Goal: Task Accomplishment & Management: Manage account settings

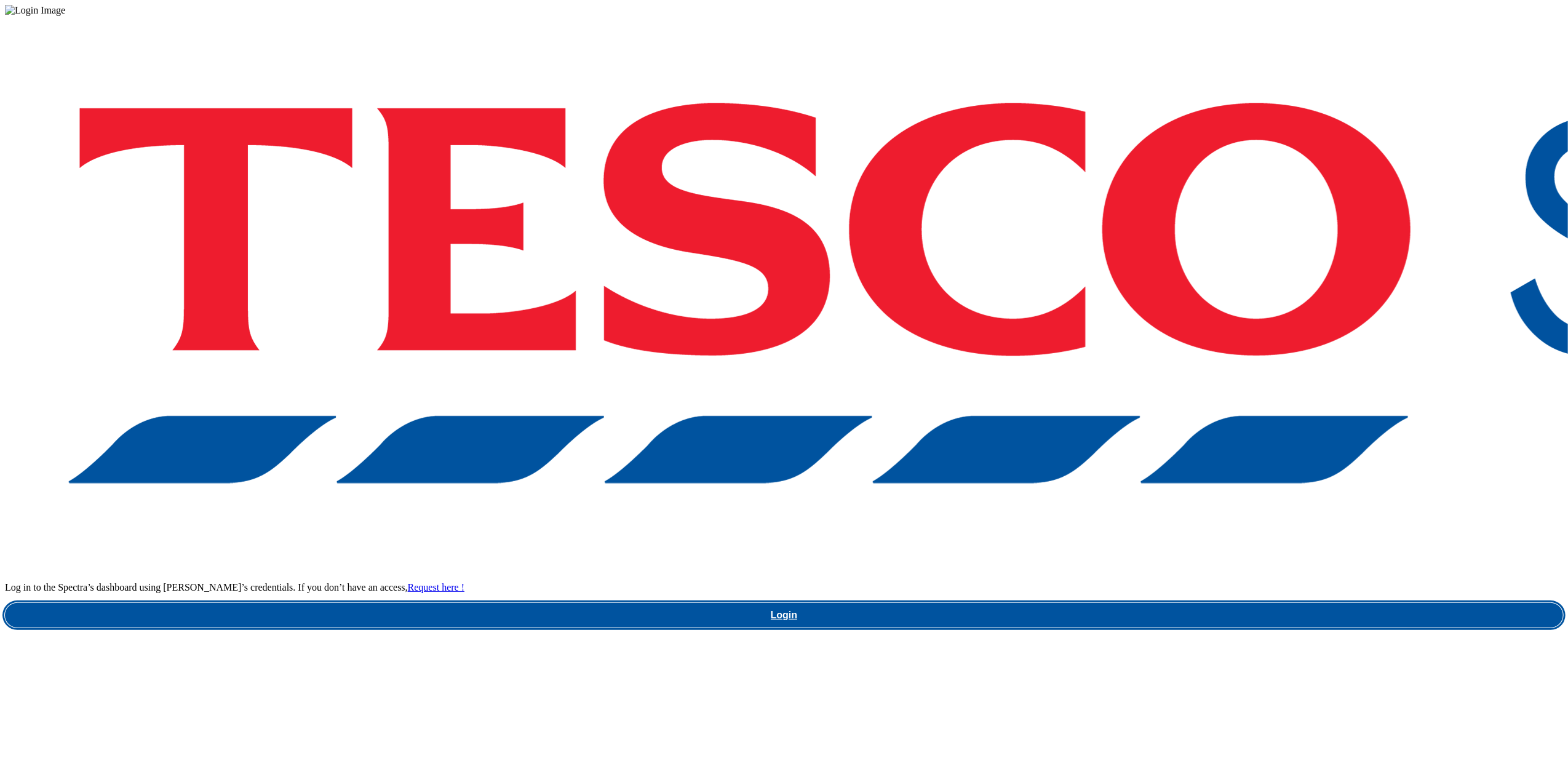
click at [1172, 603] on link "Login" at bounding box center [784, 615] width 1559 height 25
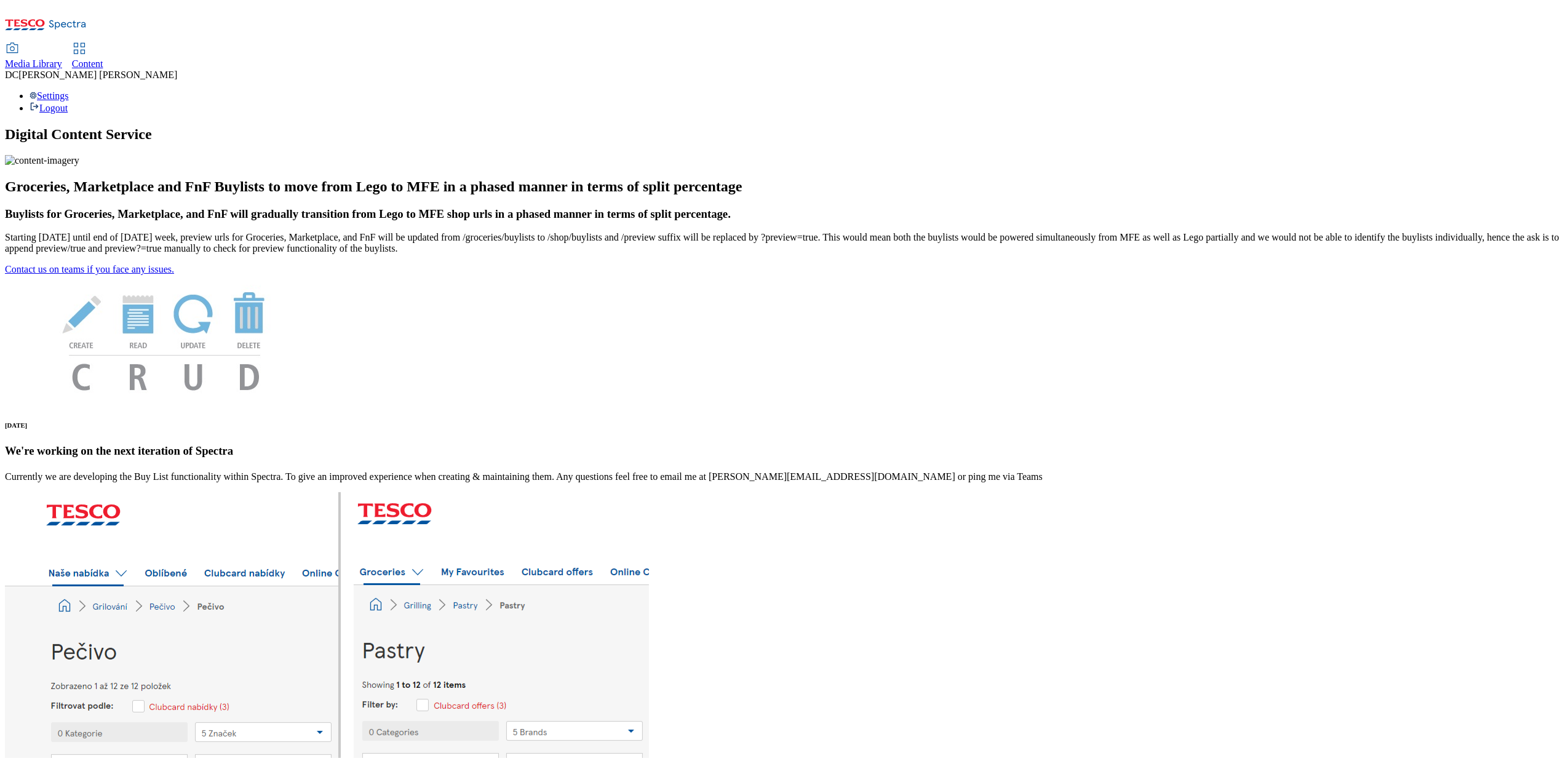
click at [103, 58] on span "Content" at bounding box center [87, 63] width 32 height 10
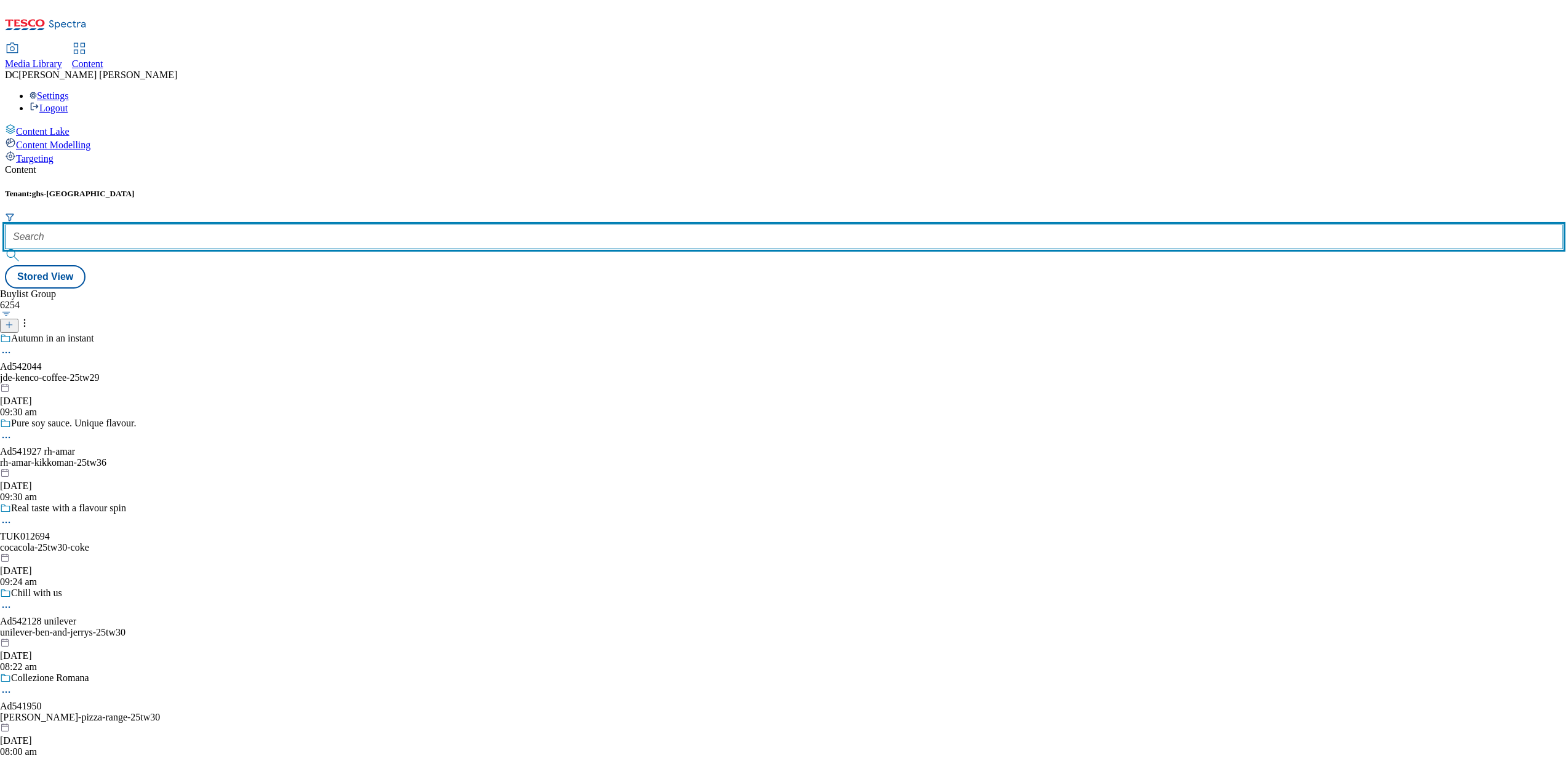
click at [273, 225] on input "text" at bounding box center [784, 237] width 1559 height 25
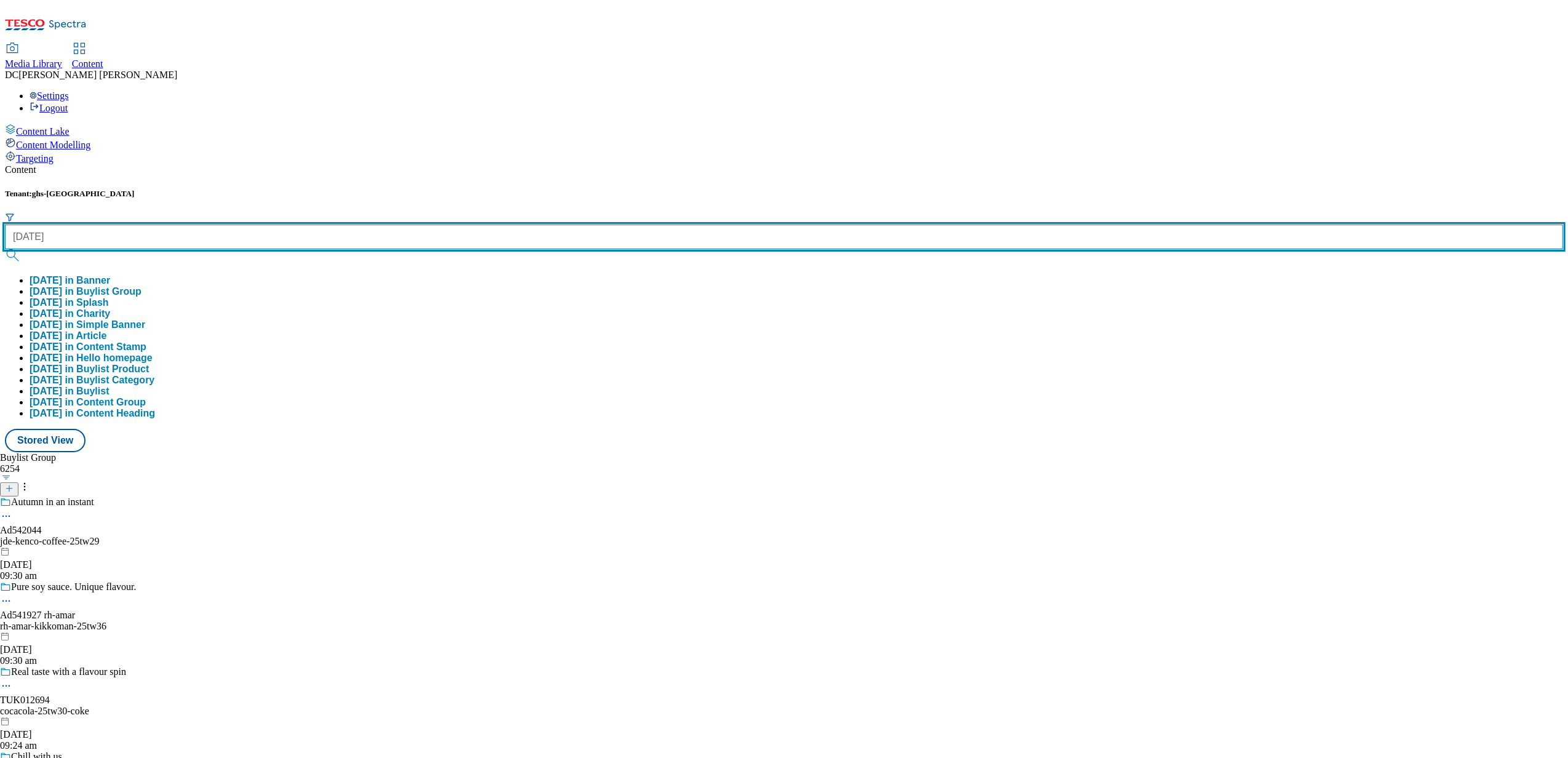
type input "[DATE]"
click at [5, 250] on button "submit" at bounding box center [14, 256] width 17 height 12
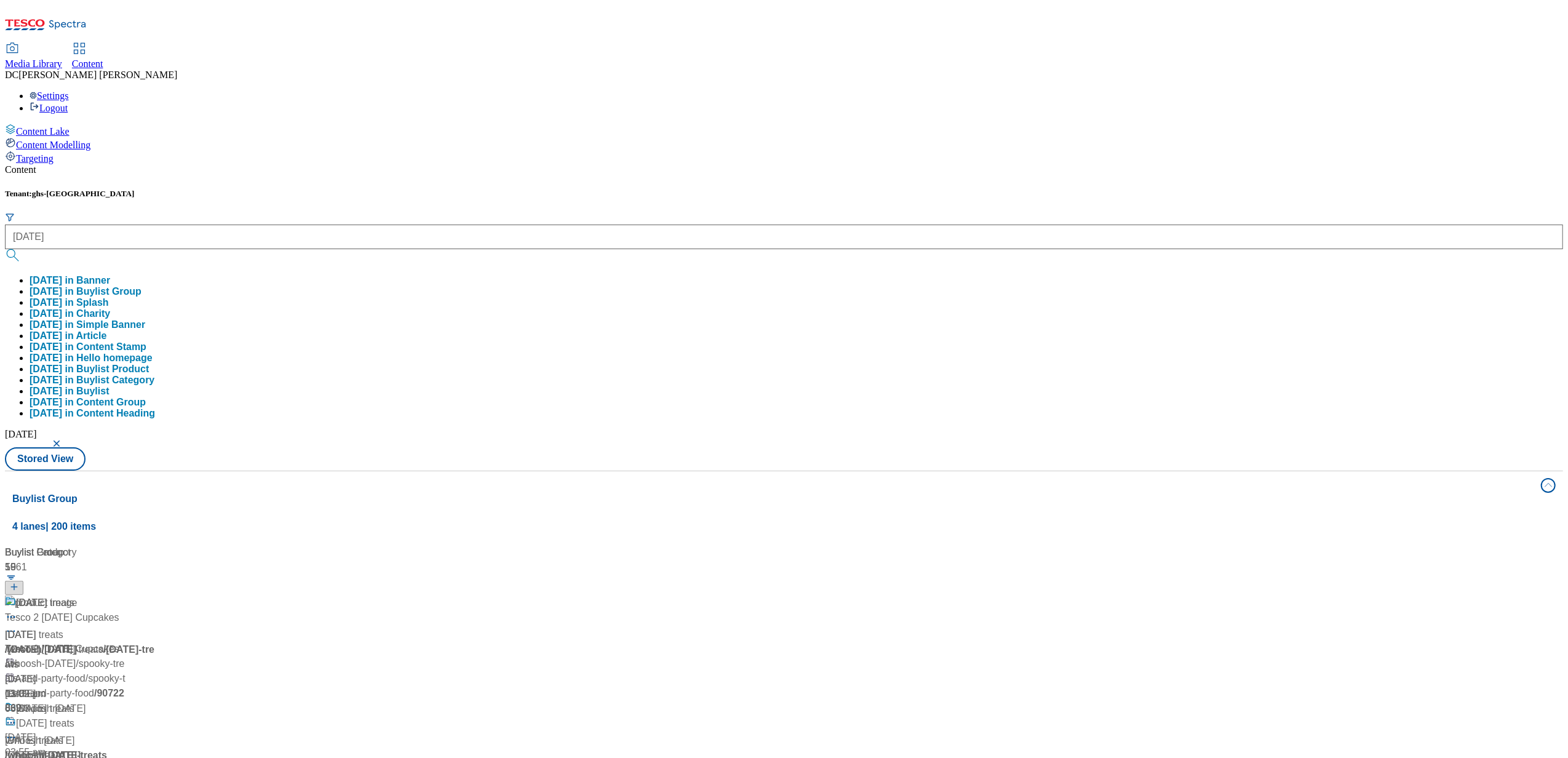
click at [579, 189] on div "Tenant: ghs-uk [DATE] [DATE] in Banner [DATE] in Buylist Group [DATE] in Splash…" at bounding box center [784, 330] width 1559 height 282
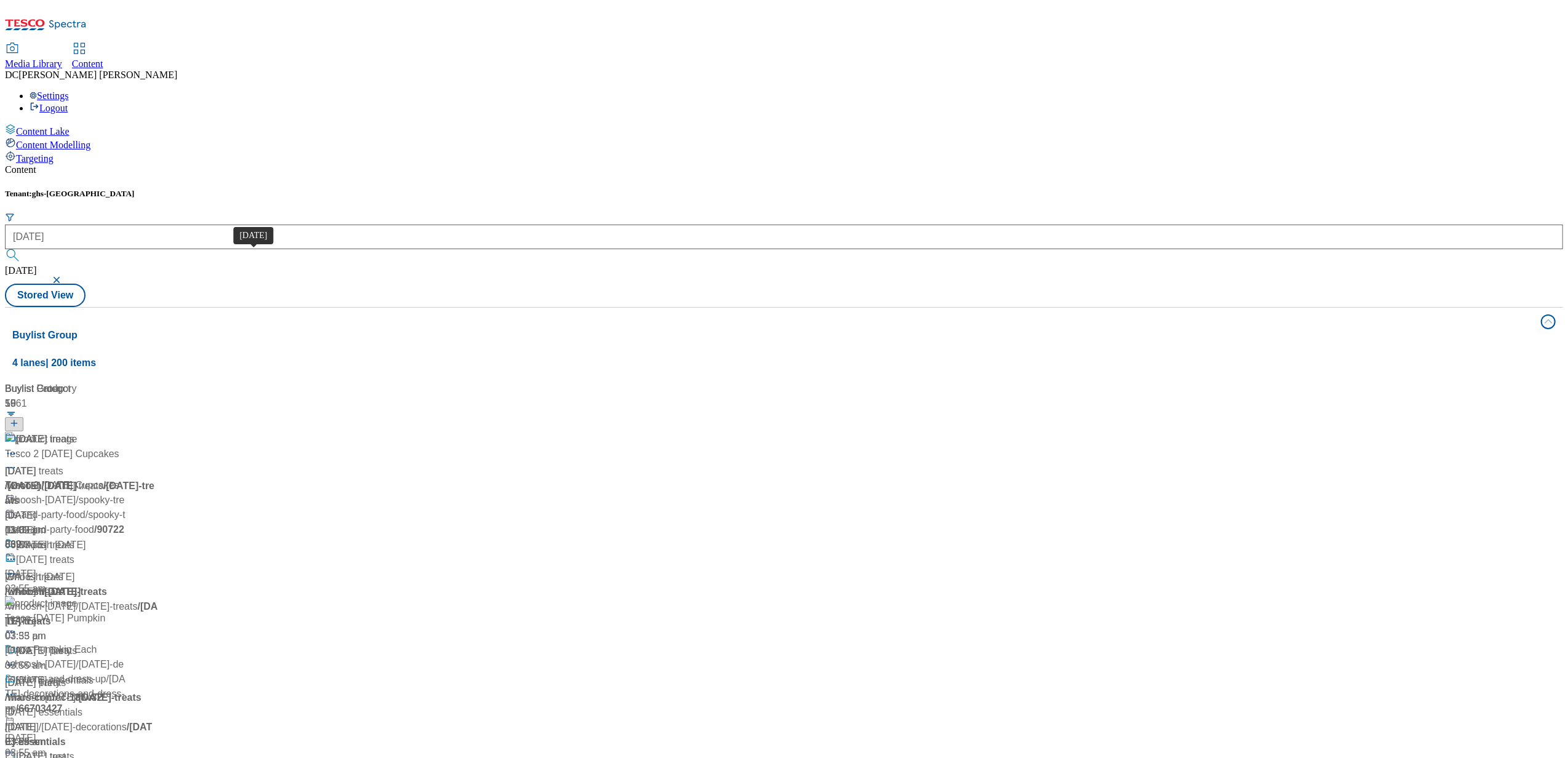
click at [47, 432] on span "Halloween" at bounding box center [32, 440] width 31 height 15
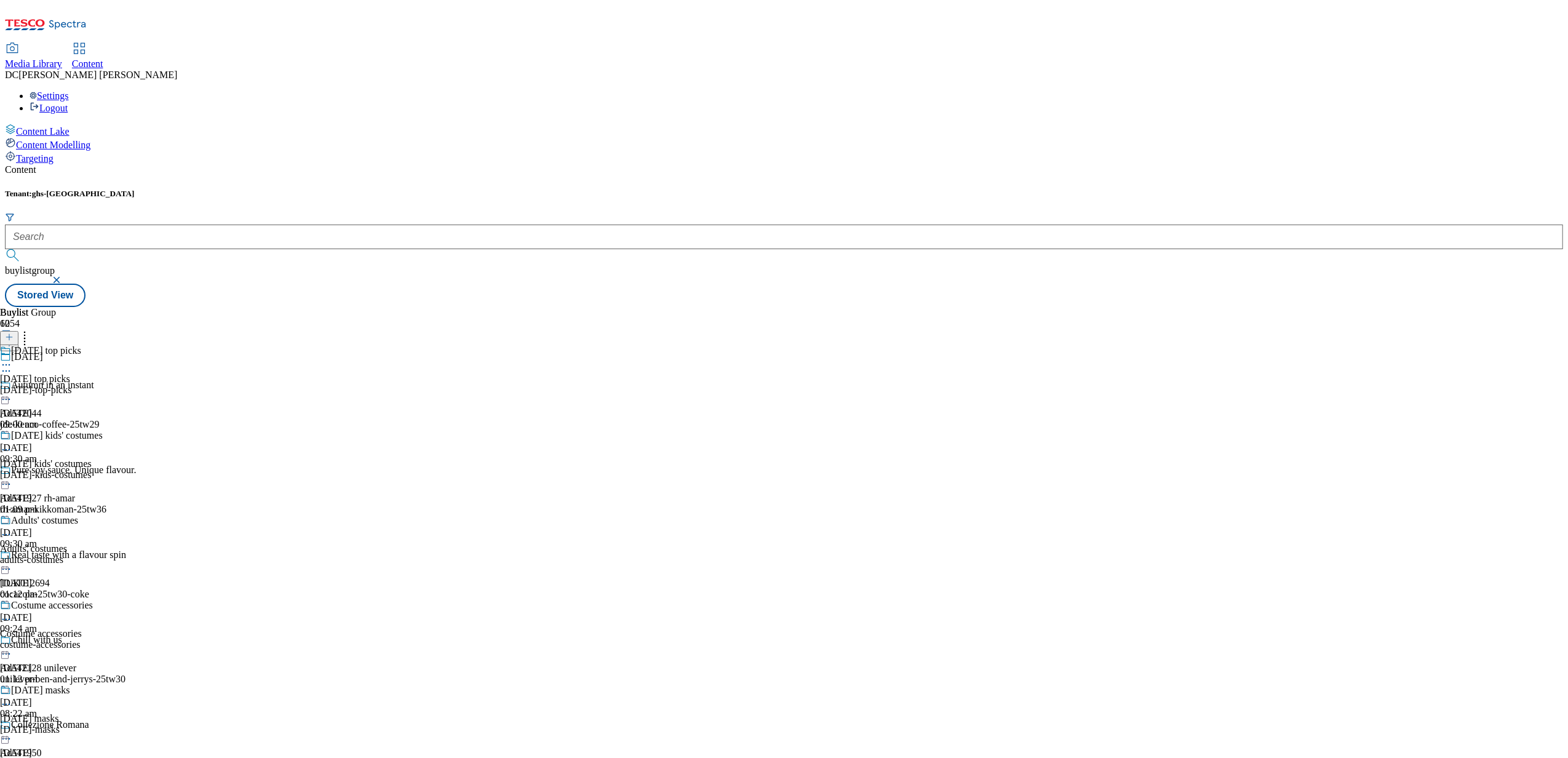
click at [102, 470] on div "halloween-kids-costumes" at bounding box center [51, 475] width 102 height 11
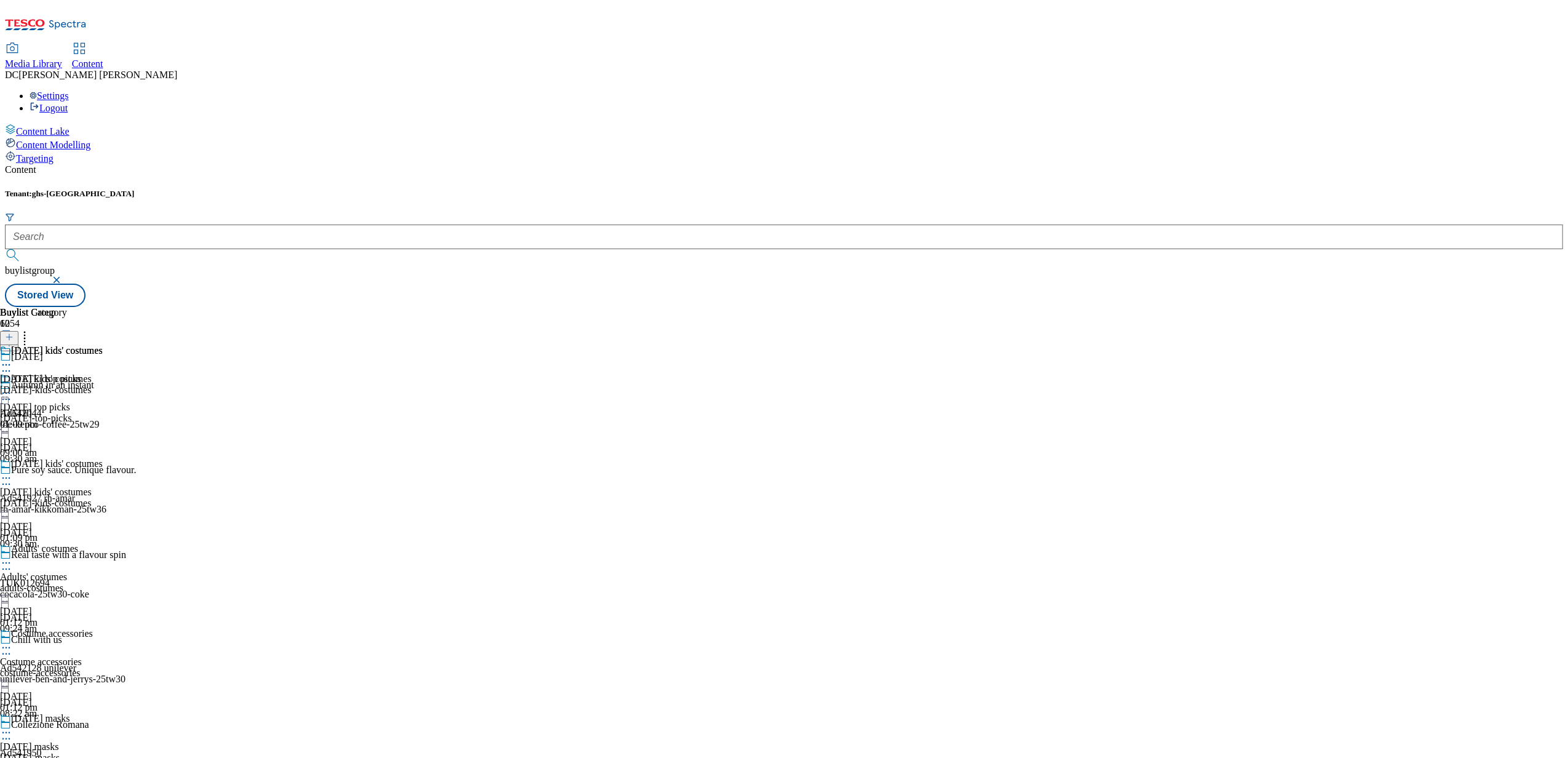
click at [102, 385] on div "halloween-kids-costumes" at bounding box center [51, 390] width 102 height 11
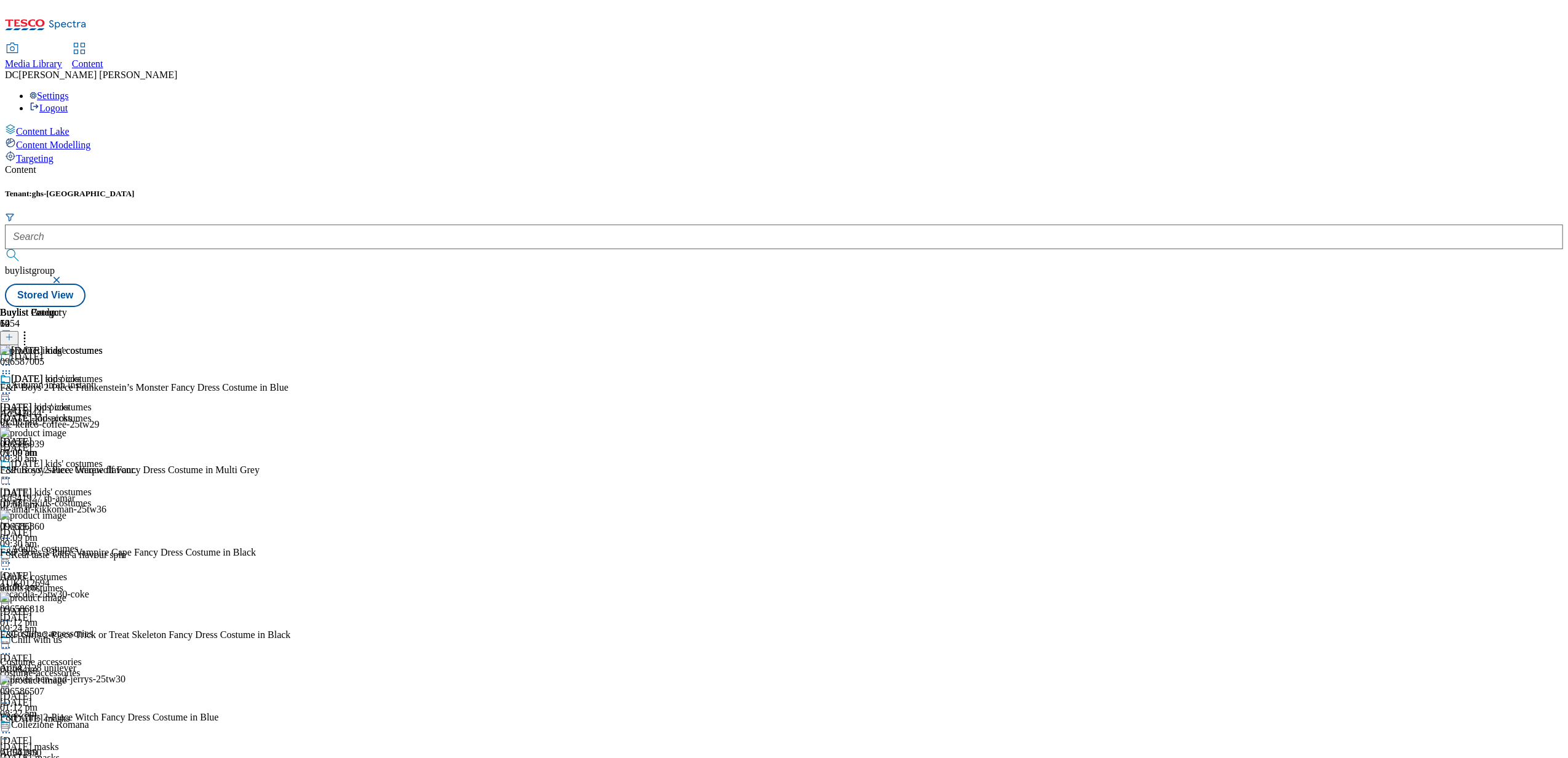
click at [102, 583] on div "adults-costumes" at bounding box center [51, 588] width 102 height 11
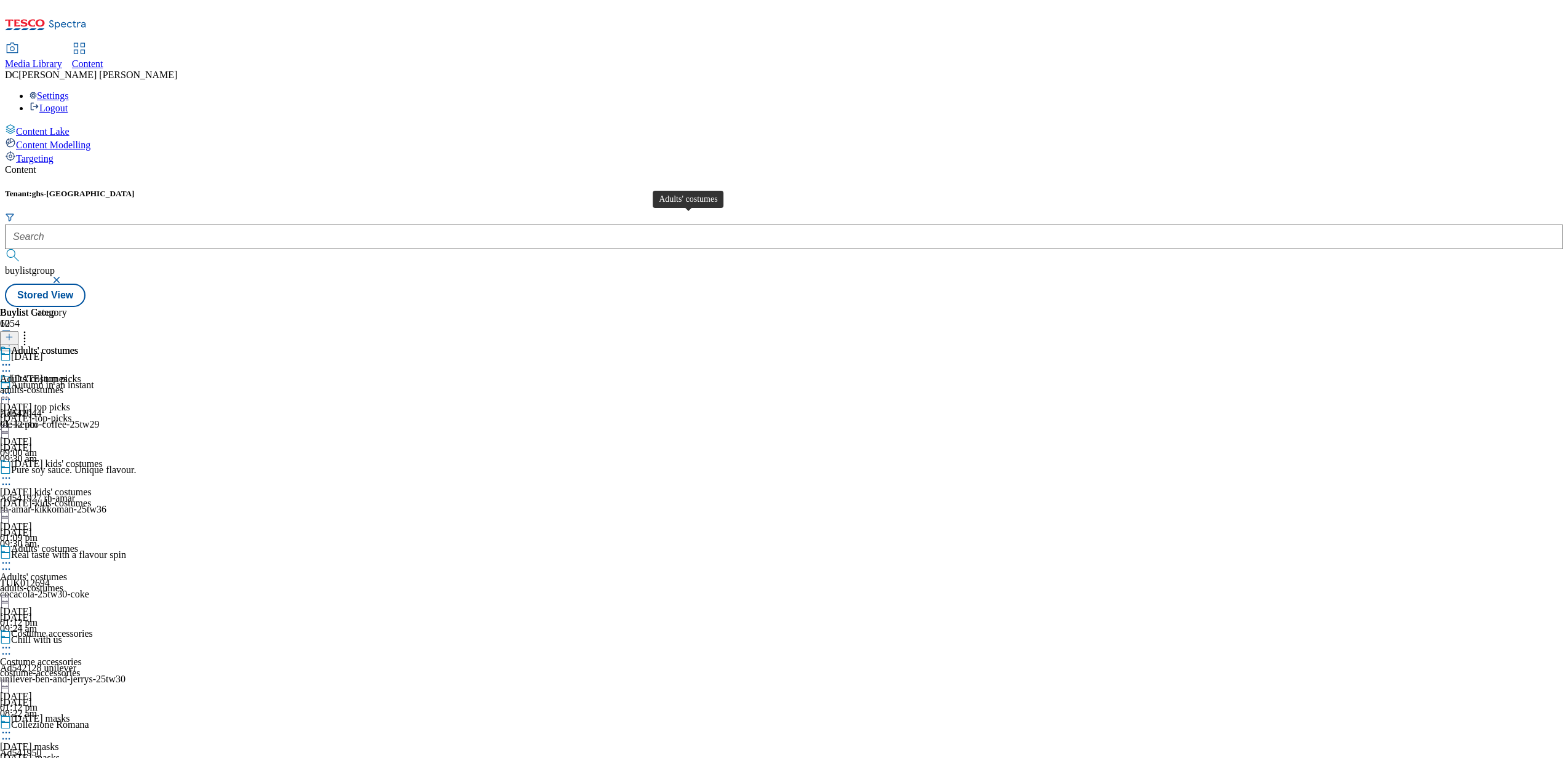
click at [67, 373] on div "Adults' costumes" at bounding box center [33, 379] width 67 height 11
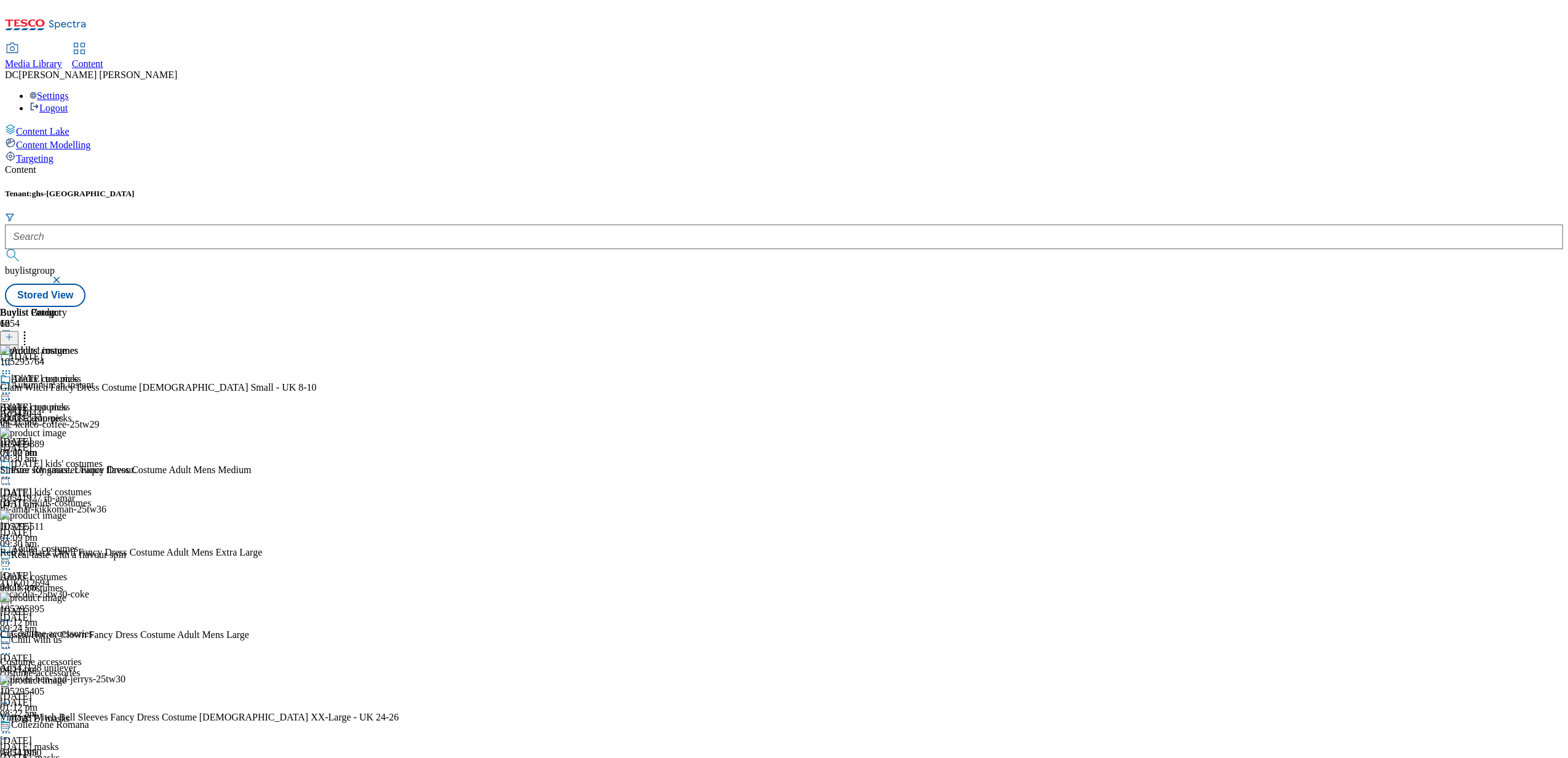
scroll to position [246, 0]
click at [102, 668] on div "costume-accessories" at bounding box center [51, 673] width 102 height 11
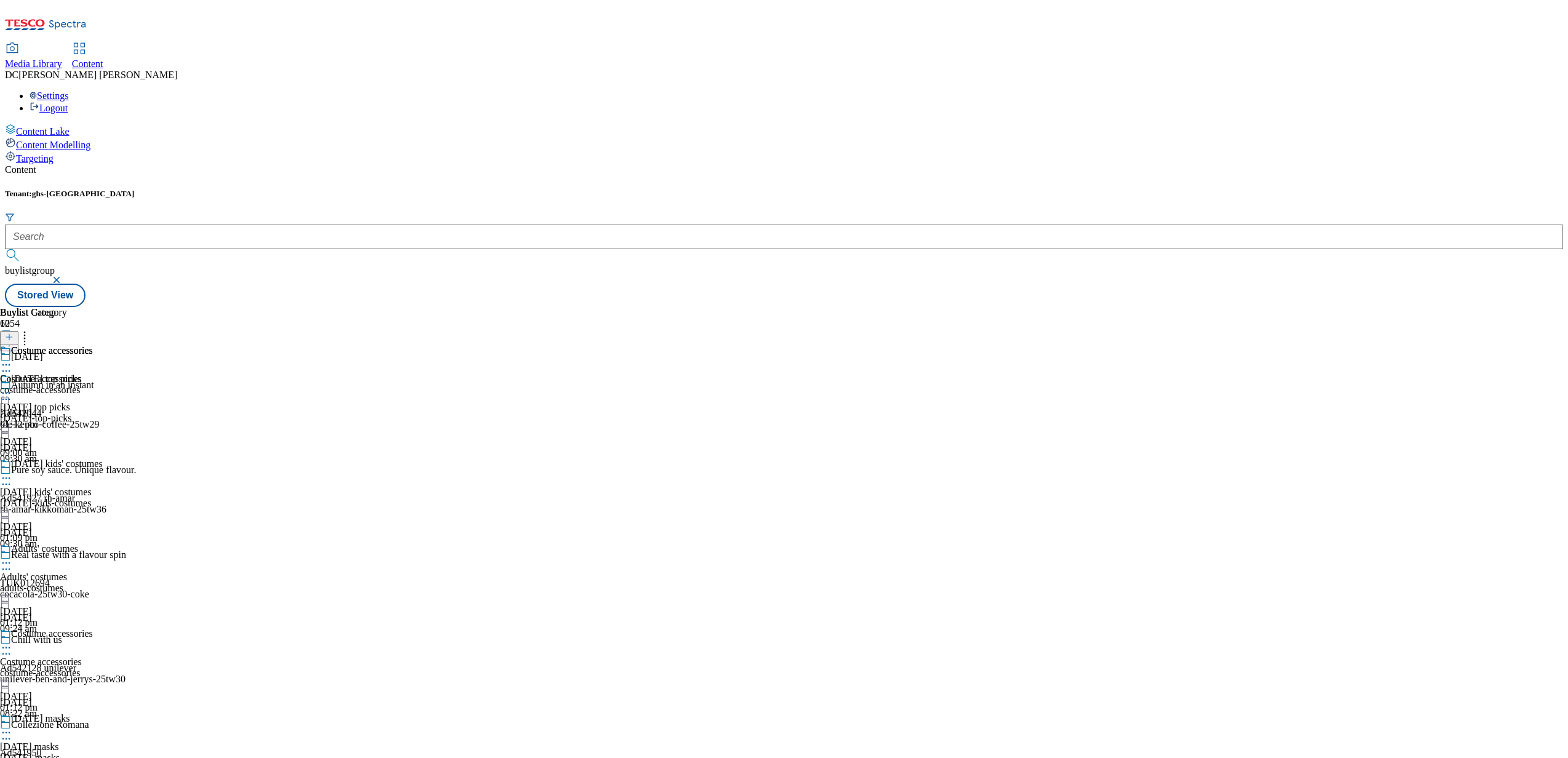
click at [93, 385] on div "costume-accessories" at bounding box center [46, 390] width 93 height 11
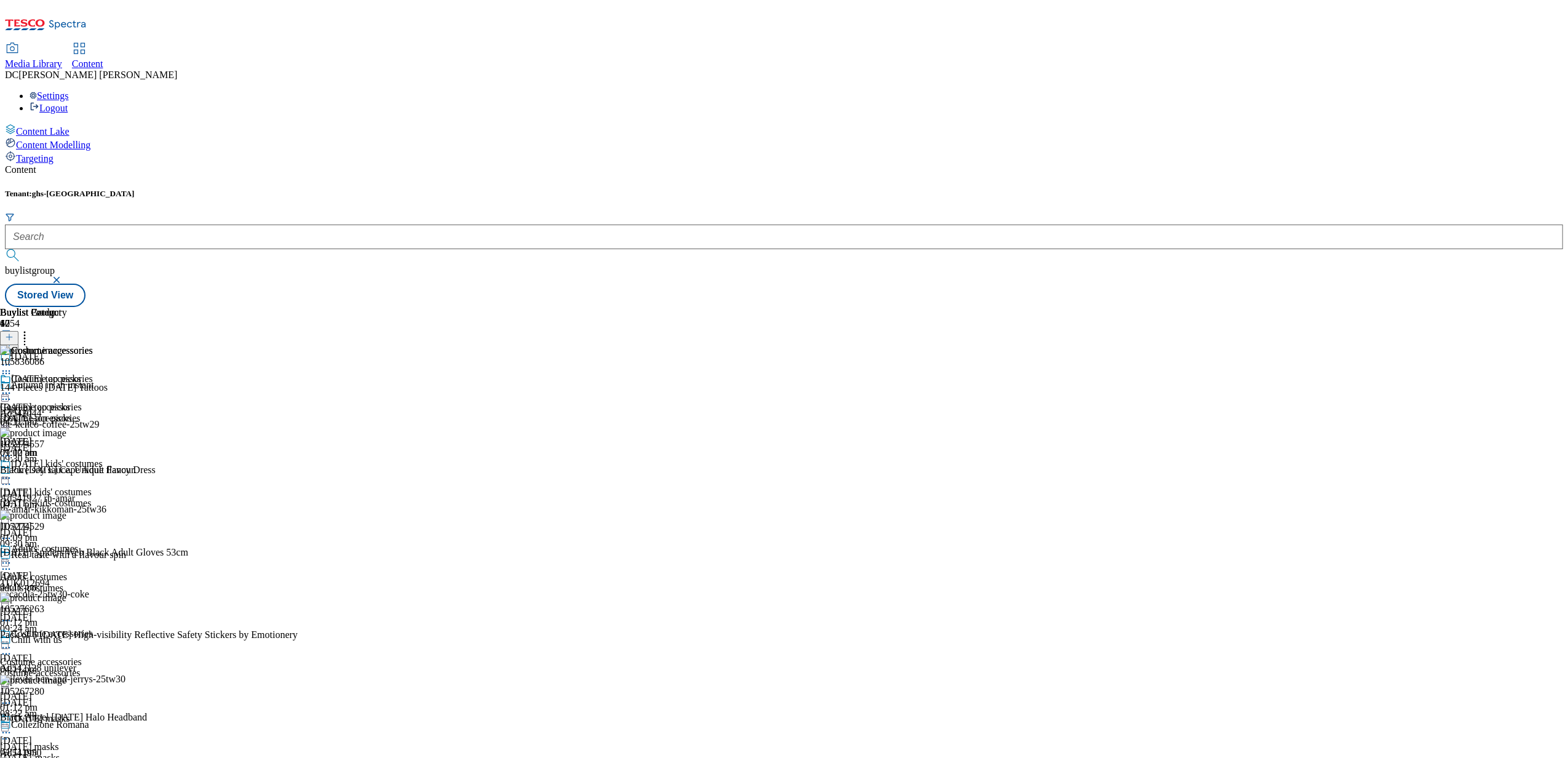
click at [102, 753] on div "halloween-masks" at bounding box center [51, 758] width 102 height 11
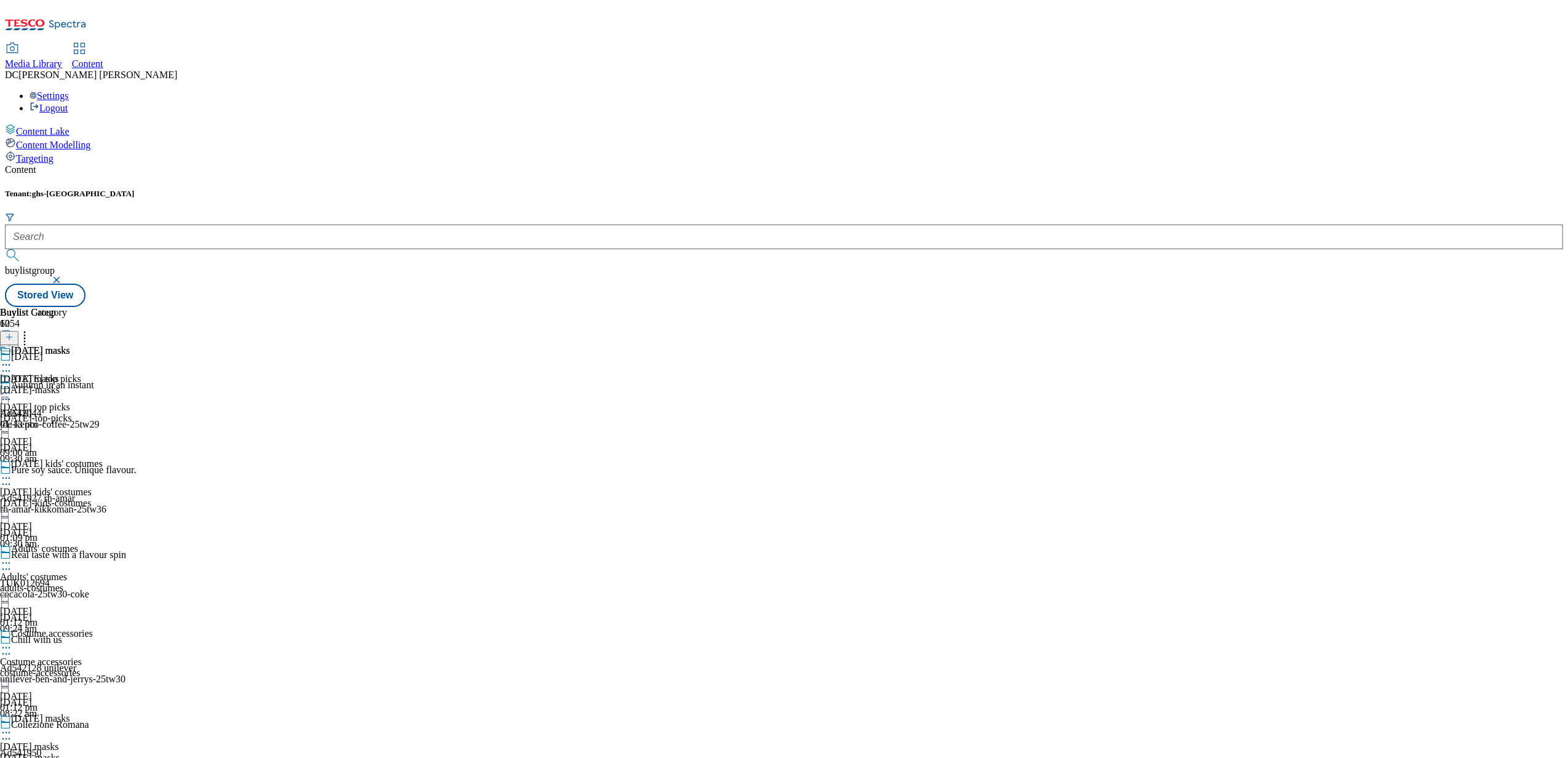
click at [70, 345] on div "Halloween masks Halloween masks halloween-masks 10 Sept 2025 01:13 pm" at bounding box center [35, 387] width 70 height 85
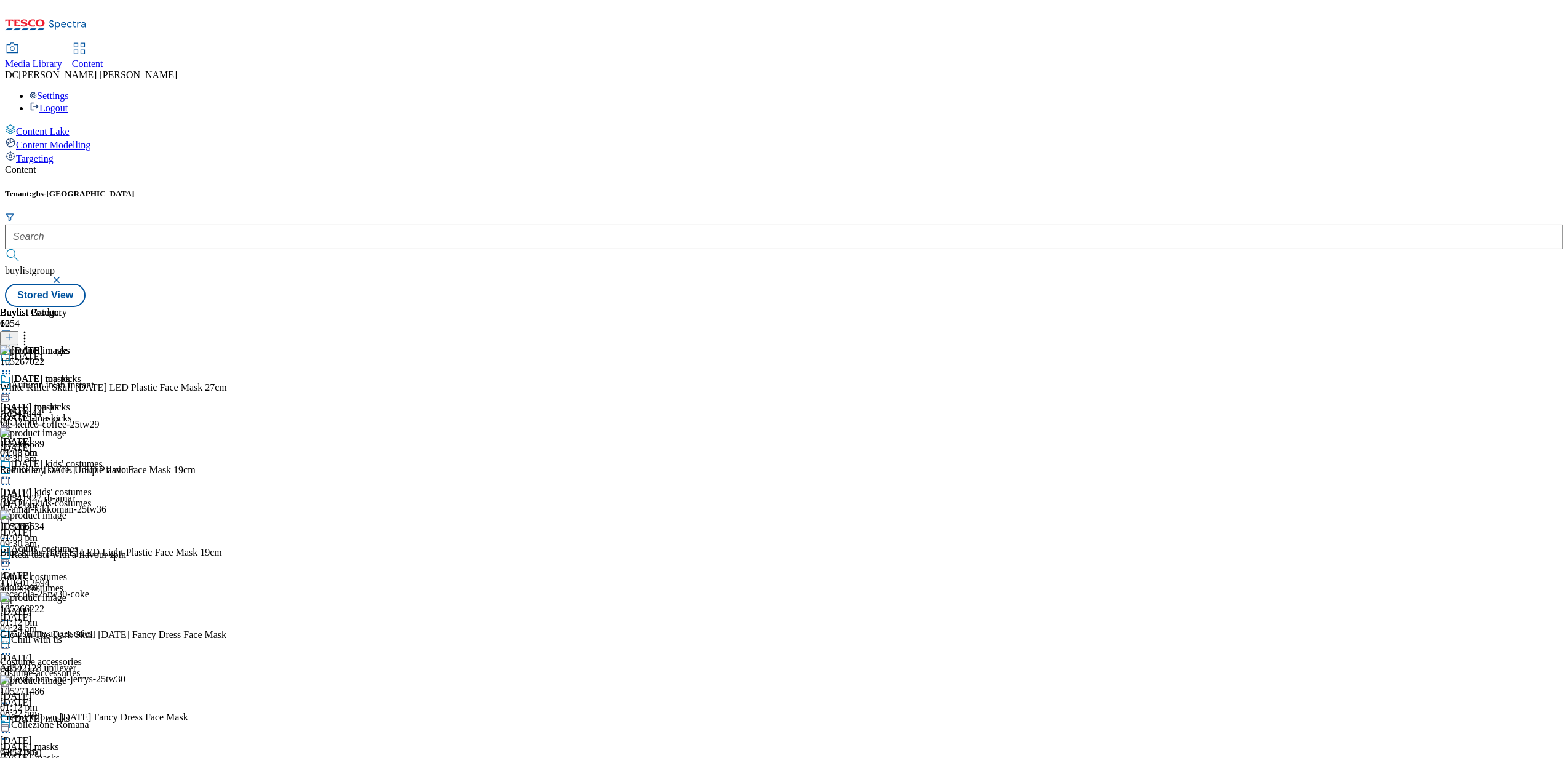
click at [12, 387] on icon at bounding box center [6, 393] width 12 height 12
click at [83, 525] on button "Un-publish" at bounding box center [54, 532] width 58 height 15
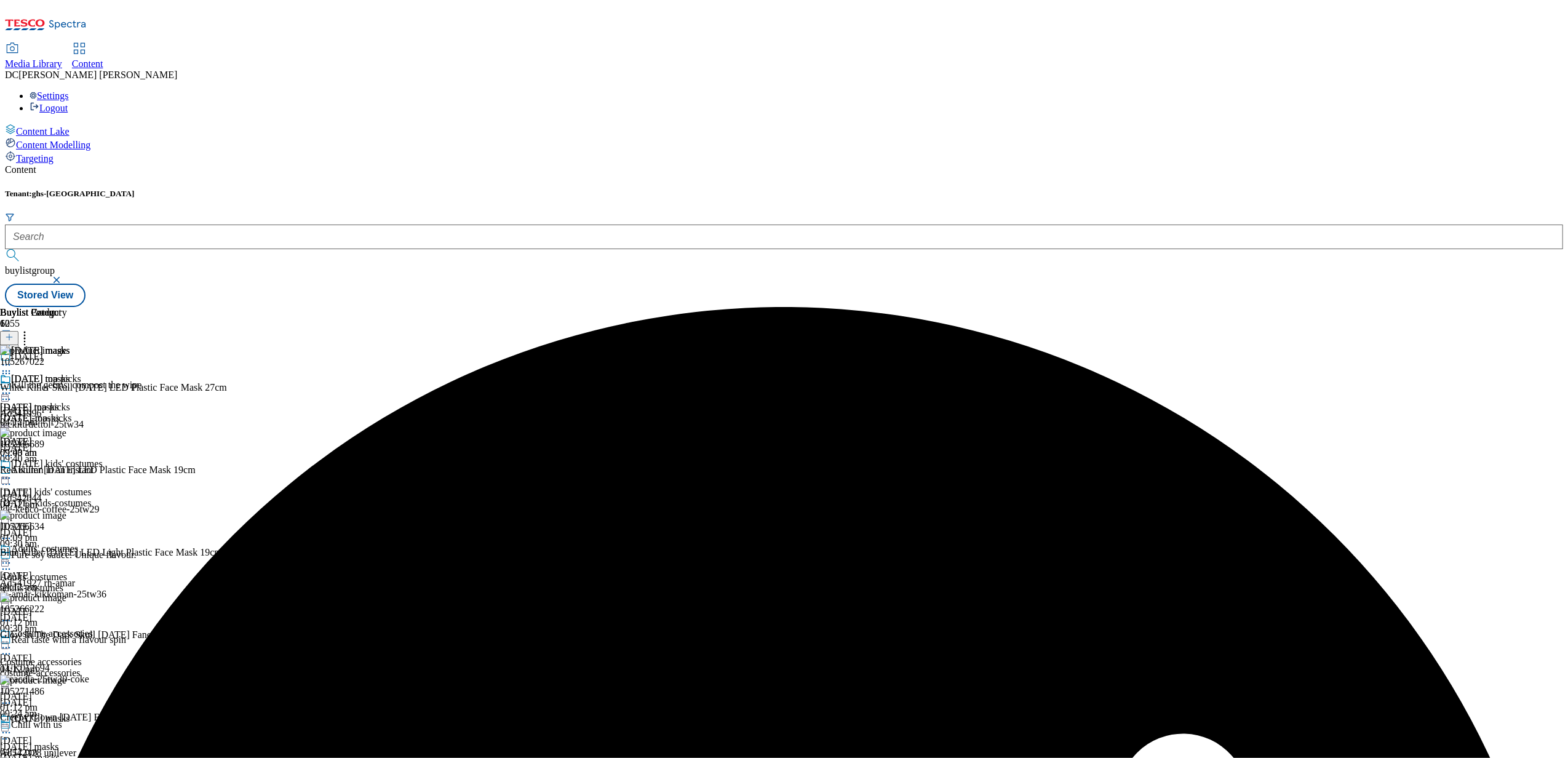
click at [12, 387] on icon at bounding box center [6, 393] width 12 height 12
click at [79, 485] on span "Un-preview" at bounding box center [59, 490] width 41 height 9
click at [14, 333] on icon at bounding box center [9, 338] width 9 height 9
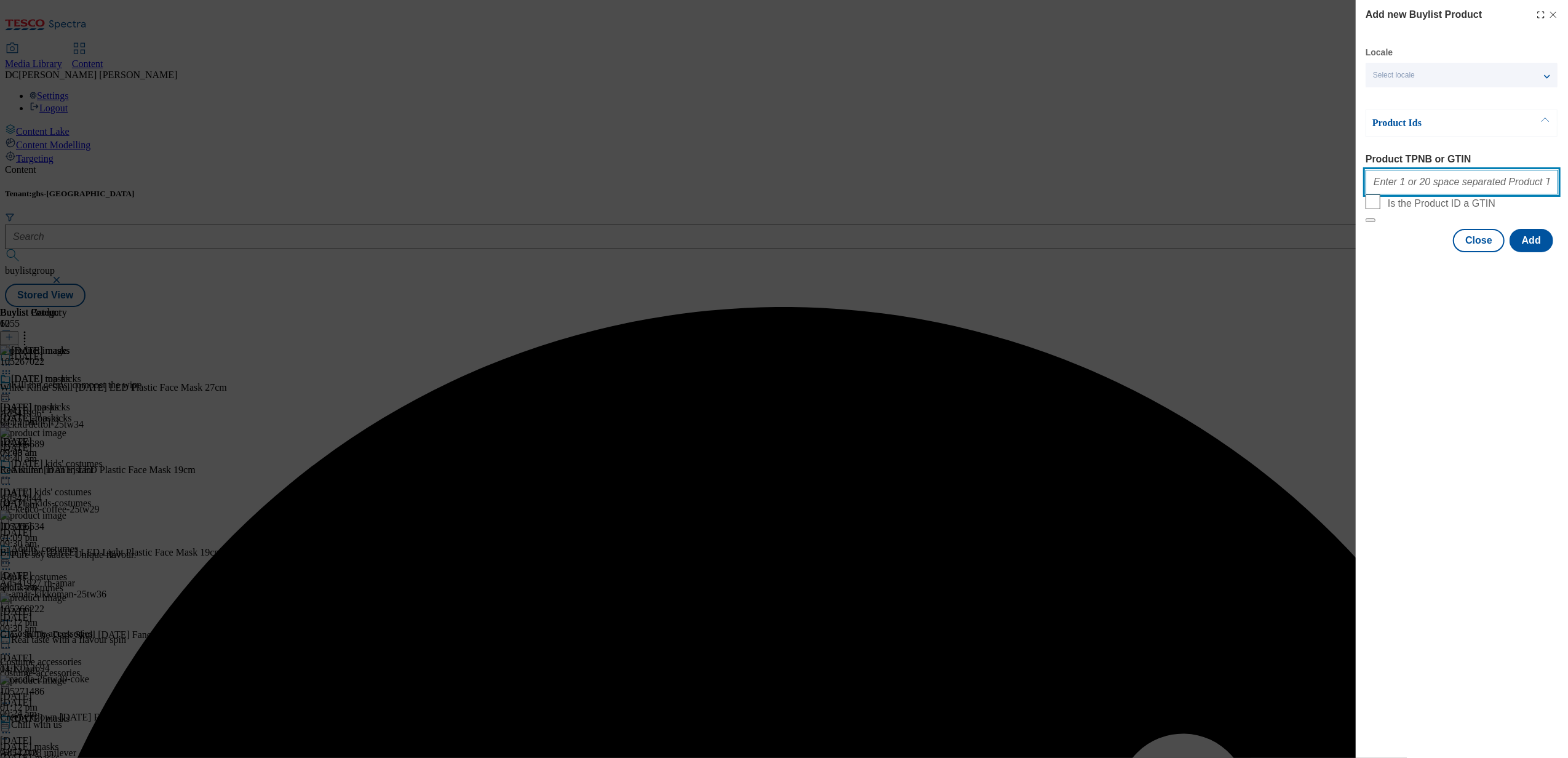
click at [1449, 191] on input "Product TPNB or GTIN" at bounding box center [1461, 182] width 192 height 25
paste input "105382326 105295743 106088558 105295395 105535966 105535683 106088472 106087409…"
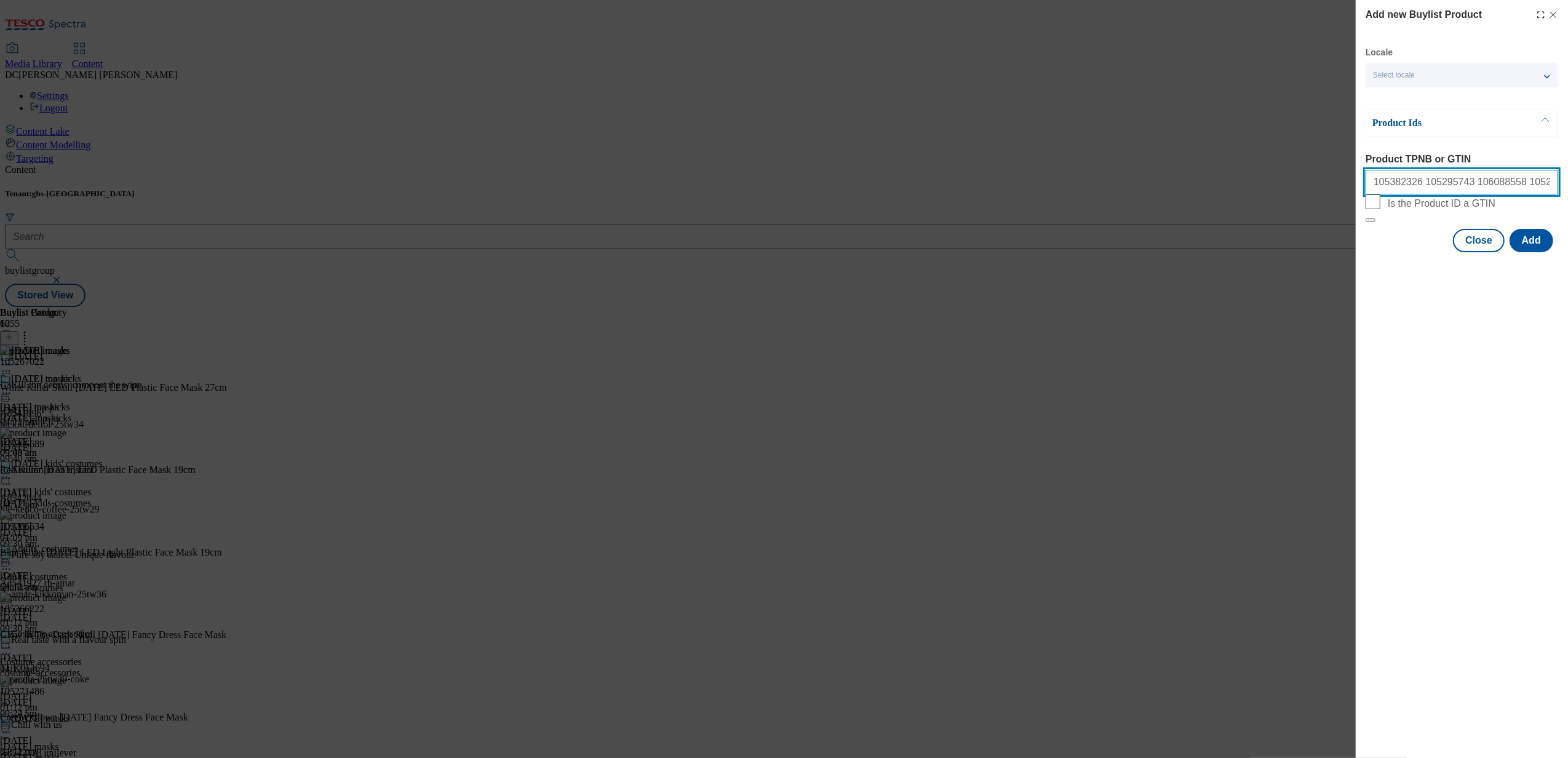
scroll to position [0, 810]
type input "105382326 105295743 106088558 105295395 105535966 105535683 106088472 106087409…"
click at [1541, 252] on button "Add" at bounding box center [1531, 240] width 44 height 23
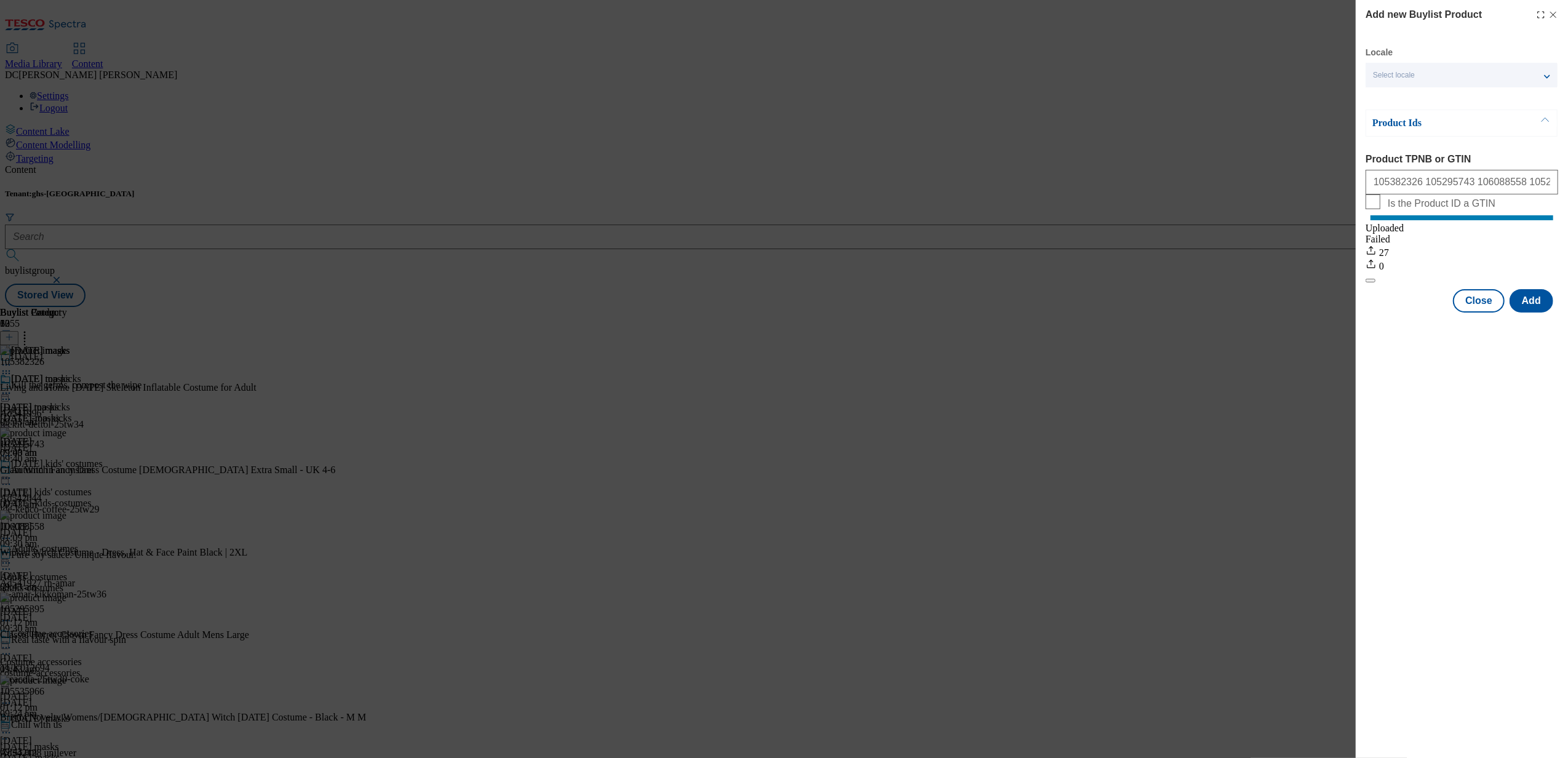
click at [1554, 11] on icon "Modal" at bounding box center [1553, 15] width 10 height 10
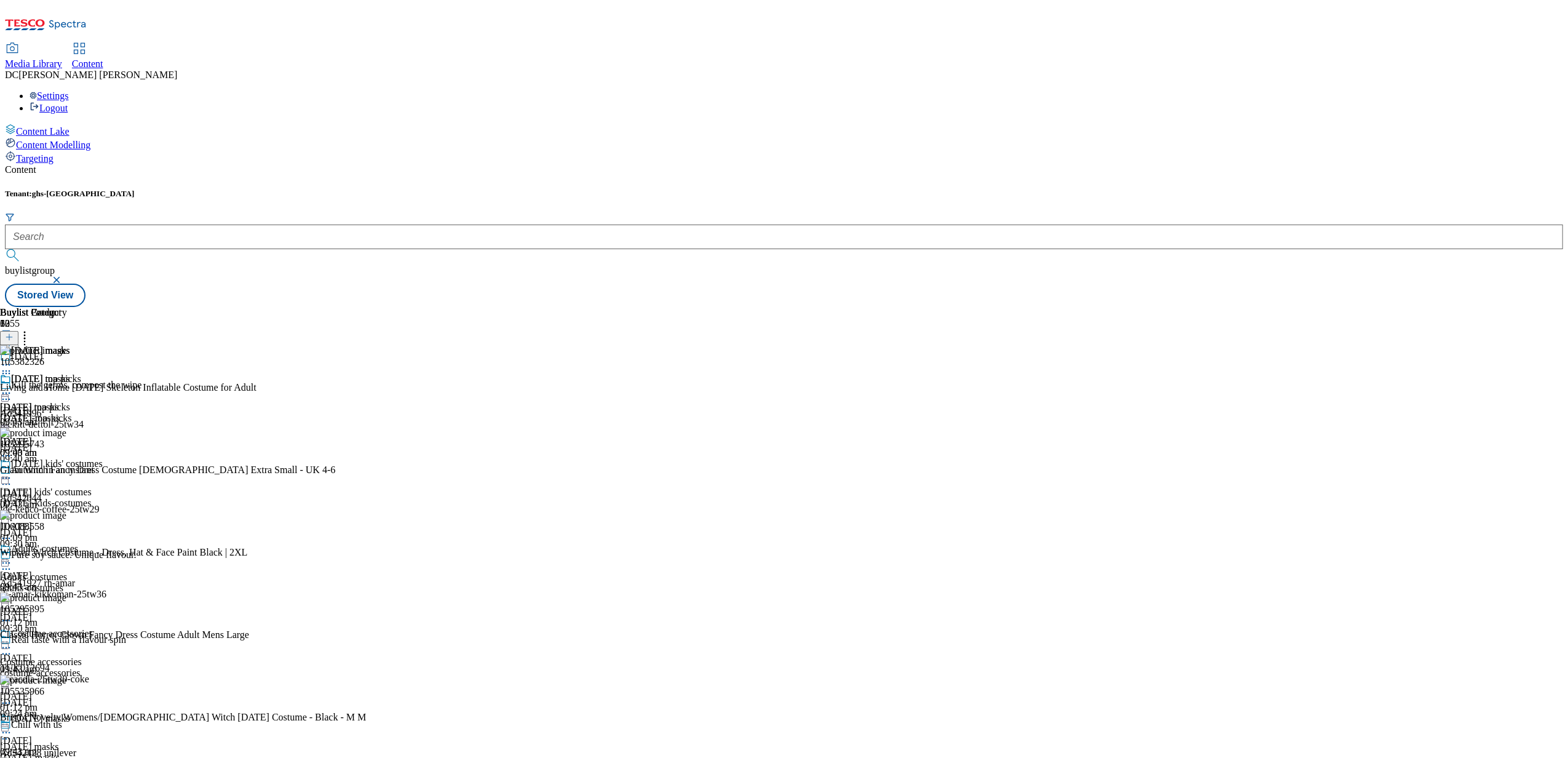
click at [31, 329] on icon at bounding box center [25, 335] width 12 height 12
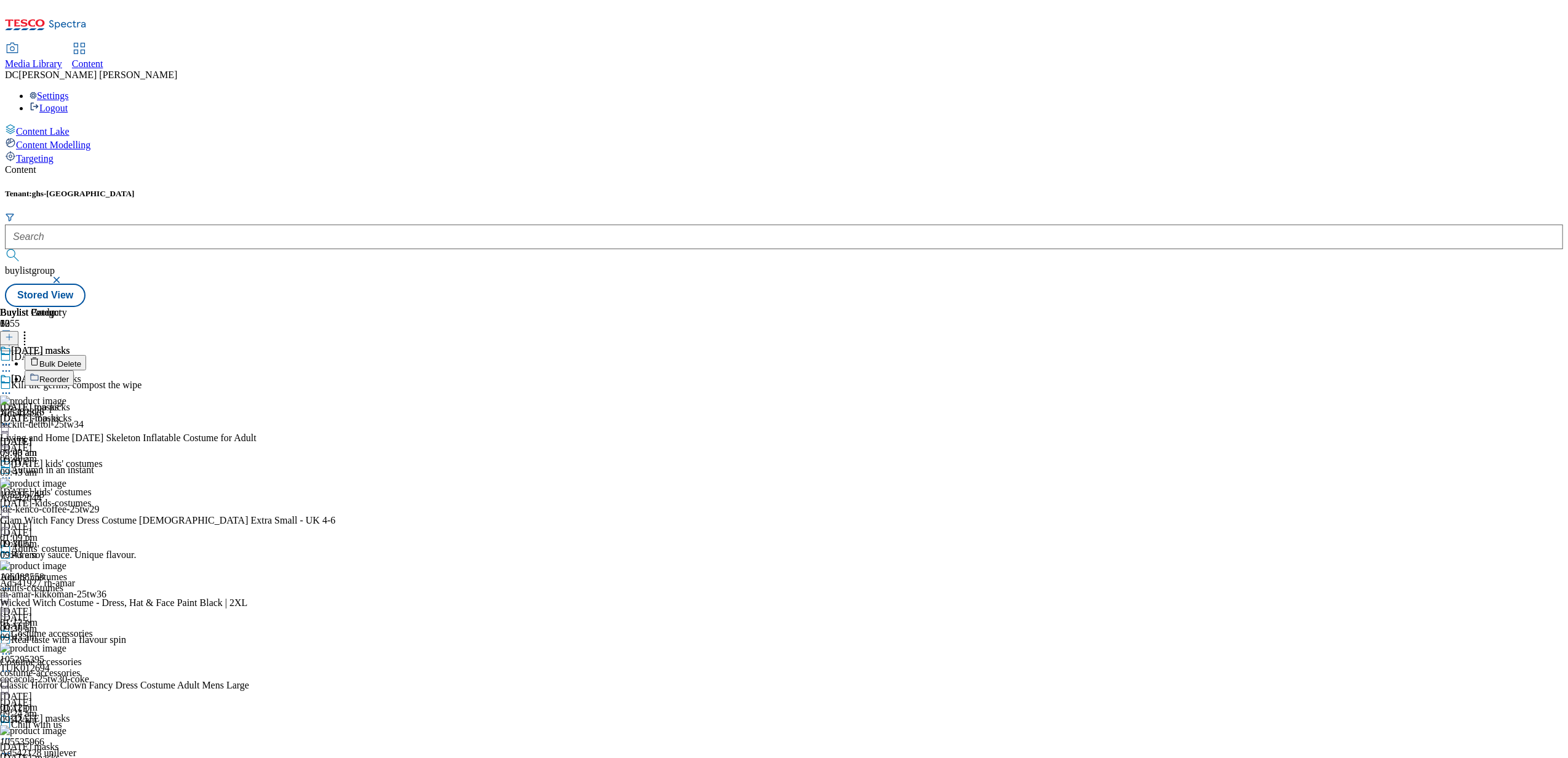
click at [81, 360] on span "Bulk Delete" at bounding box center [60, 364] width 42 height 9
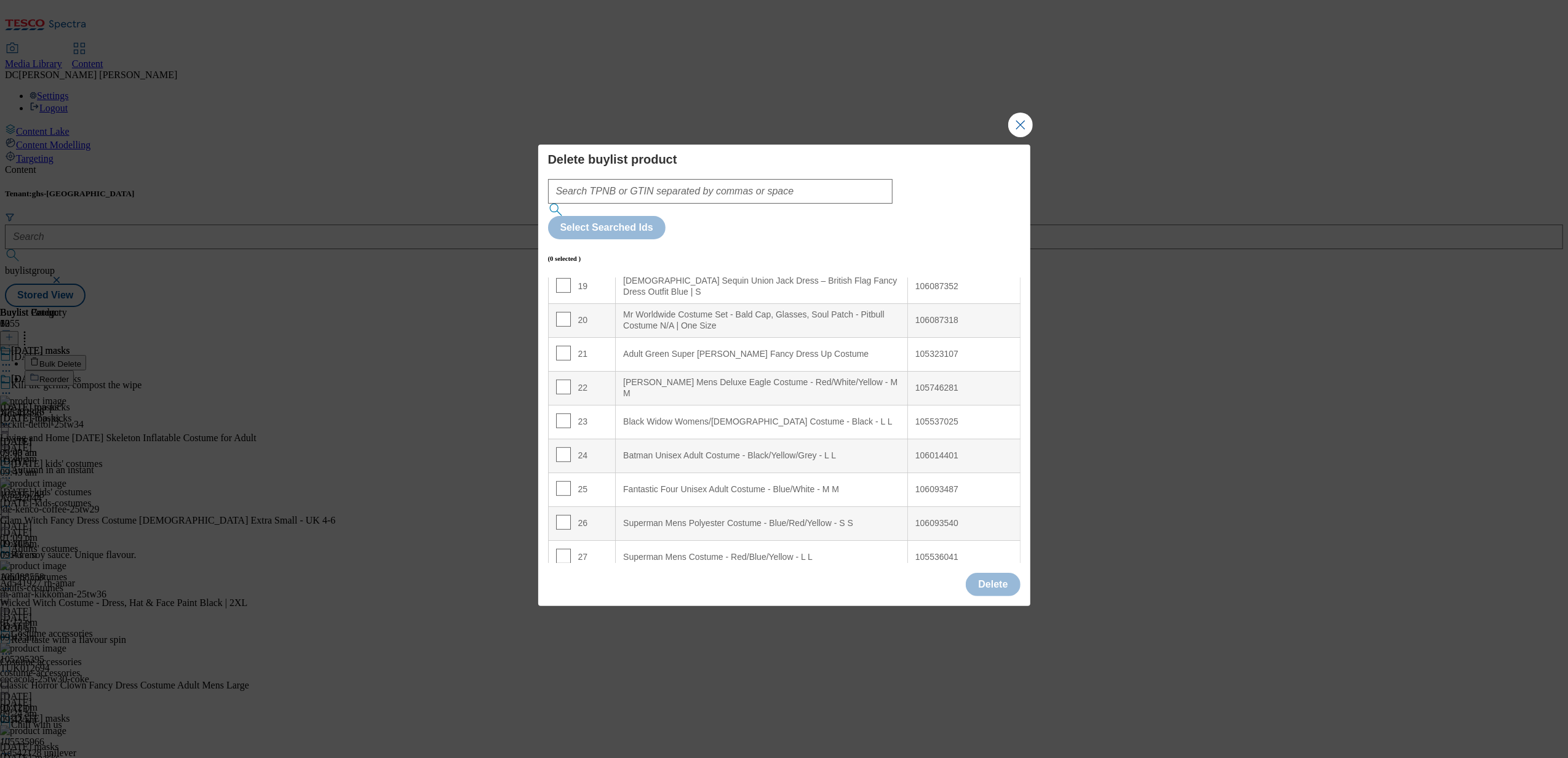
scroll to position [867, 0]
click at [565, 338] on input "Modal" at bounding box center [563, 345] width 15 height 15
checkbox input "true"
click at [564, 305] on input "Modal" at bounding box center [563, 312] width 15 height 15
checkbox input "true"
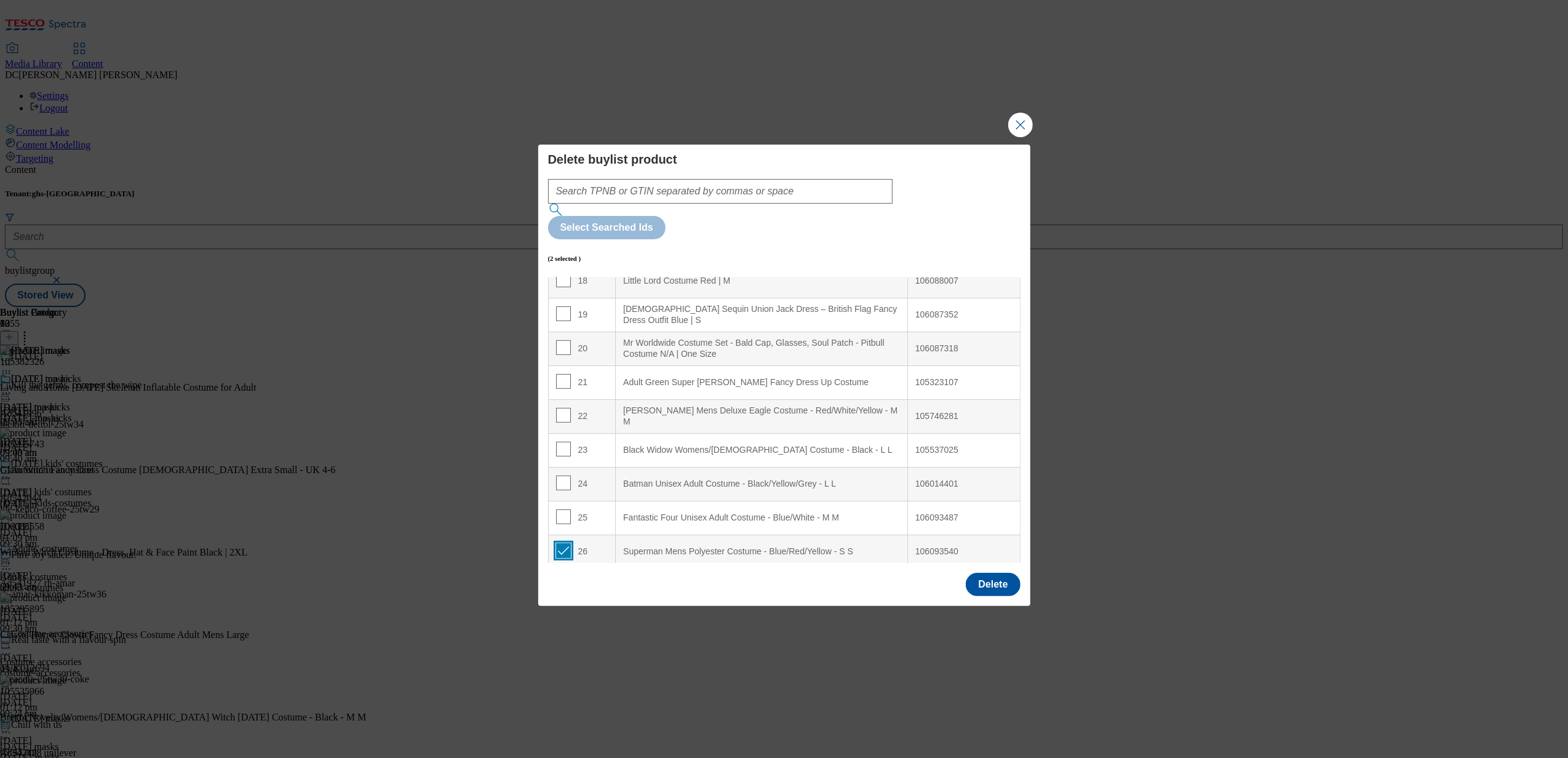
scroll to position [620, 0]
click at [565, 517] on input "Modal" at bounding box center [563, 524] width 15 height 15
checkbox input "true"
click at [565, 483] on input "Modal" at bounding box center [563, 490] width 15 height 15
checkbox input "true"
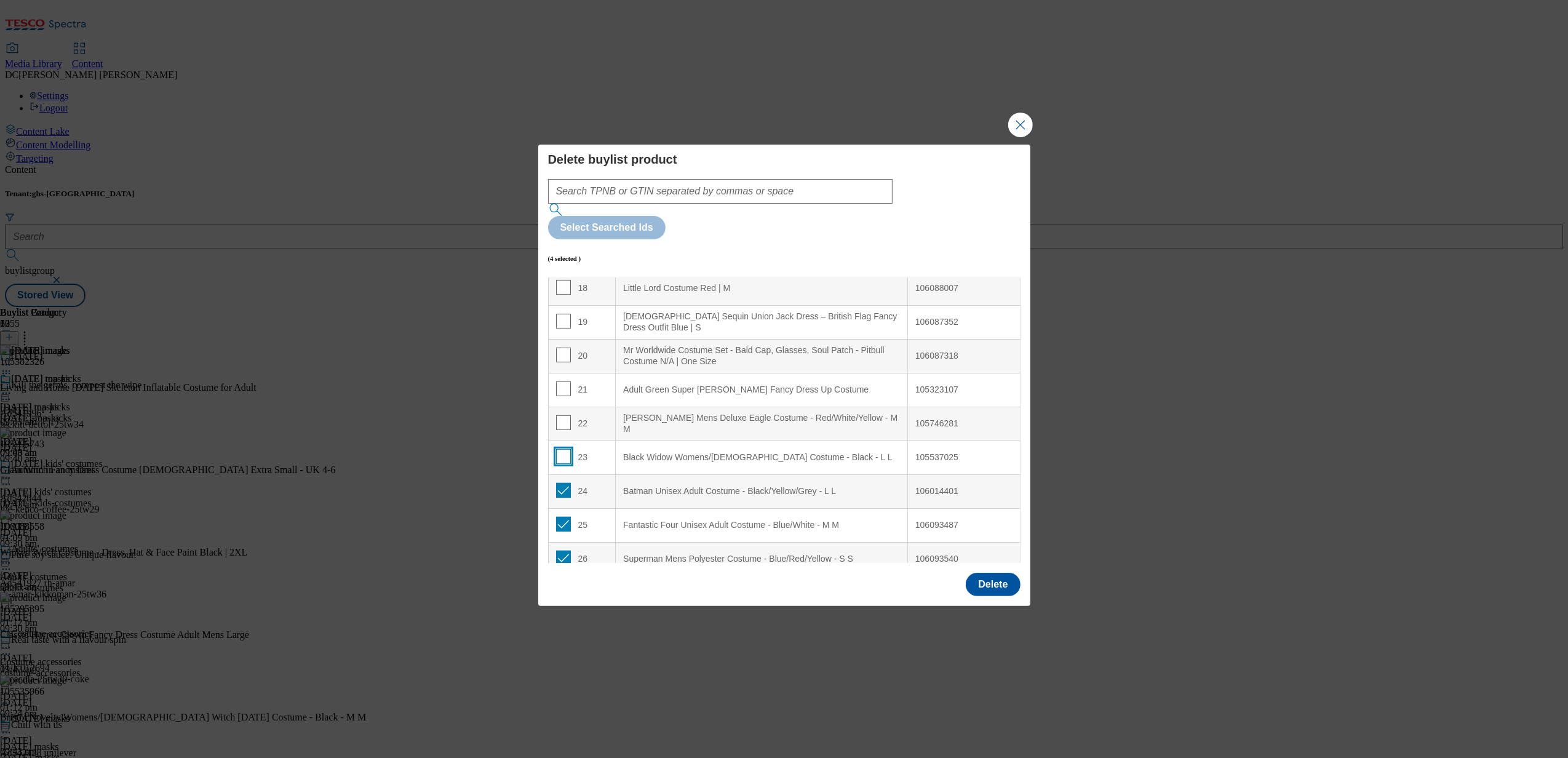
click at [562, 450] on input "Modal" at bounding box center [563, 456] width 15 height 15
checkbox input "true"
click at [564, 415] on input "Modal" at bounding box center [563, 422] width 15 height 15
checkbox input "true"
click at [564, 382] on input "Modal" at bounding box center [563, 389] width 15 height 15
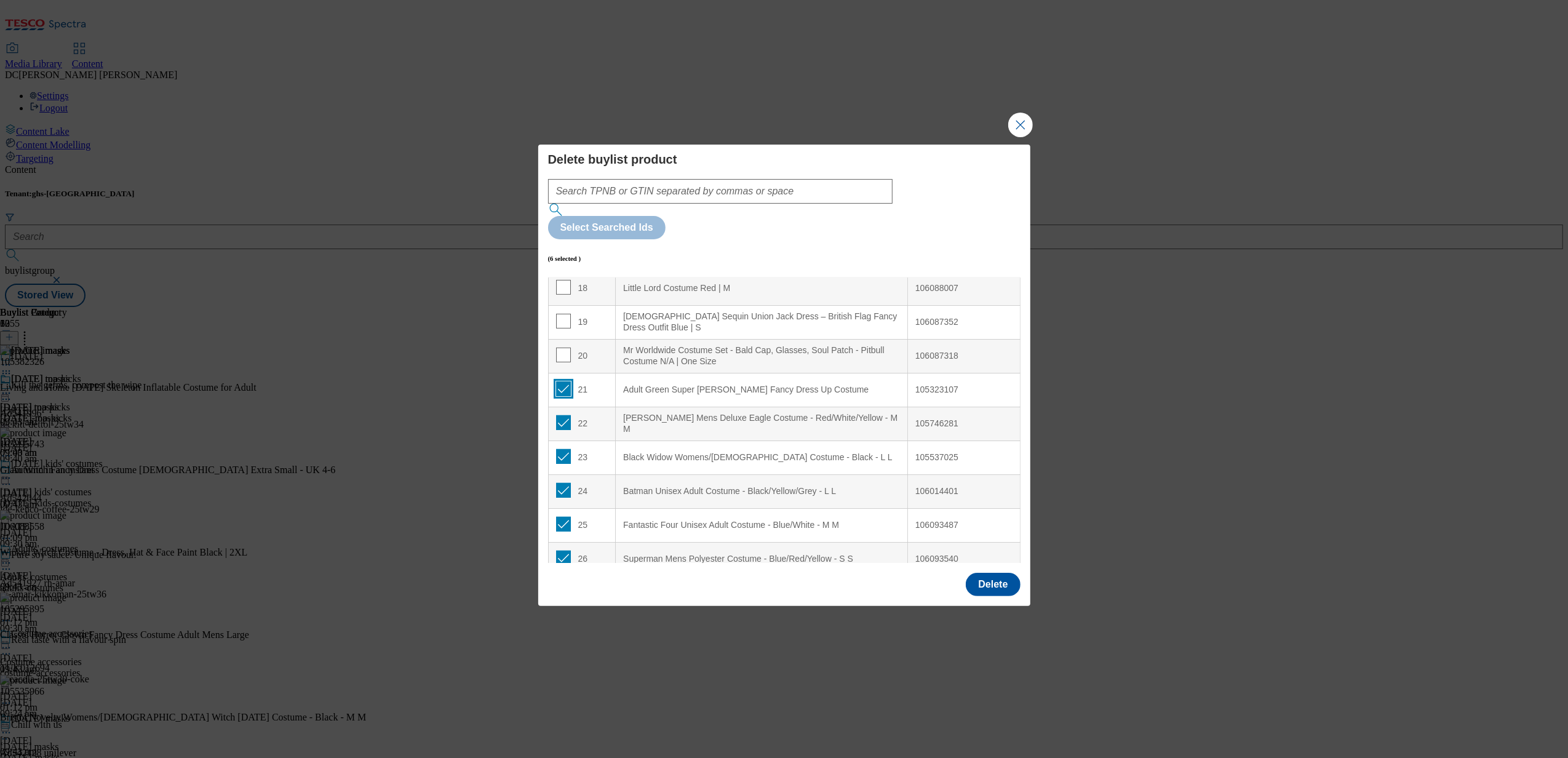
checkbox input "true"
click at [562, 348] on input "Modal" at bounding box center [563, 355] width 15 height 15
checkbox input "true"
click at [561, 305] on td "19" at bounding box center [582, 322] width 67 height 34
click at [564, 314] on input "Modal" at bounding box center [563, 320] width 15 height 15
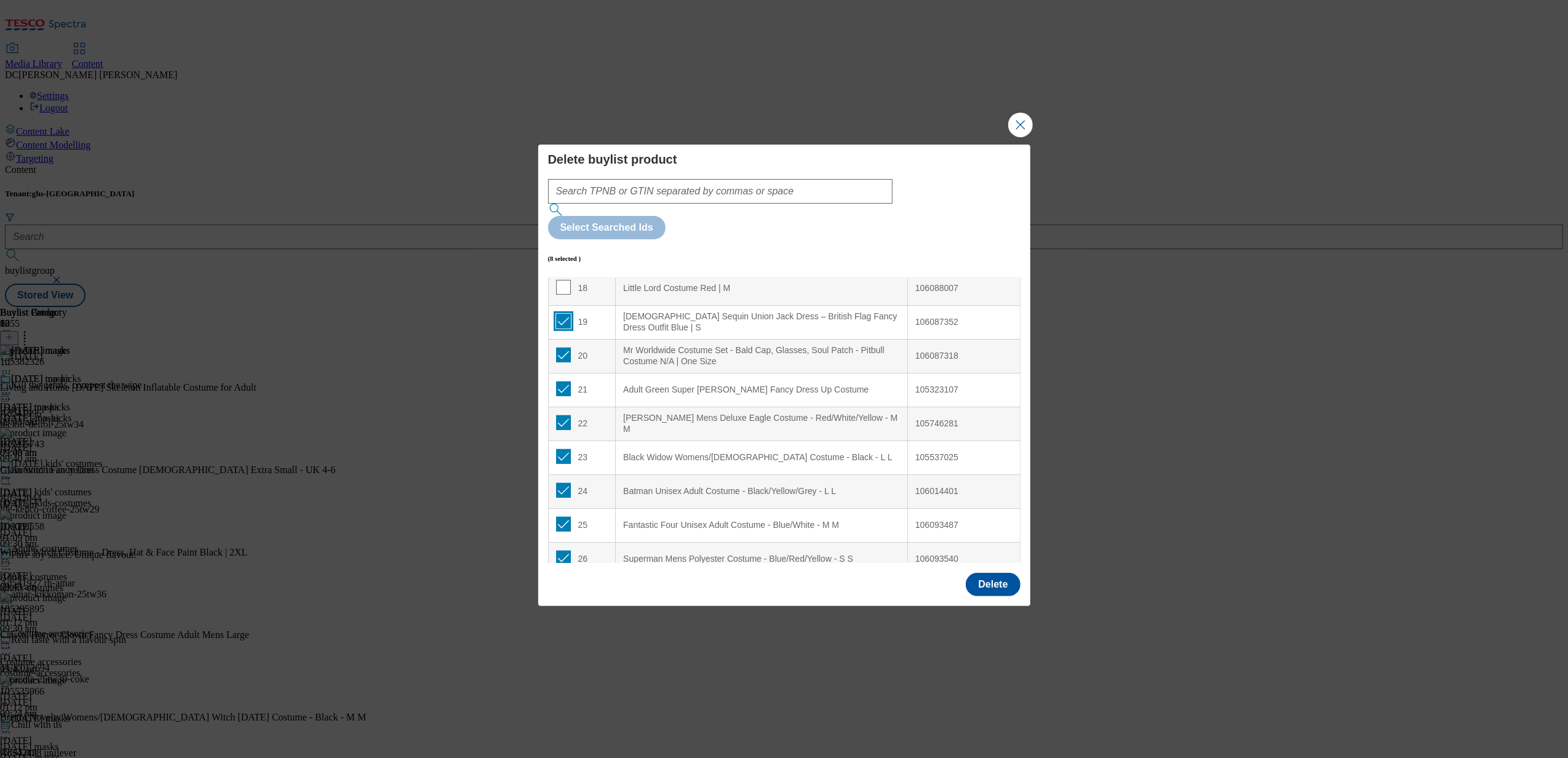
checkbox input "true"
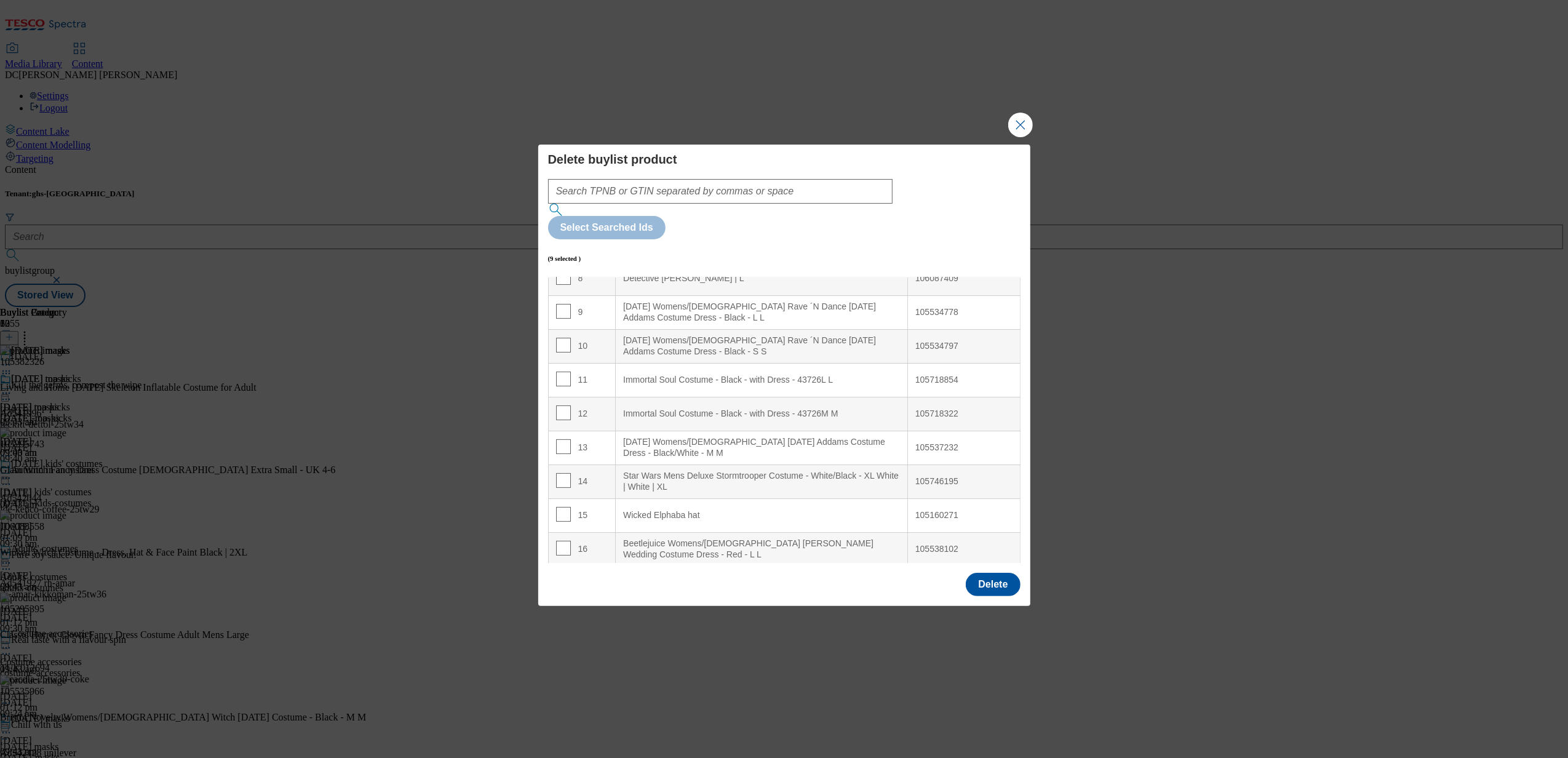
scroll to position [374, 0]
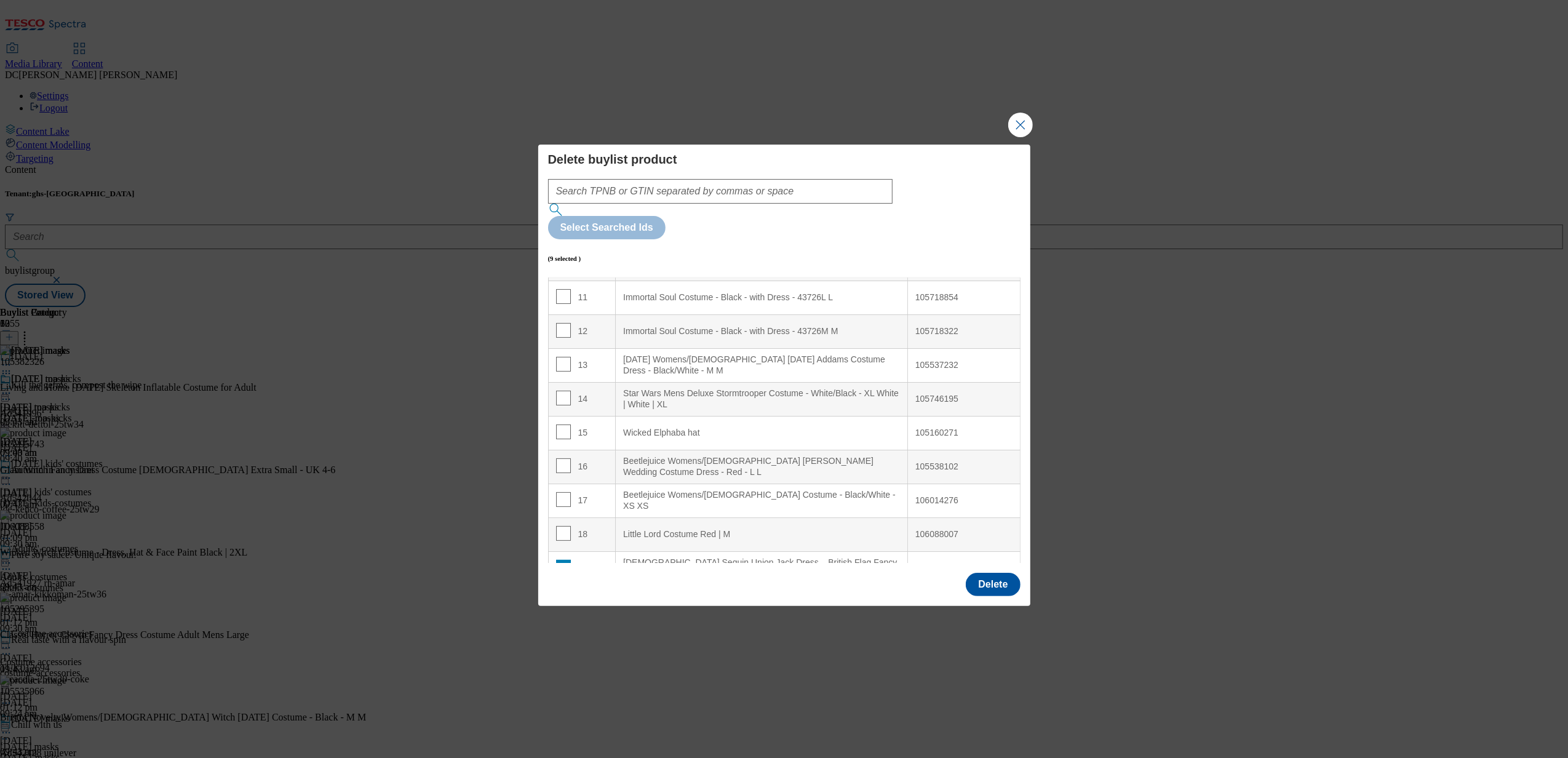
click at [561, 518] on td "18" at bounding box center [582, 535] width 67 height 34
click at [562, 526] on input "Modal" at bounding box center [563, 533] width 15 height 15
checkbox input "true"
click at [562, 492] on input "Modal" at bounding box center [563, 499] width 15 height 15
checkbox input "true"
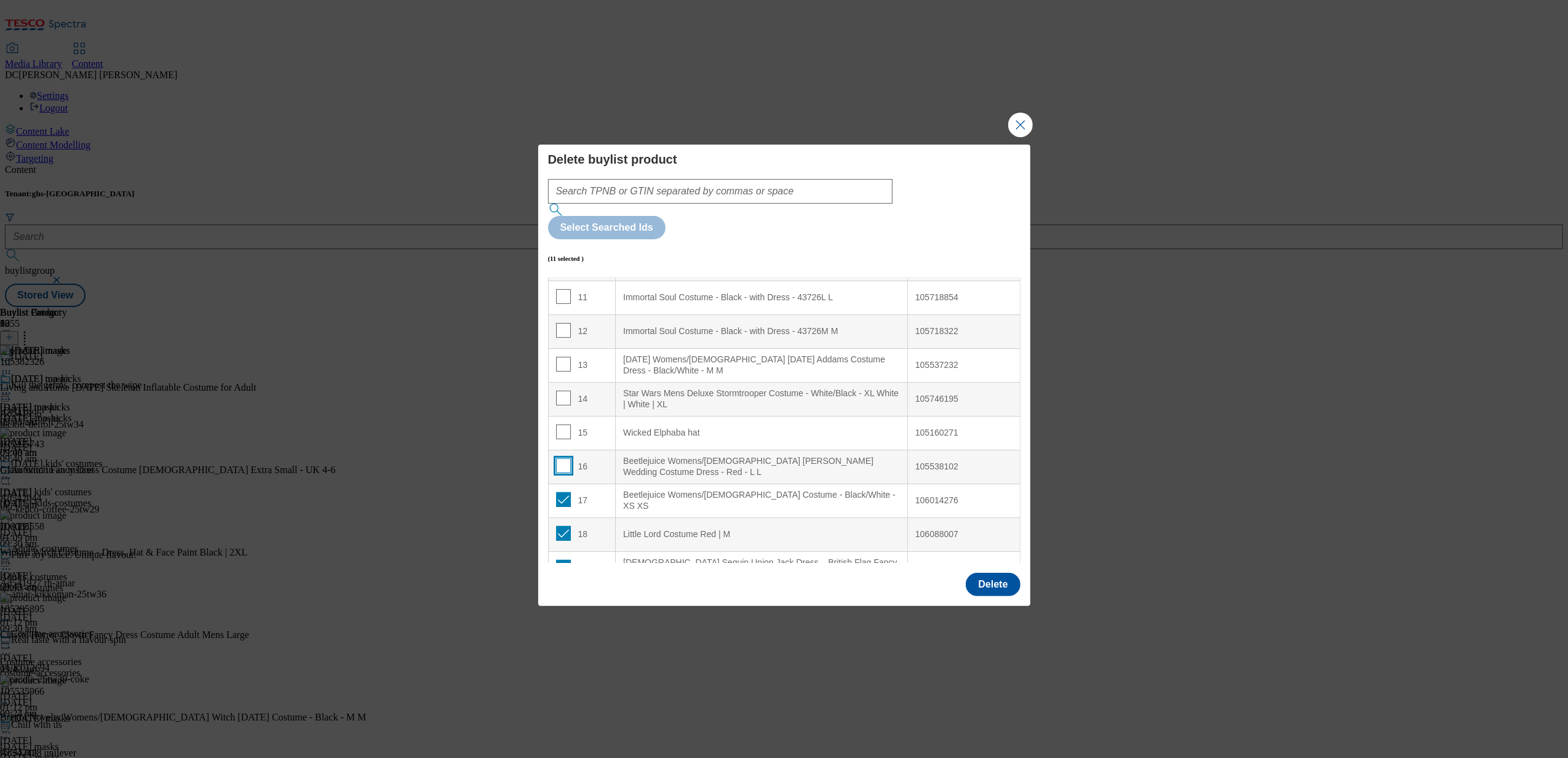
click at [562, 459] on input "Modal" at bounding box center [563, 466] width 15 height 15
checkbox input "true"
click at [564, 425] on input "Modal" at bounding box center [563, 432] width 15 height 15
checkbox input "true"
click at [566, 391] on input "Modal" at bounding box center [563, 397] width 15 height 15
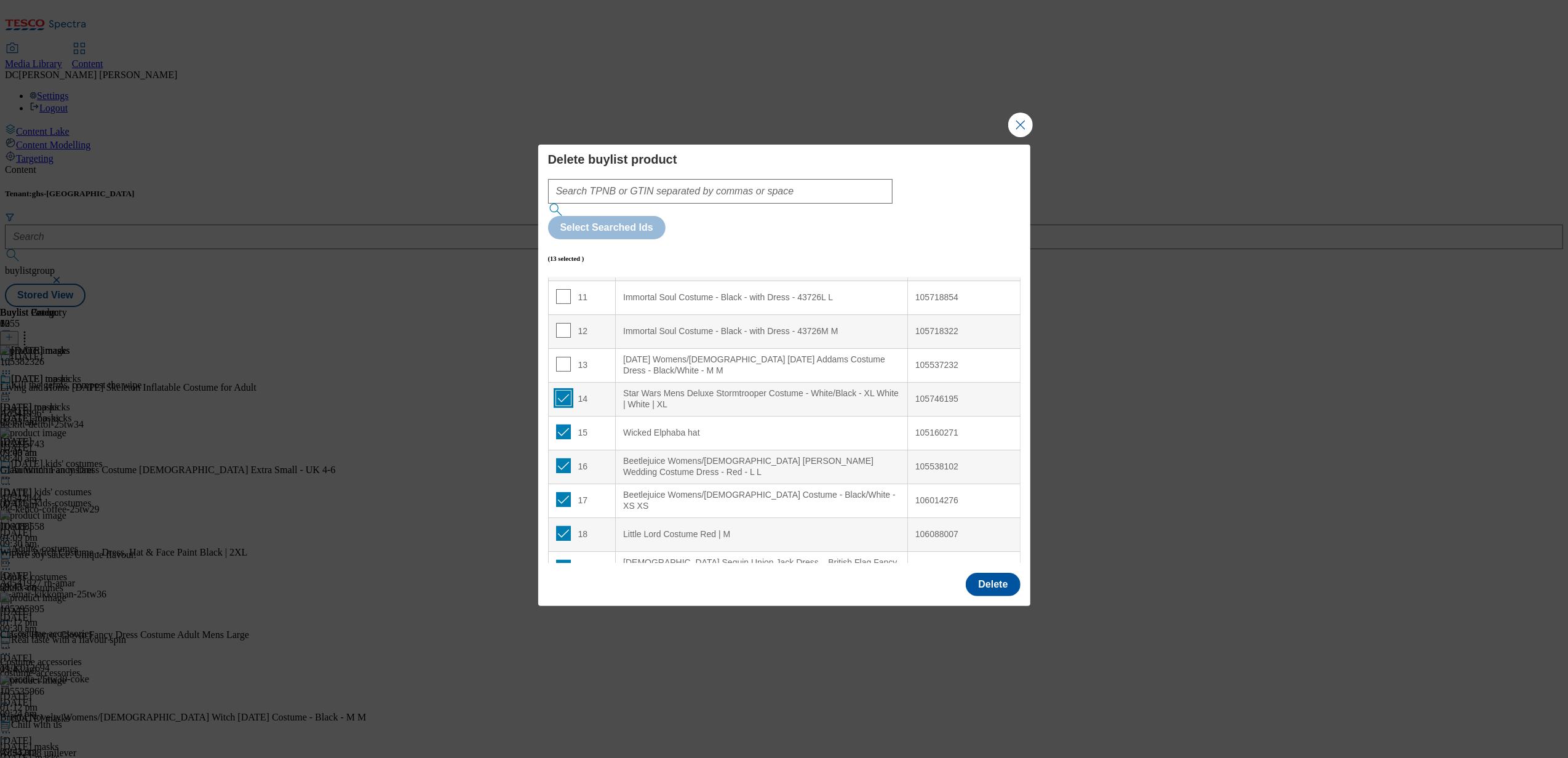
checkbox input "true"
click at [559, 357] on input "Modal" at bounding box center [563, 364] width 15 height 15
checkbox input "true"
click at [561, 323] on input "Modal" at bounding box center [563, 330] width 15 height 15
checkbox input "true"
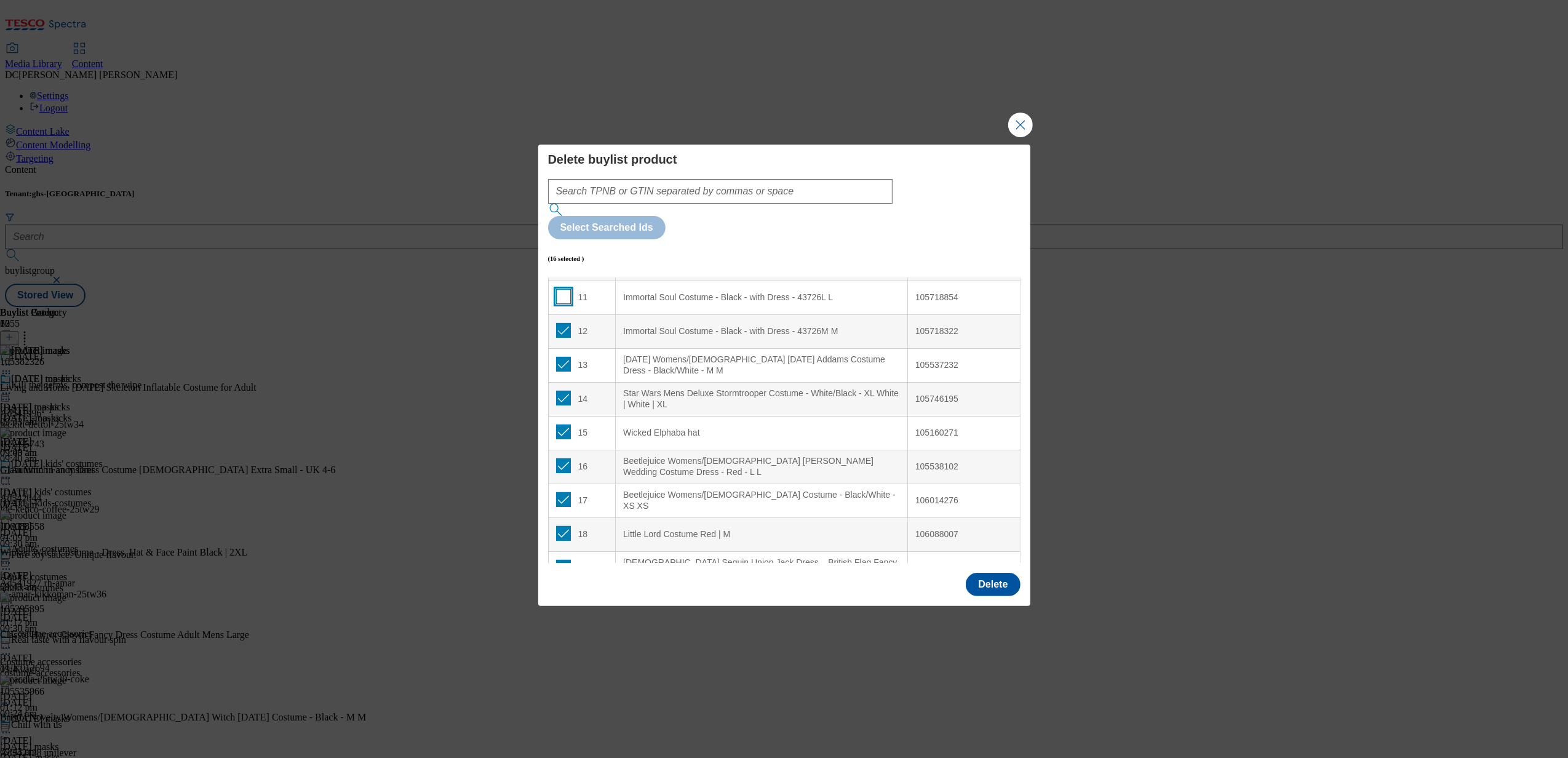
click at [562, 290] on input "Modal" at bounding box center [563, 297] width 15 height 15
checkbox input "true"
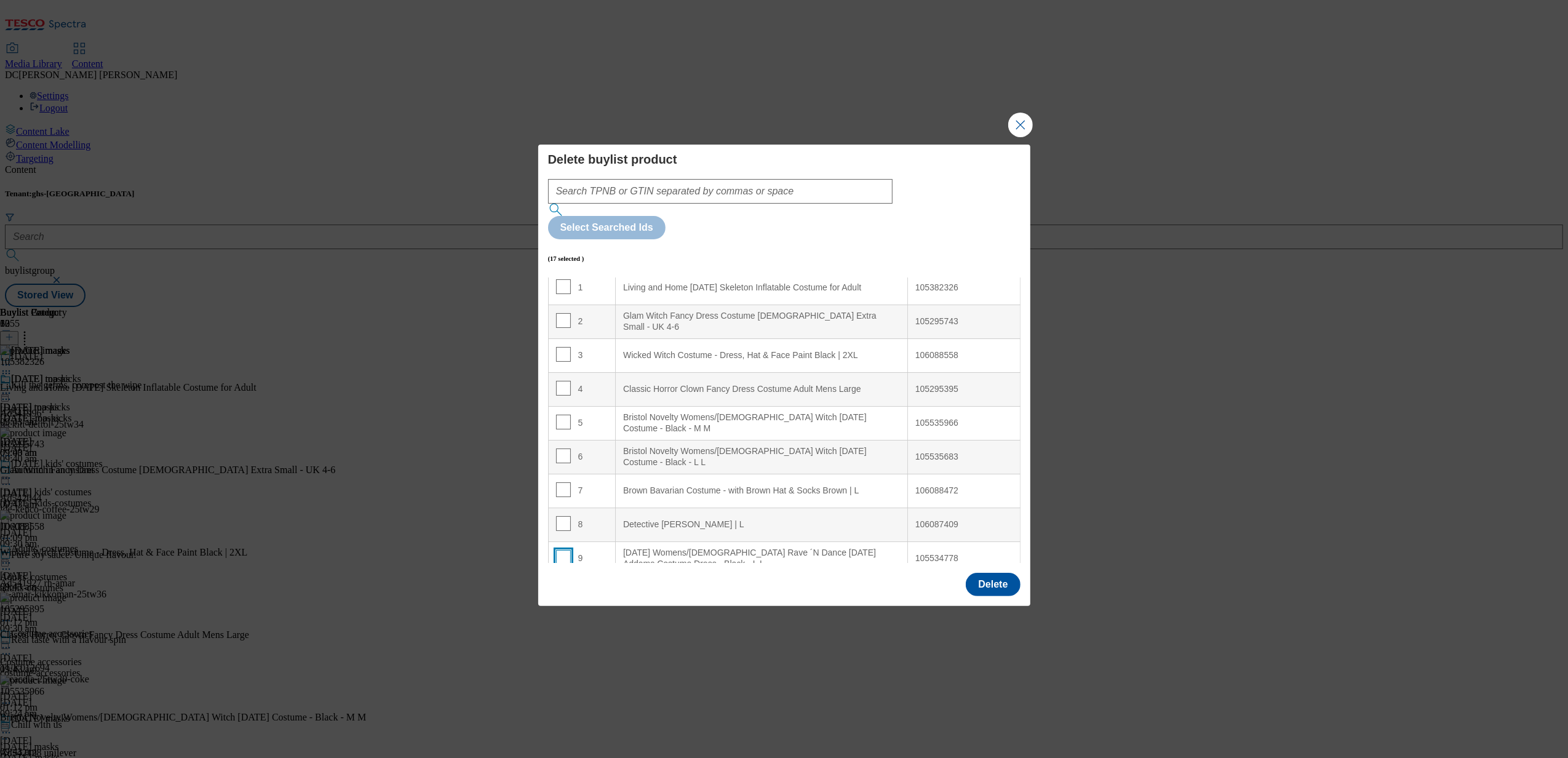
click at [565, 550] on input "Modal" at bounding box center [563, 557] width 15 height 15
checkbox input "true"
click at [564, 516] on input "Modal" at bounding box center [563, 523] width 15 height 15
checkbox input "true"
click at [564, 483] on input "Modal" at bounding box center [563, 490] width 15 height 15
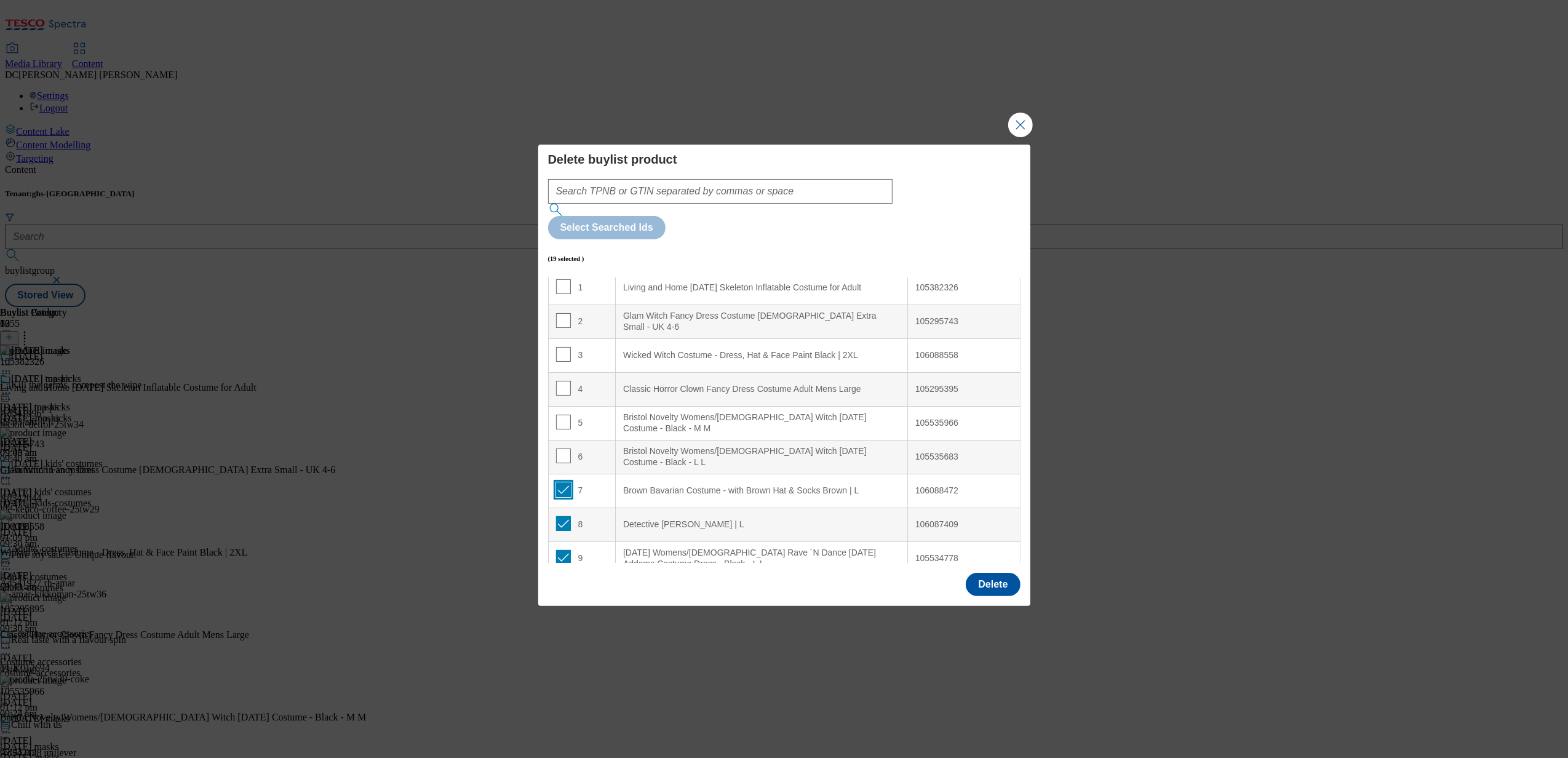
checkbox input "true"
click at [564, 449] on input "Modal" at bounding box center [563, 455] width 15 height 15
checkbox input "true"
click at [561, 406] on td "5" at bounding box center [582, 423] width 67 height 34
click at [559, 415] on input "Modal" at bounding box center [563, 422] width 15 height 15
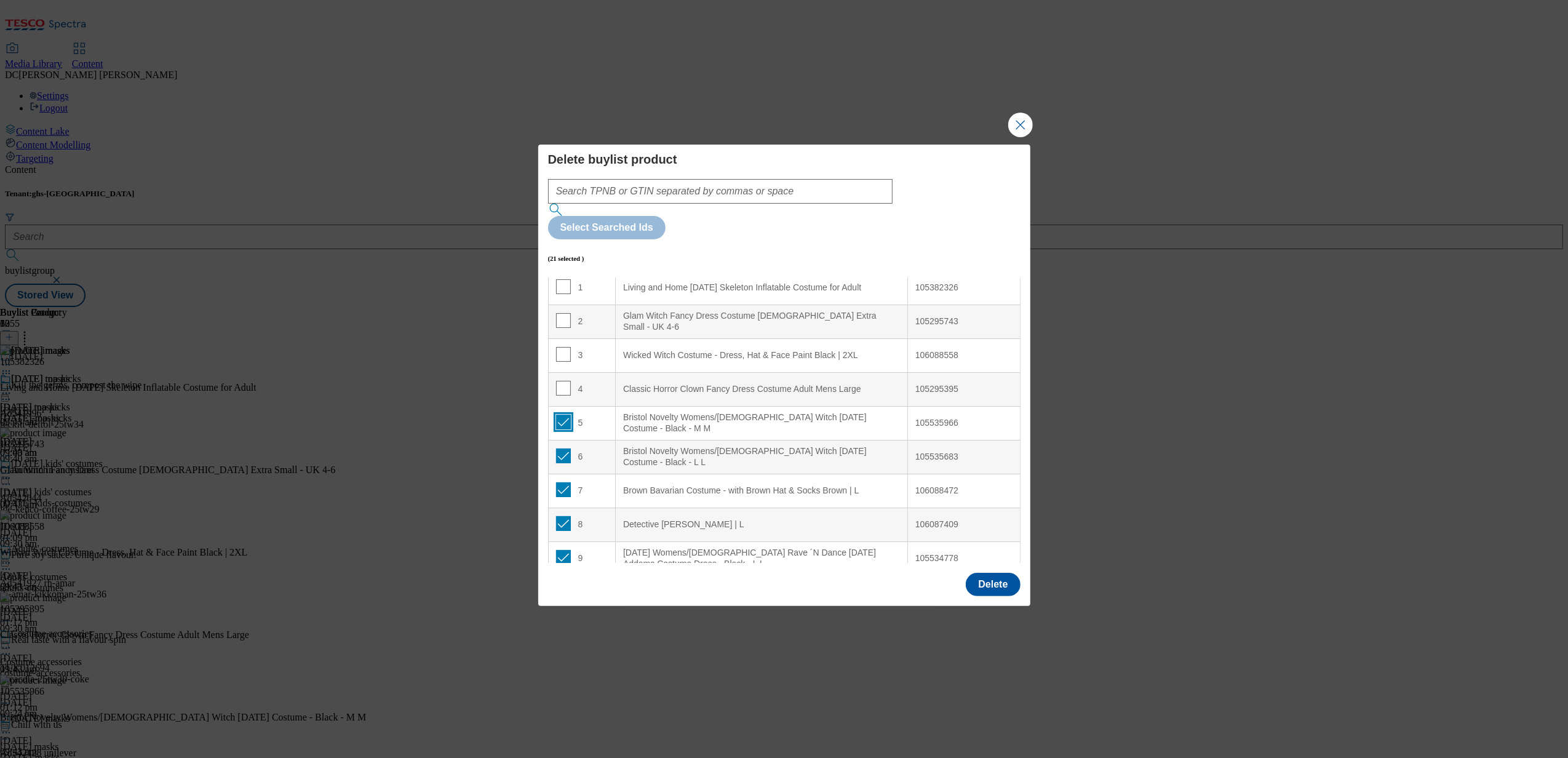
checkbox input "true"
click at [565, 381] on input "Modal" at bounding box center [563, 388] width 15 height 15
checkbox input "true"
click at [562, 338] on td "3" at bounding box center [582, 355] width 67 height 34
click at [562, 314] on input "Modal" at bounding box center [563, 320] width 15 height 15
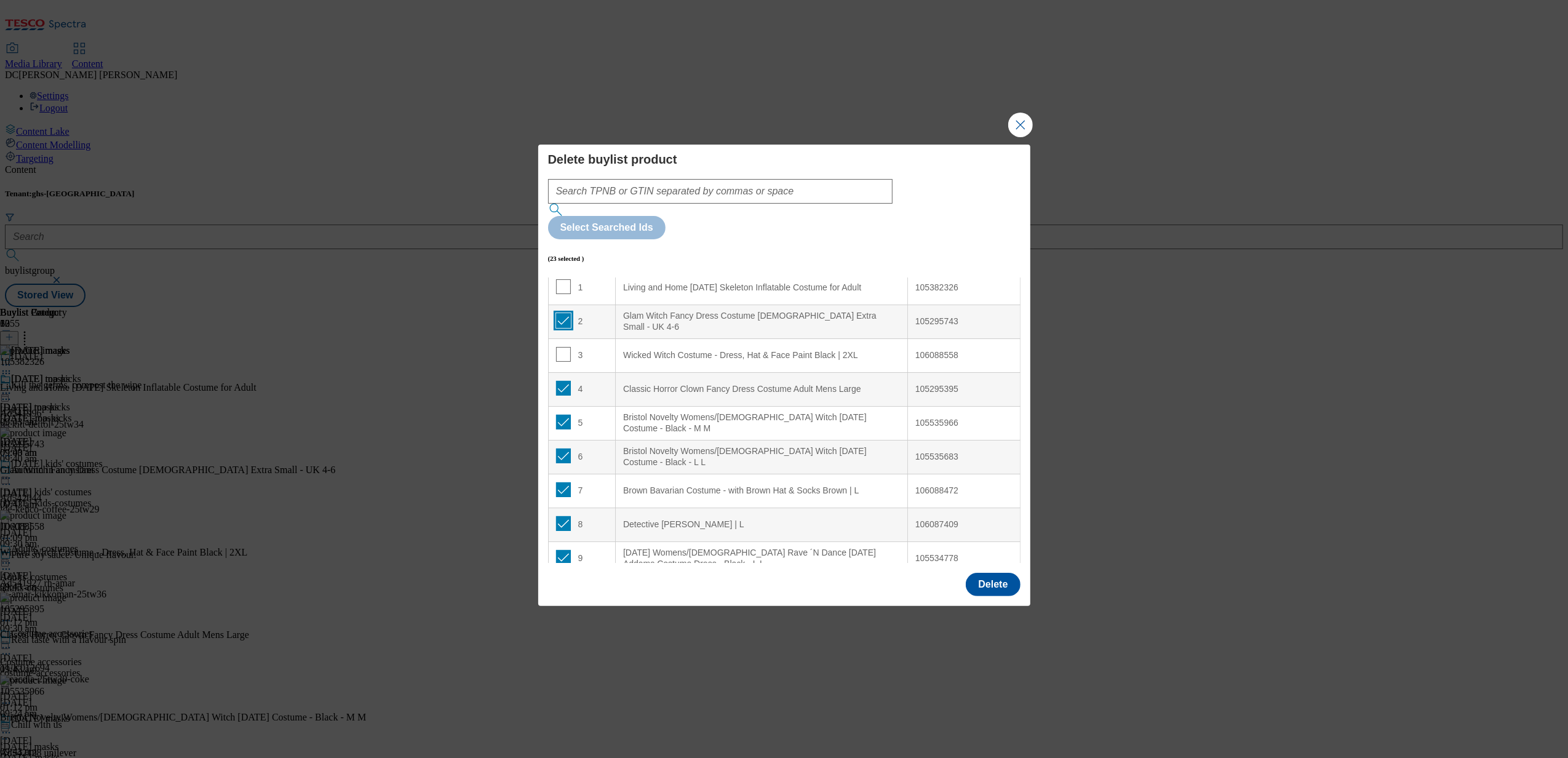
checkbox input "true"
click at [562, 279] on input "Modal" at bounding box center [563, 286] width 15 height 15
checkbox input "true"
click at [565, 347] on input "Modal" at bounding box center [563, 354] width 15 height 15
checkbox input "true"
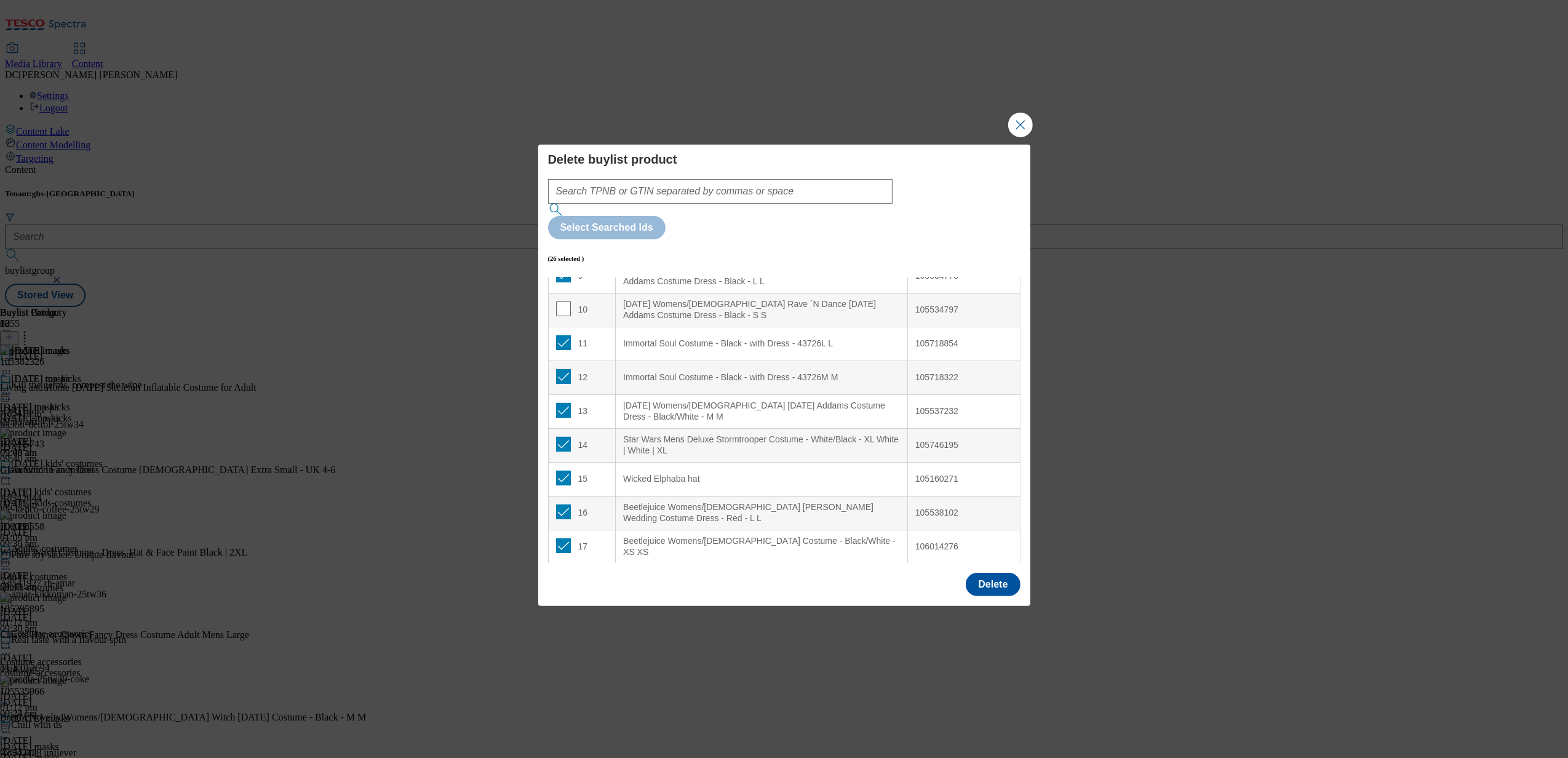
scroll to position [246, 0]
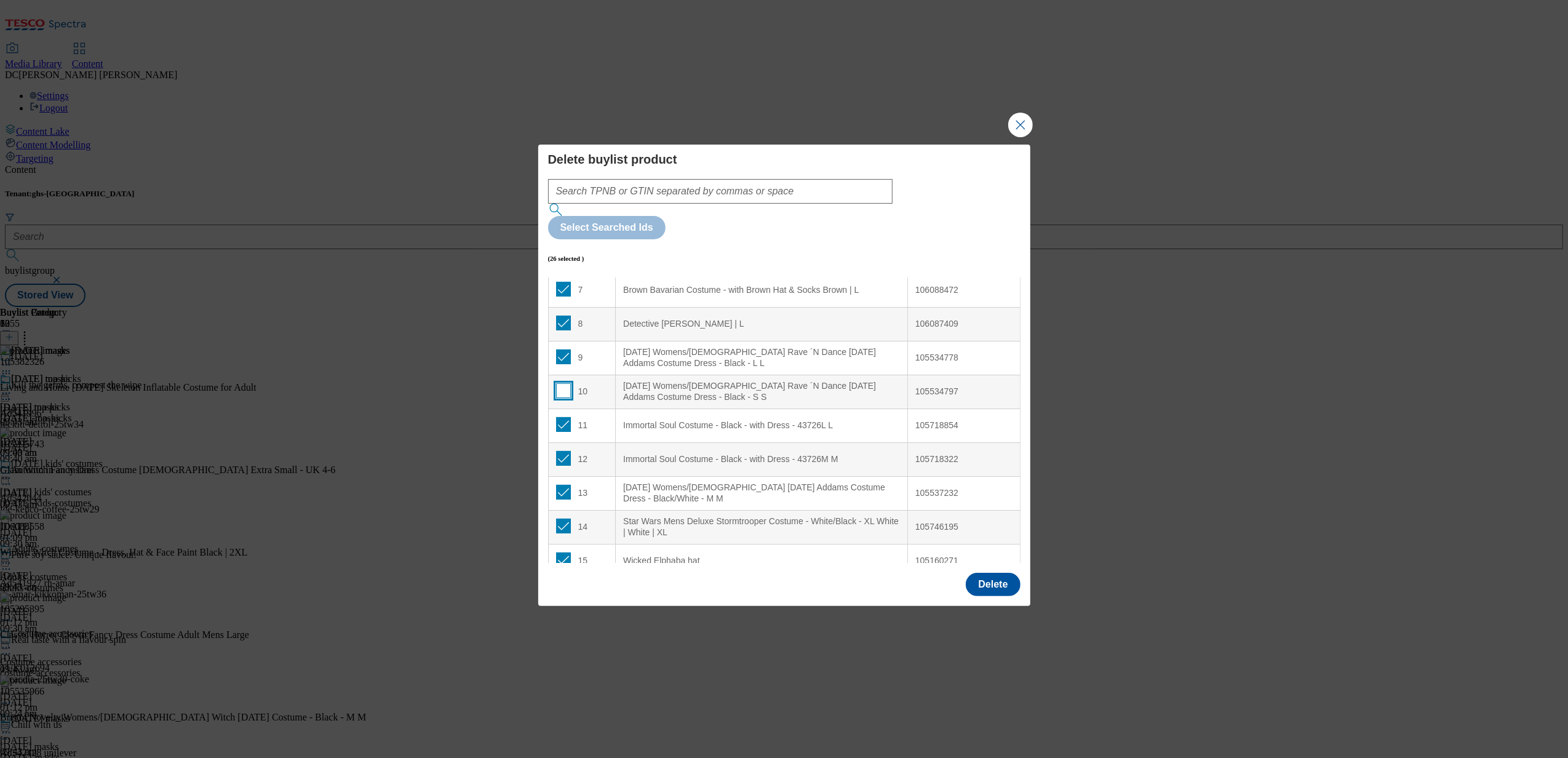
click at [565, 384] on input "Modal" at bounding box center [563, 391] width 15 height 15
checkbox input "true"
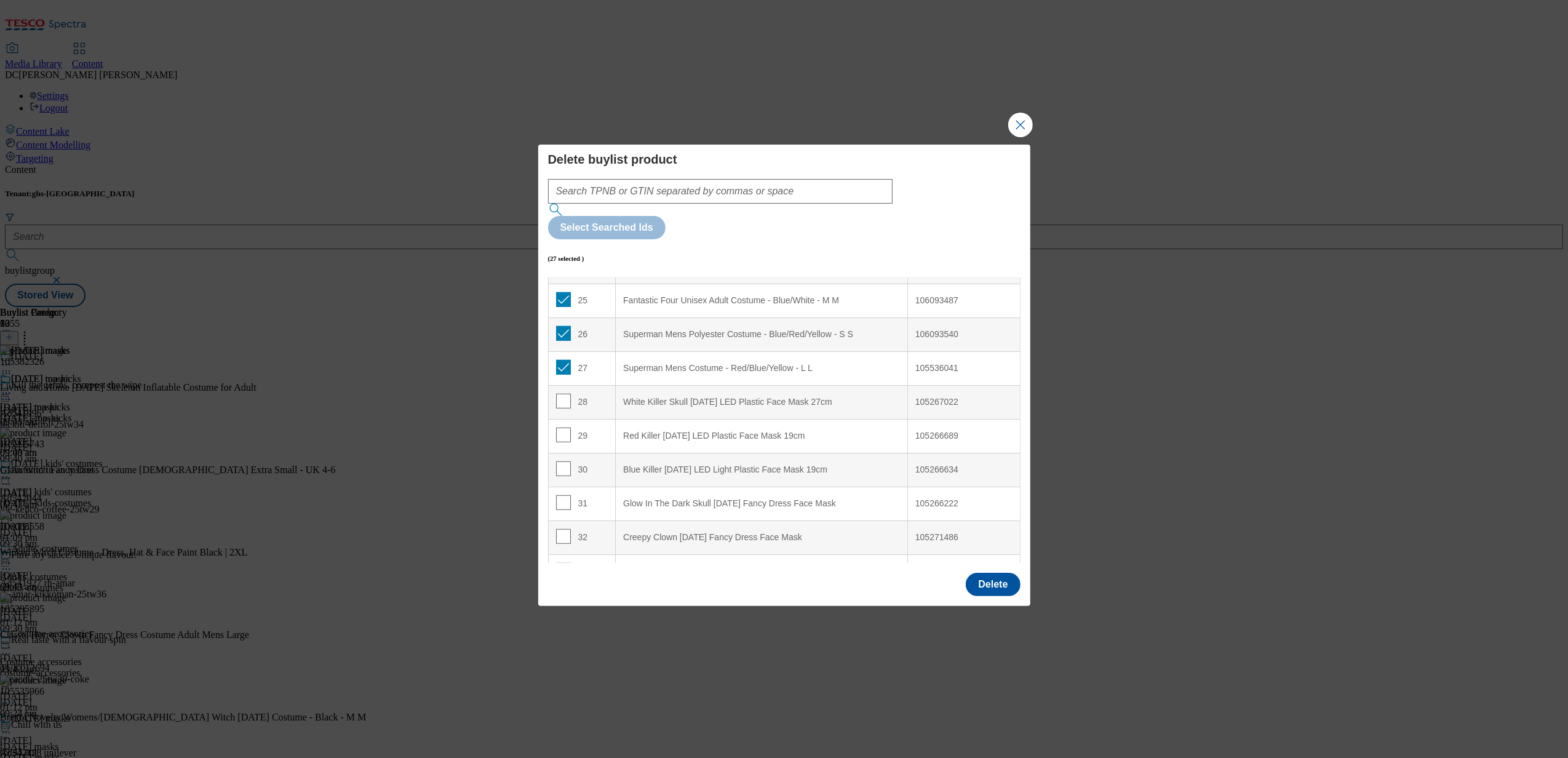
scroll to position [867, 0]
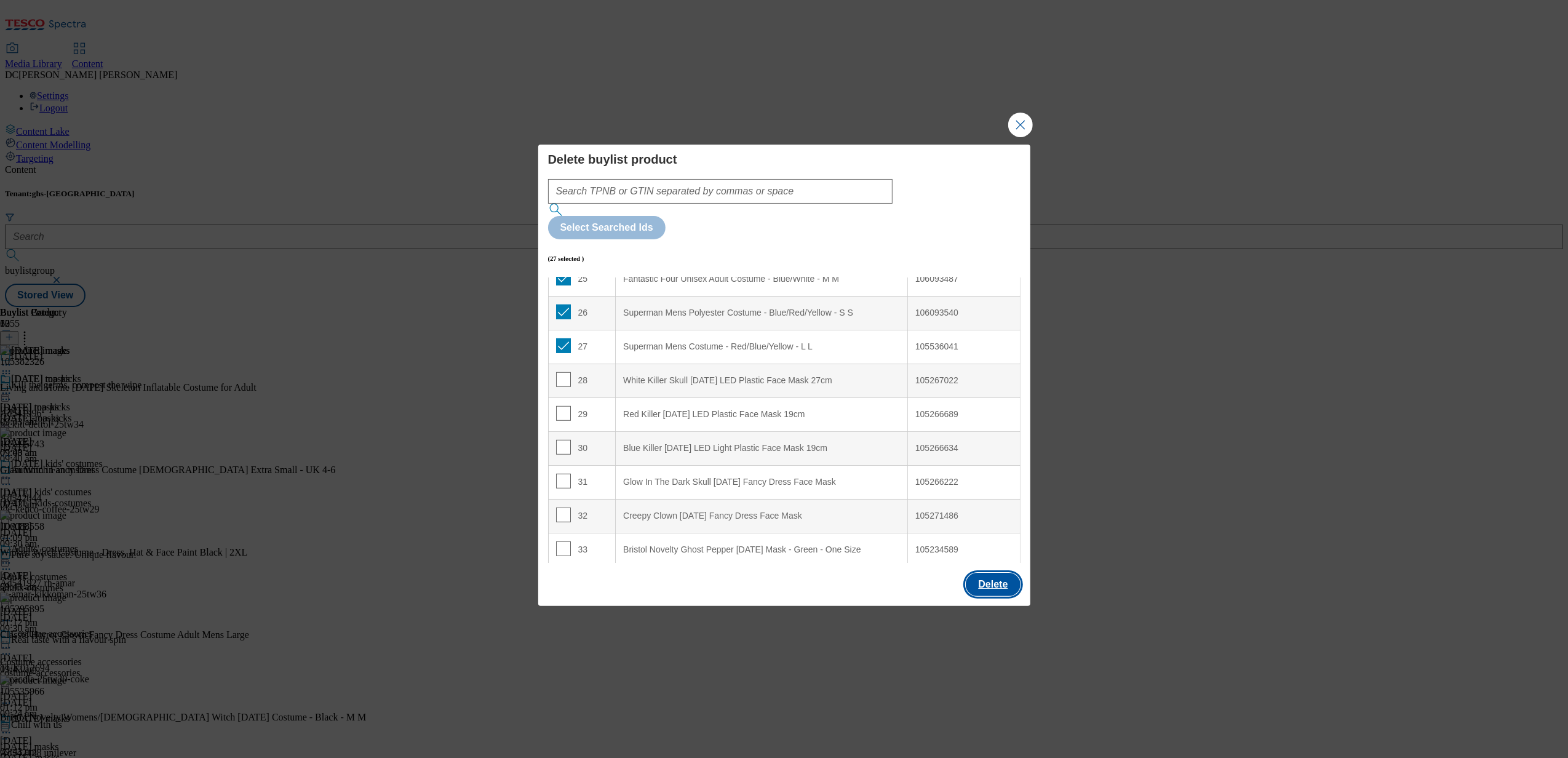
click at [1002, 573] on button "Delete" at bounding box center [992, 585] width 54 height 23
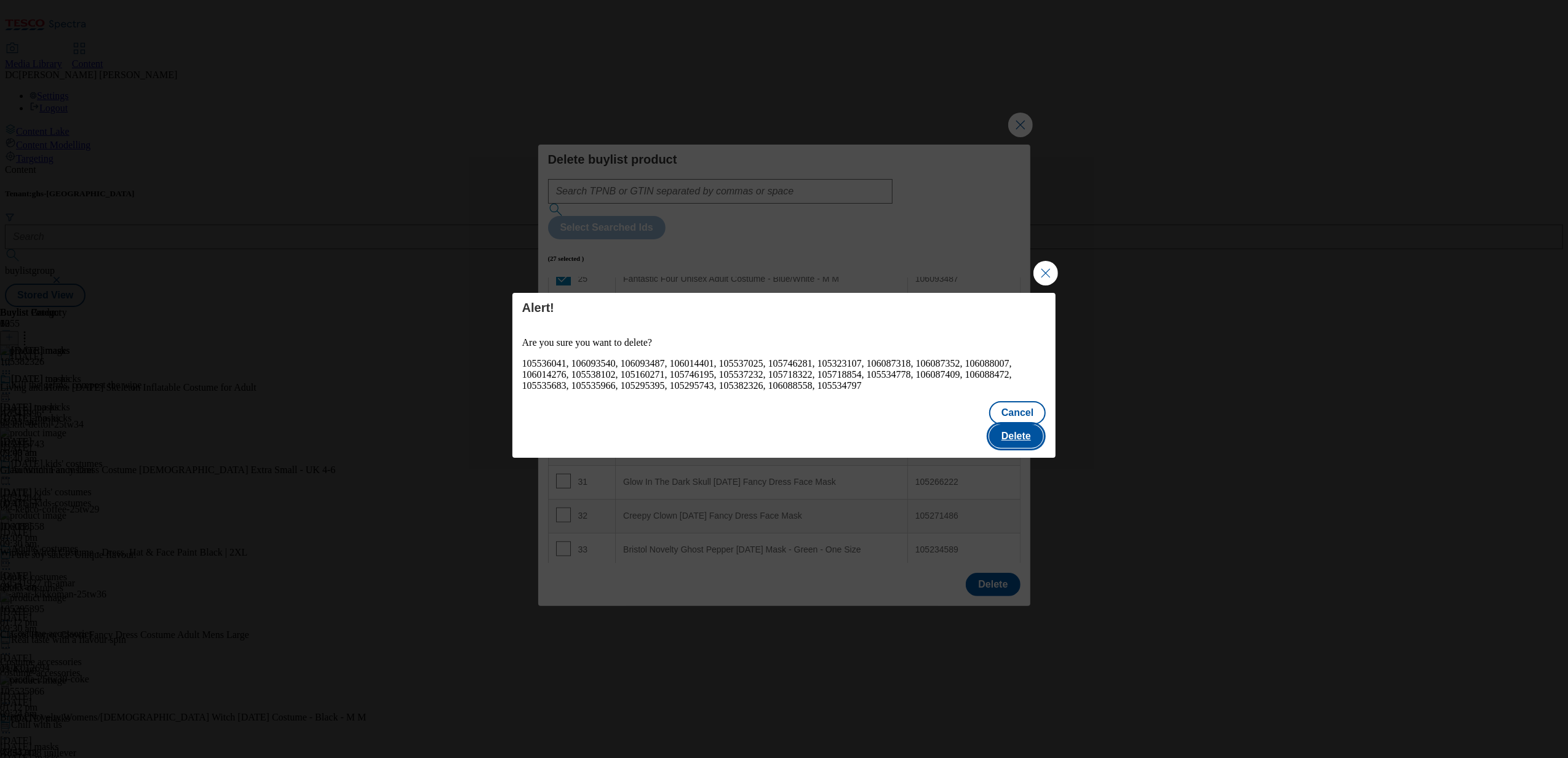
click at [1017, 426] on button "Delete" at bounding box center [1015, 436] width 54 height 23
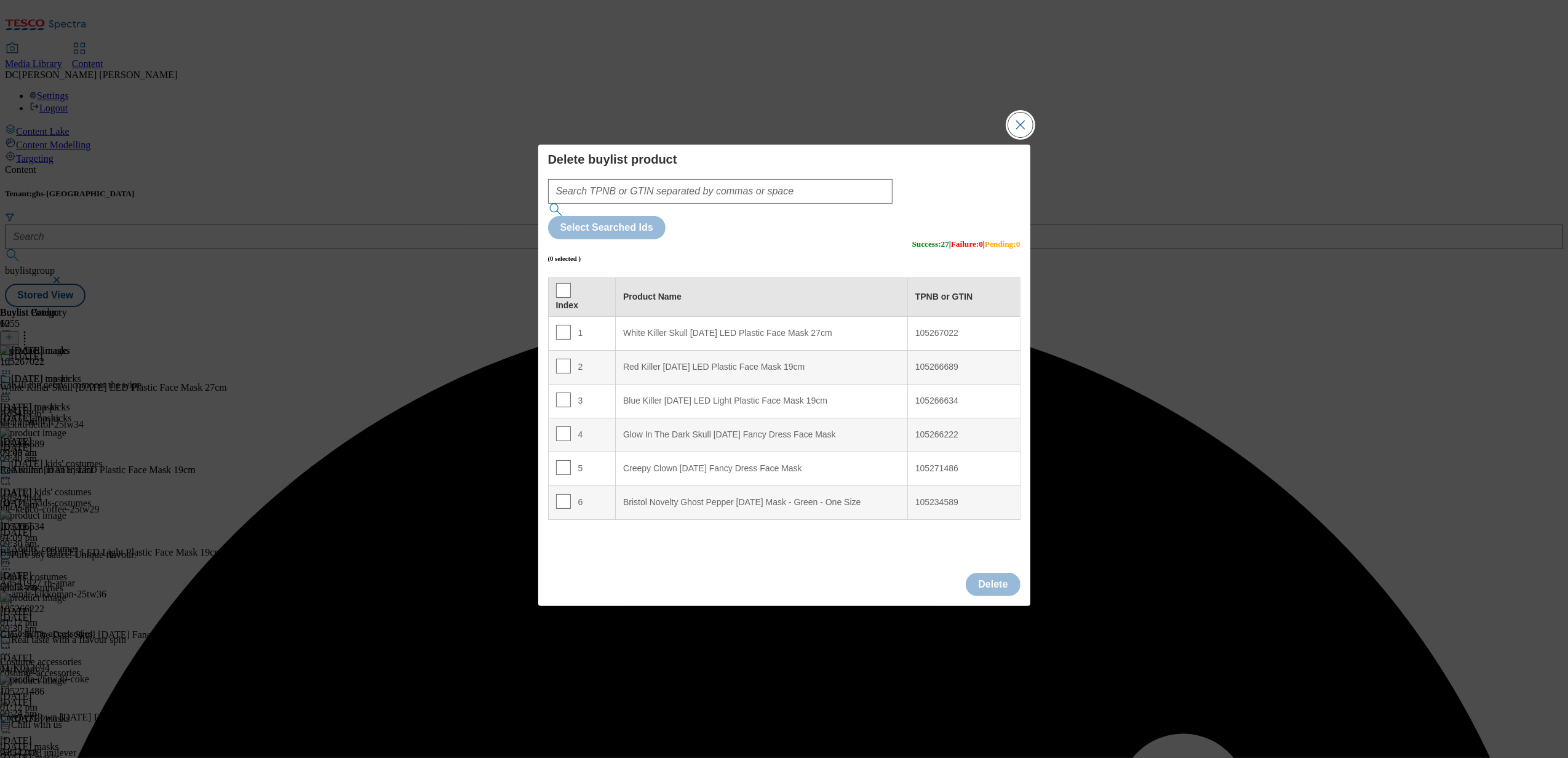
click at [1022, 138] on button "Close Modal" at bounding box center [1021, 125] width 25 height 25
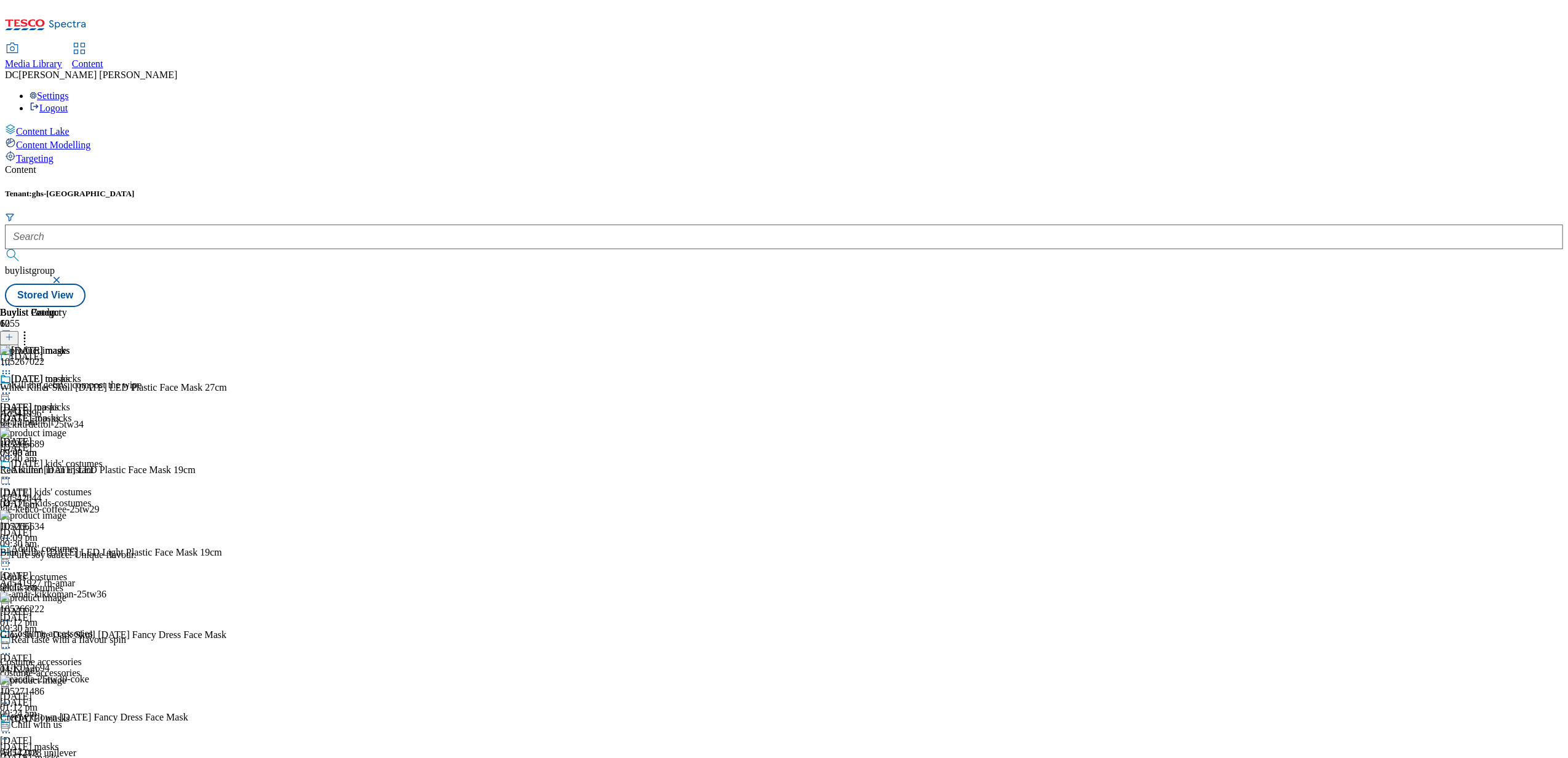
scroll to position [164, 0]
click at [12, 557] on icon at bounding box center [6, 563] width 12 height 12
click at [107, 544] on div "Adults' costumes Edit Copy Move Reporting Preview Un-preview Open Preview Url P…" at bounding box center [53, 667] width 107 height 246
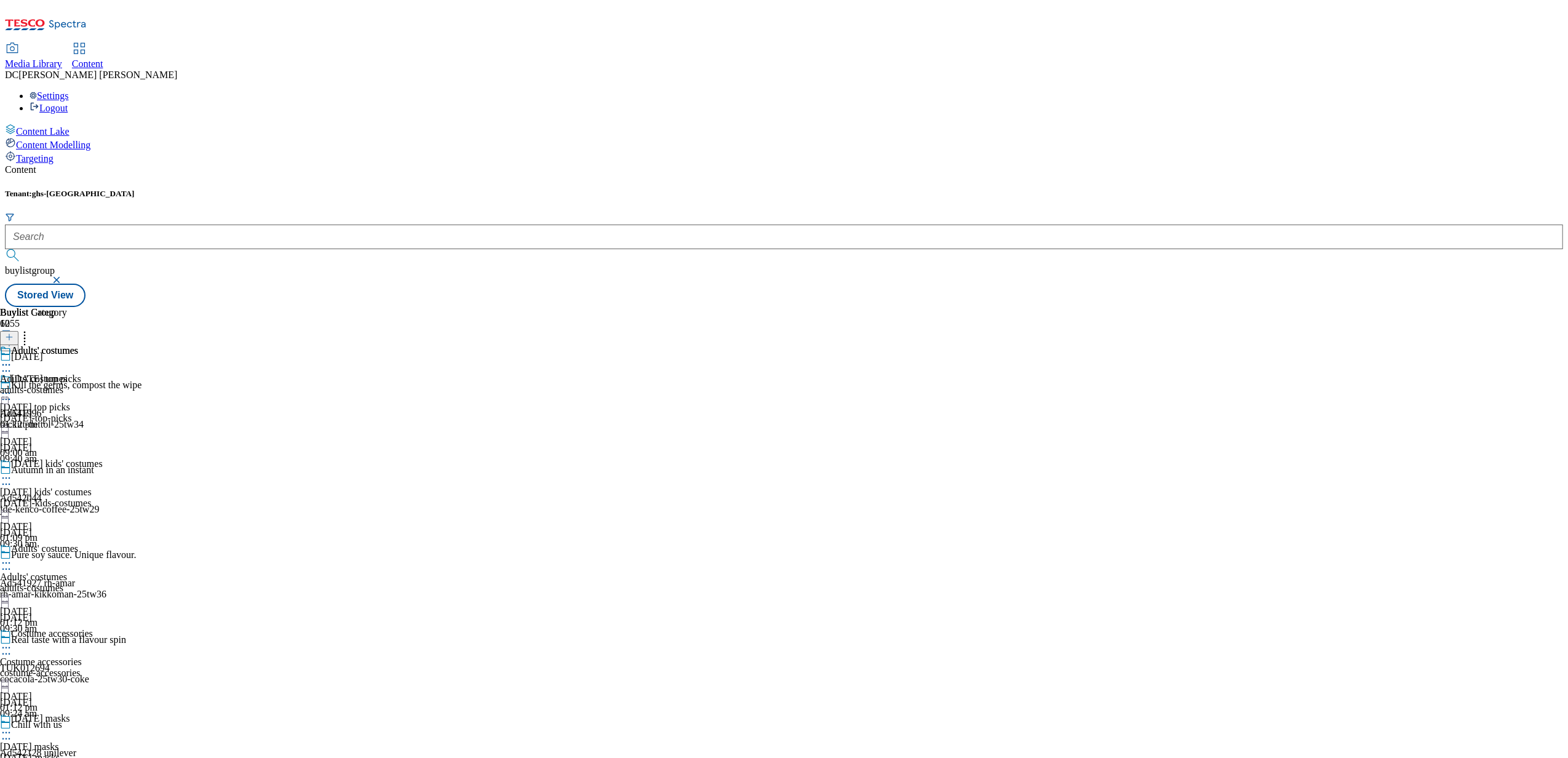
click at [12, 359] on icon at bounding box center [6, 365] width 12 height 12
click at [78, 500] on span "Un-publish" at bounding box center [58, 504] width 39 height 9
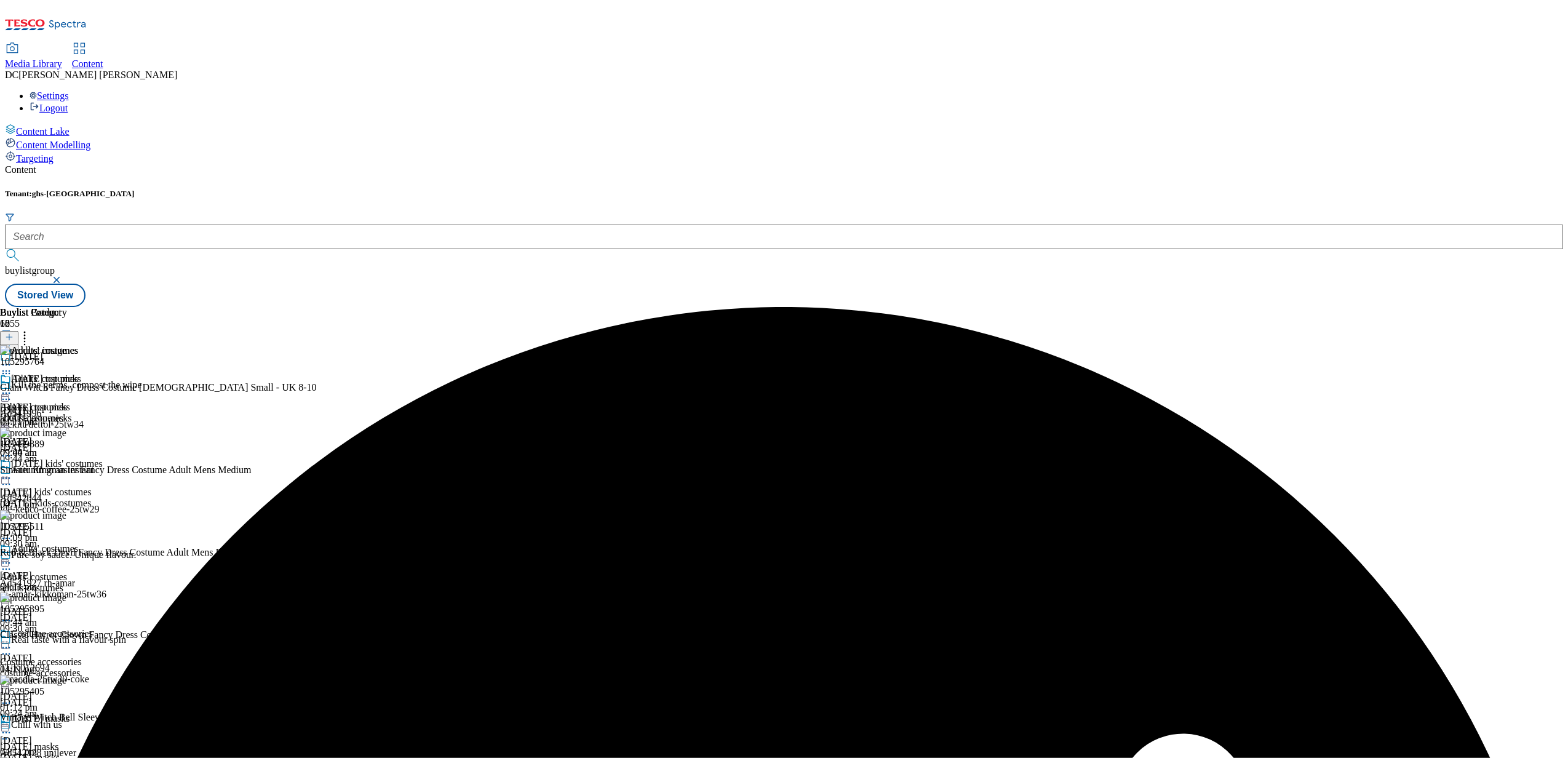
click at [78, 373] on div "Adults' costumes Adults' costumes adults-costumes 16 Sept 2025 09:44 am" at bounding box center [38, 415] width 78 height 85
click at [12, 387] on icon at bounding box center [6, 393] width 12 height 12
click at [79, 485] on span "Un-preview" at bounding box center [59, 490] width 41 height 9
click at [399, 329] on div at bounding box center [199, 337] width 399 height 16
click at [14, 333] on icon at bounding box center [9, 338] width 9 height 9
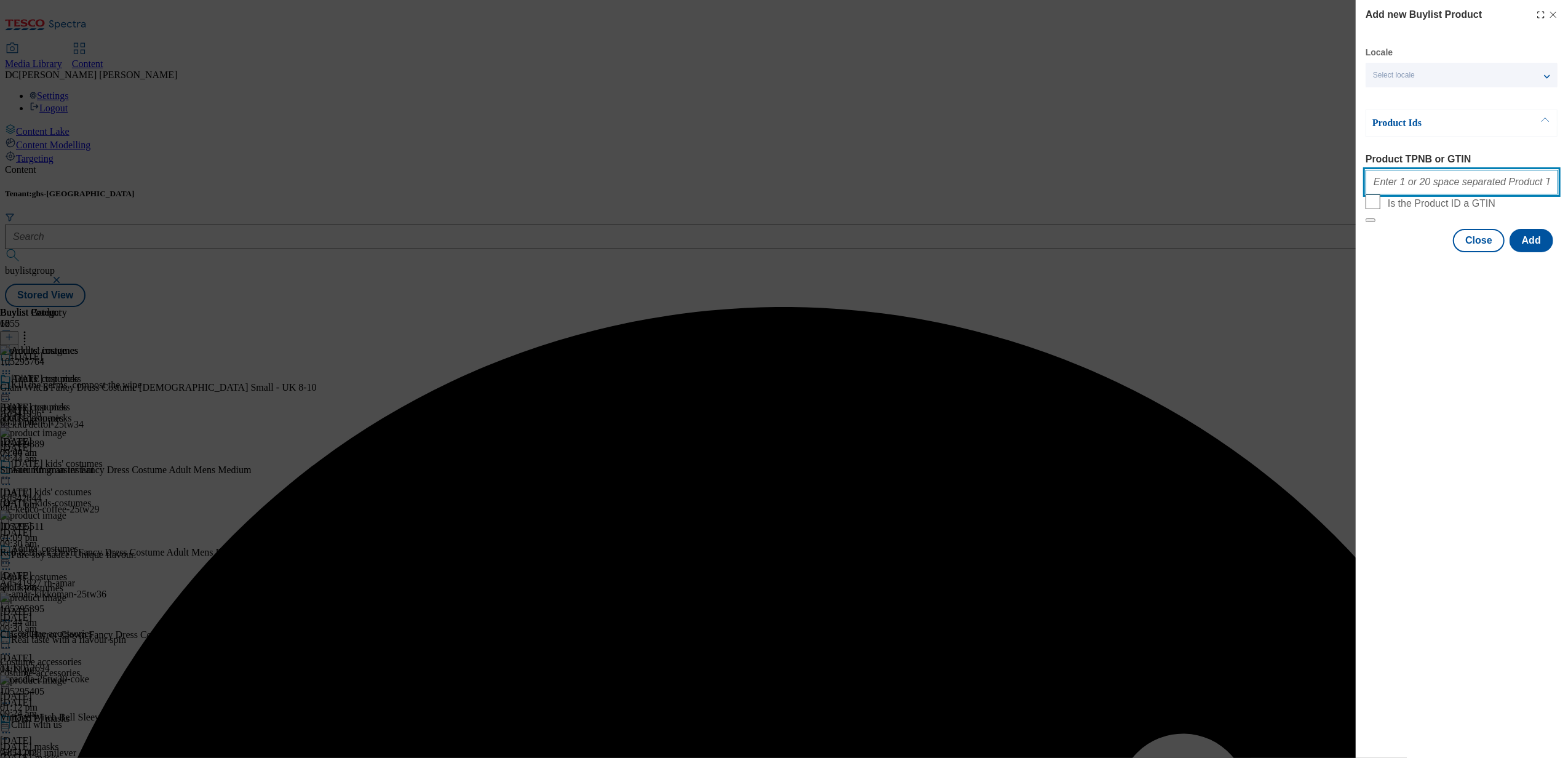
click at [1416, 186] on input "Product TPNB or GTIN" at bounding box center [1461, 182] width 192 height 25
paste input "105382326 105295743 106088558 105295395 105535966 105535683 106088472 106087409…"
type input "105382326 105295743 106088558 105295395 105535966 105535683 106088472 106087409…"
click at [1526, 252] on button "Add" at bounding box center [1531, 240] width 44 height 23
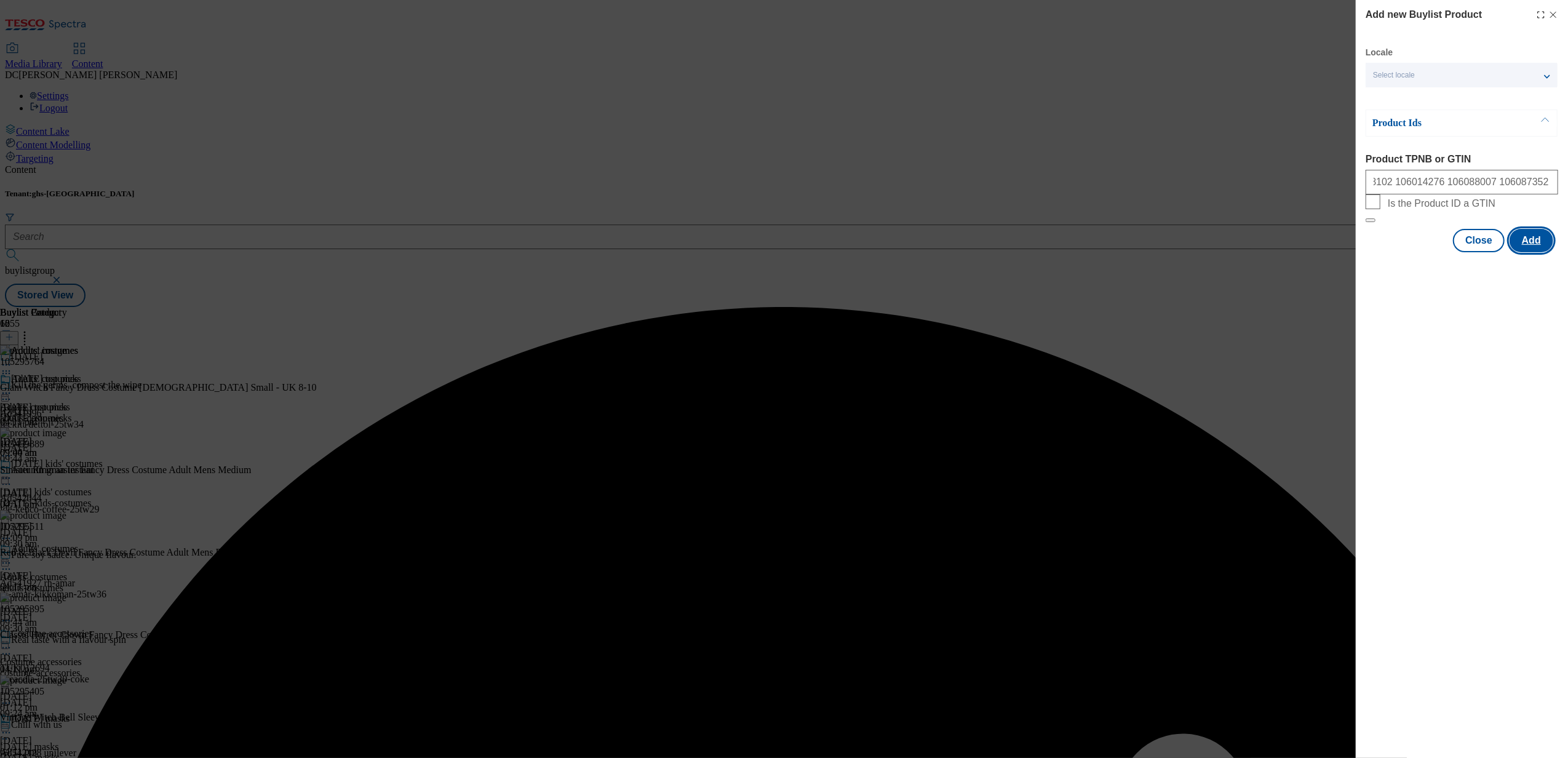
scroll to position [0, 0]
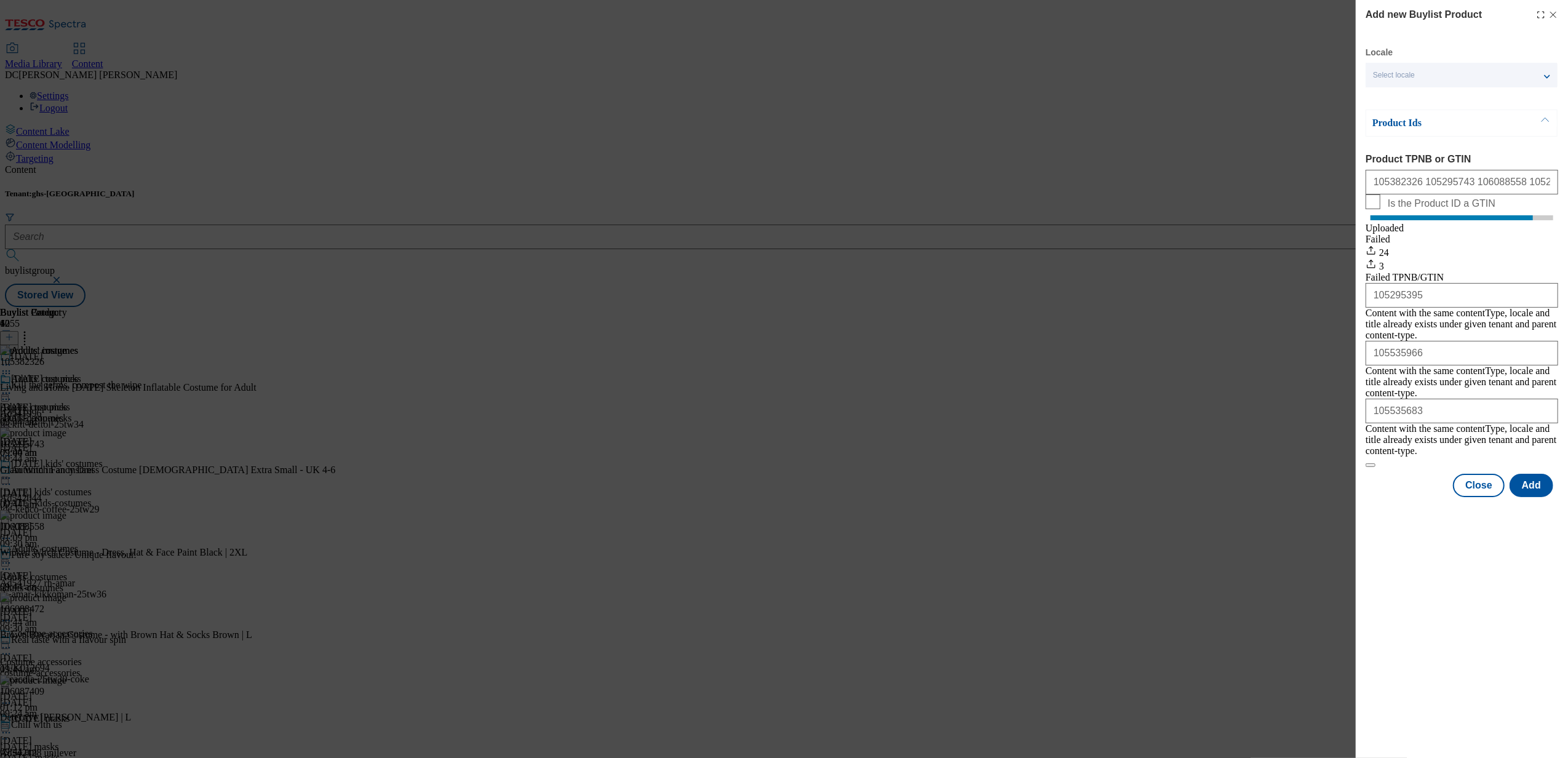
click at [1559, 8] on div "Add new Buylist Product Locale Select locale English Welsh Product Ids Product …" at bounding box center [1462, 250] width 213 height 500
click at [1553, 5] on div "Add new Buylist Product Locale Select locale English Welsh Product Ids Product …" at bounding box center [1462, 250] width 213 height 500
click at [1553, 10] on icon "Modal" at bounding box center [1553, 15] width 10 height 10
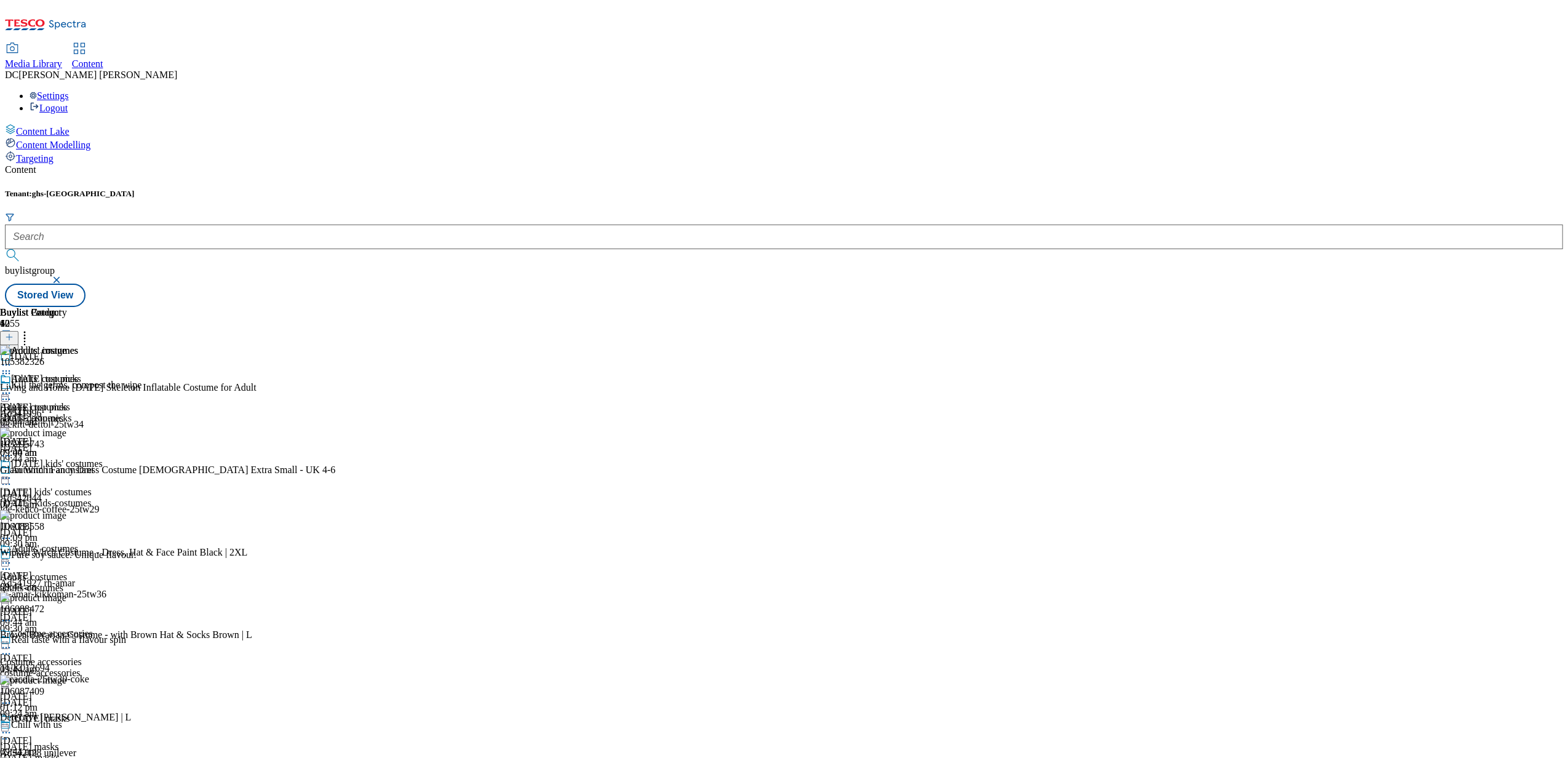
click at [12, 387] on icon at bounding box center [6, 393] width 12 height 12
click at [67, 472] on span "Preview" at bounding box center [53, 476] width 29 height 9
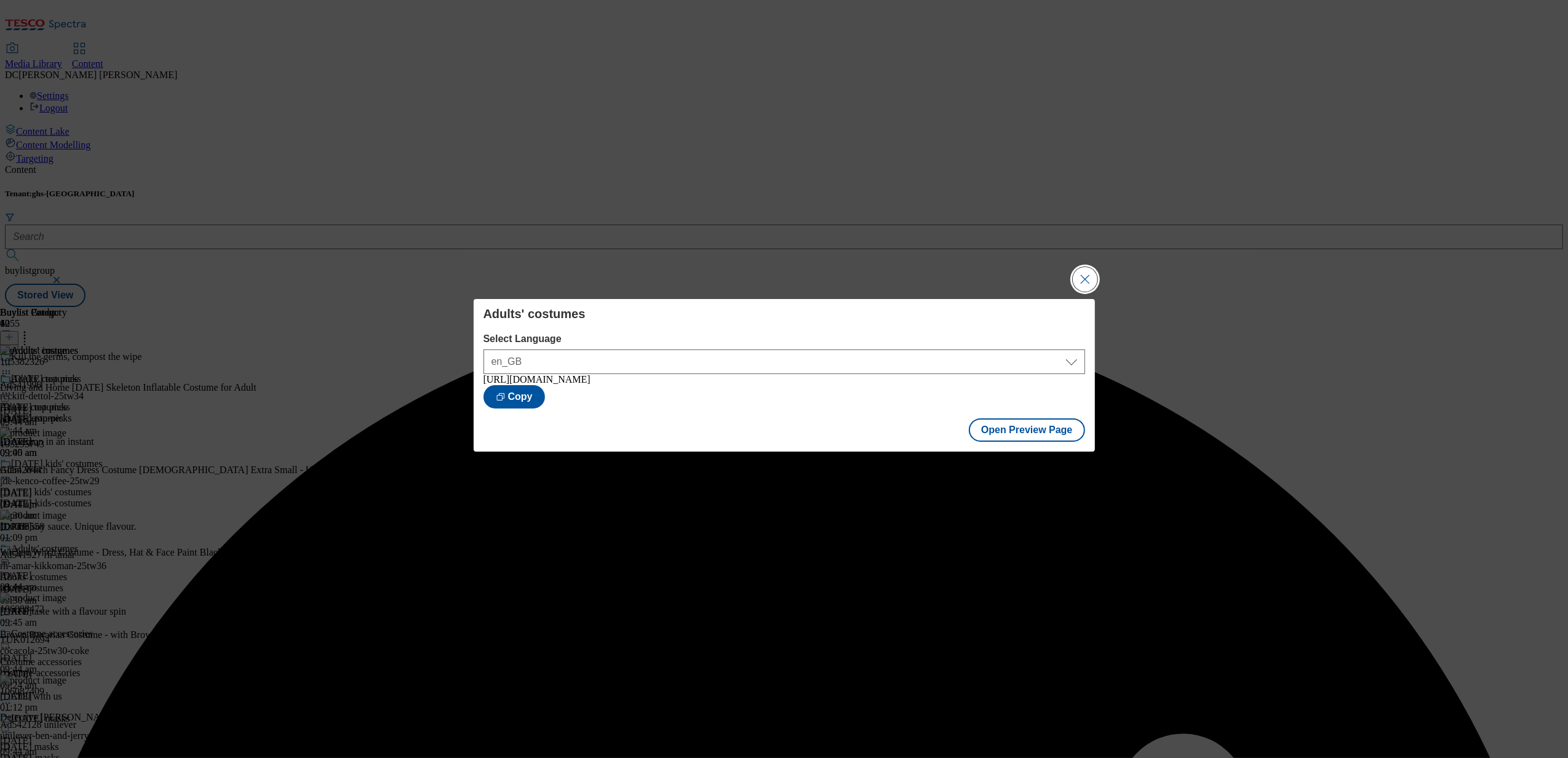
click at [1077, 279] on button "Close Modal" at bounding box center [1085, 279] width 25 height 25
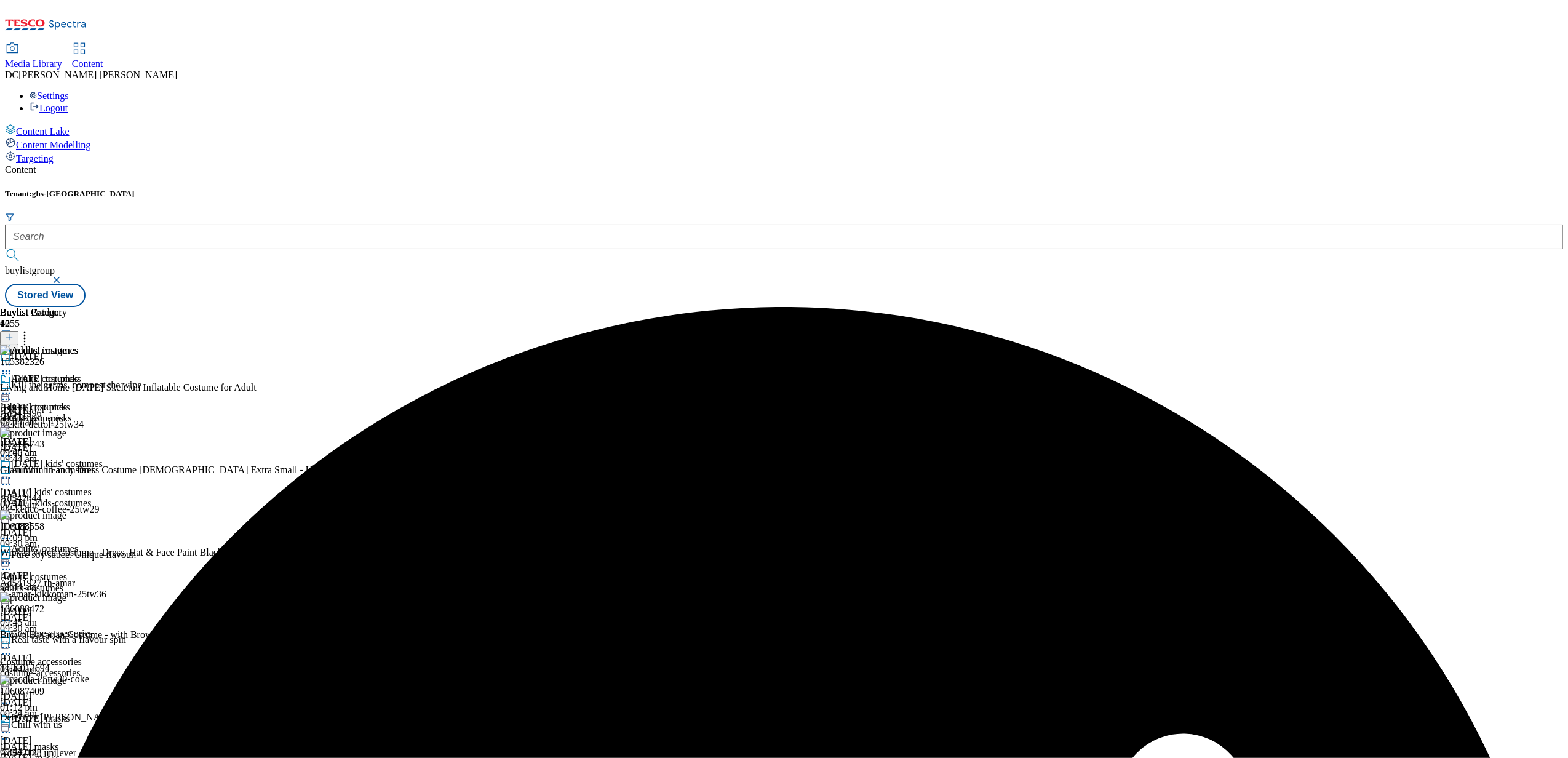
click at [12, 387] on icon at bounding box center [6, 393] width 12 height 12
click at [107, 511] on li "Publish" at bounding box center [66, 518] width 83 height 15
click at [12, 387] on icon at bounding box center [6, 393] width 12 height 12
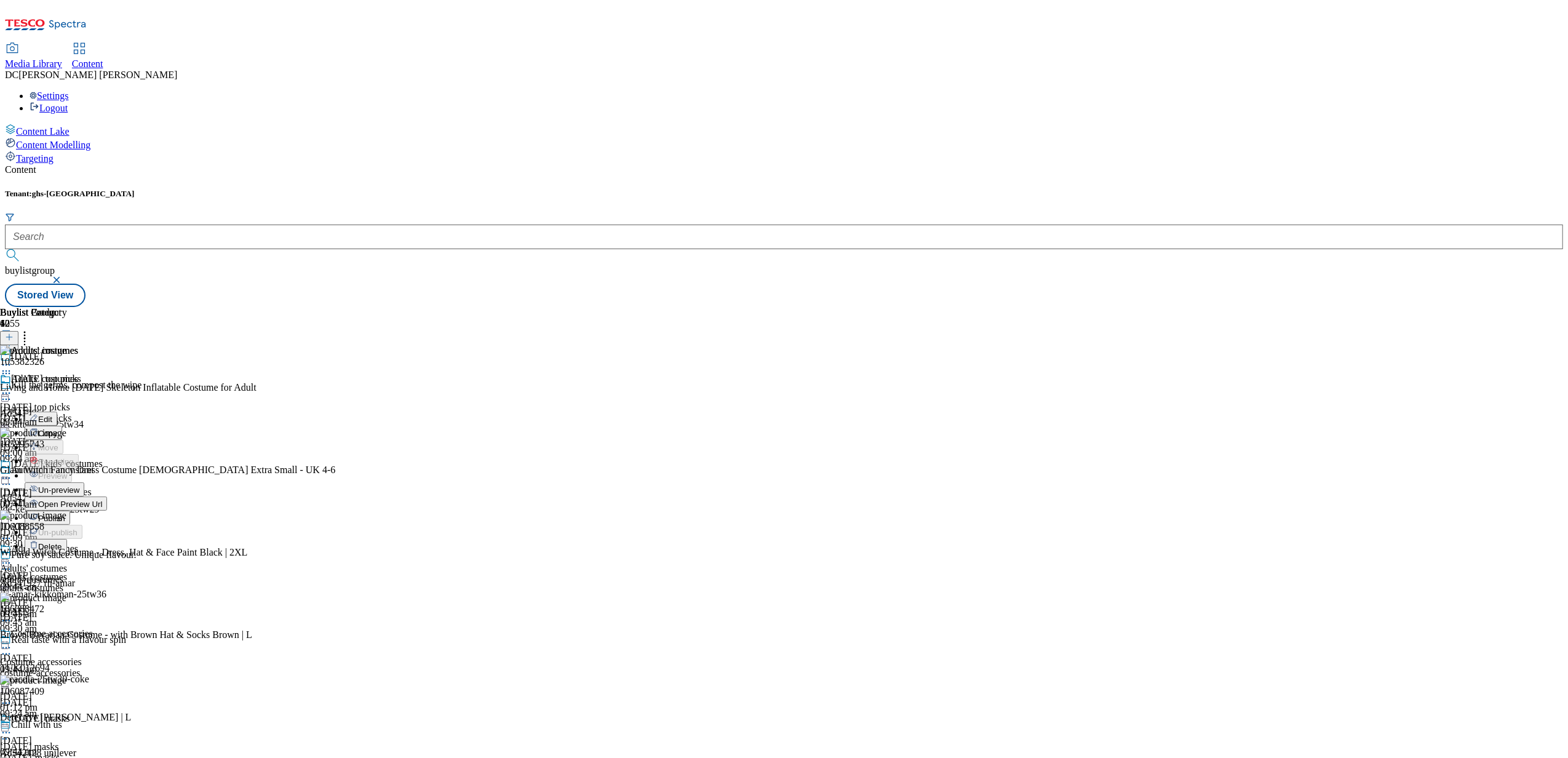
click at [65, 514] on span "Publish" at bounding box center [52, 518] width 27 height 9
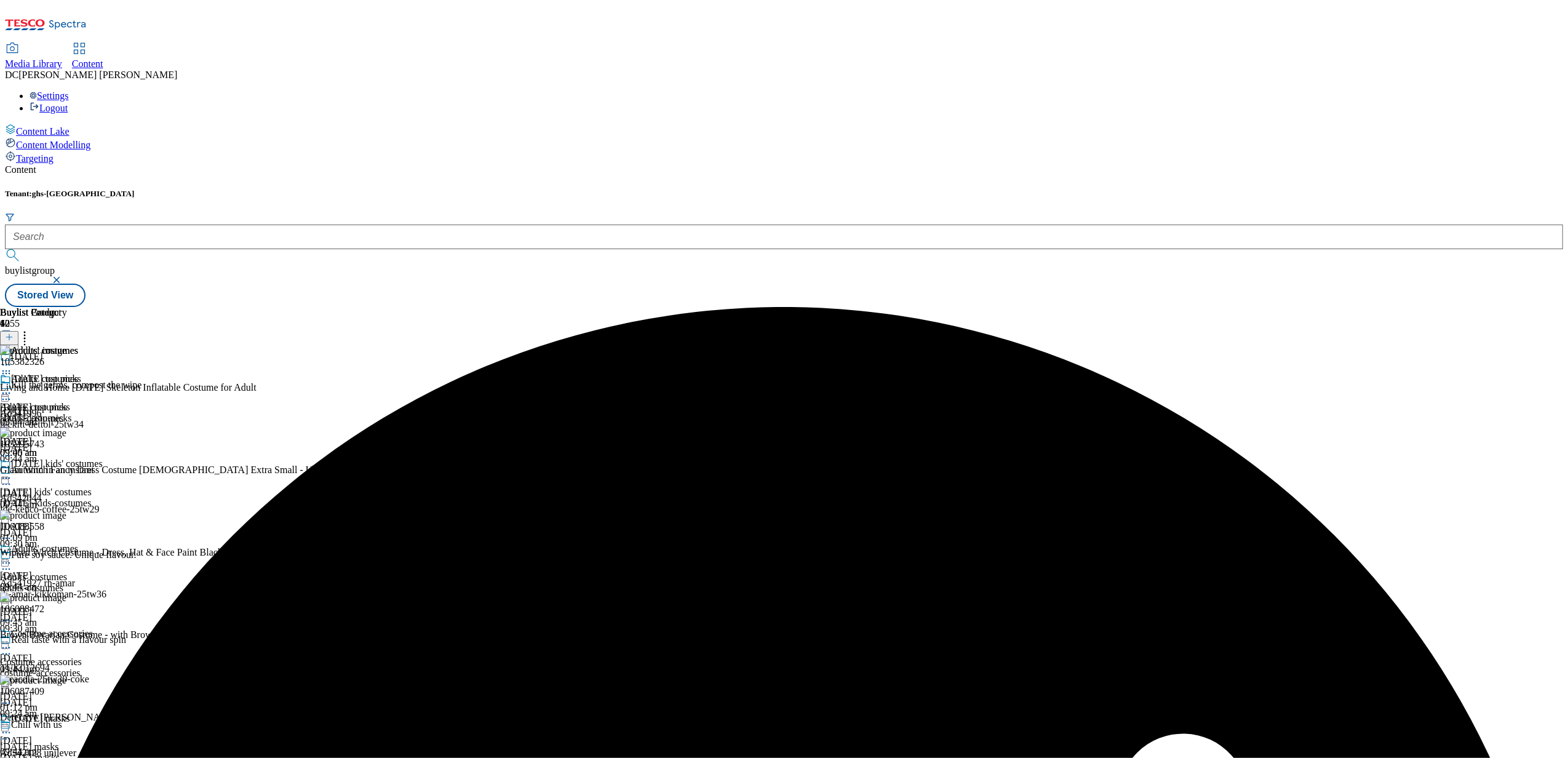
scroll to position [246, 0]
click at [59, 742] on span "Halloween masks" at bounding box center [29, 747] width 59 height 11
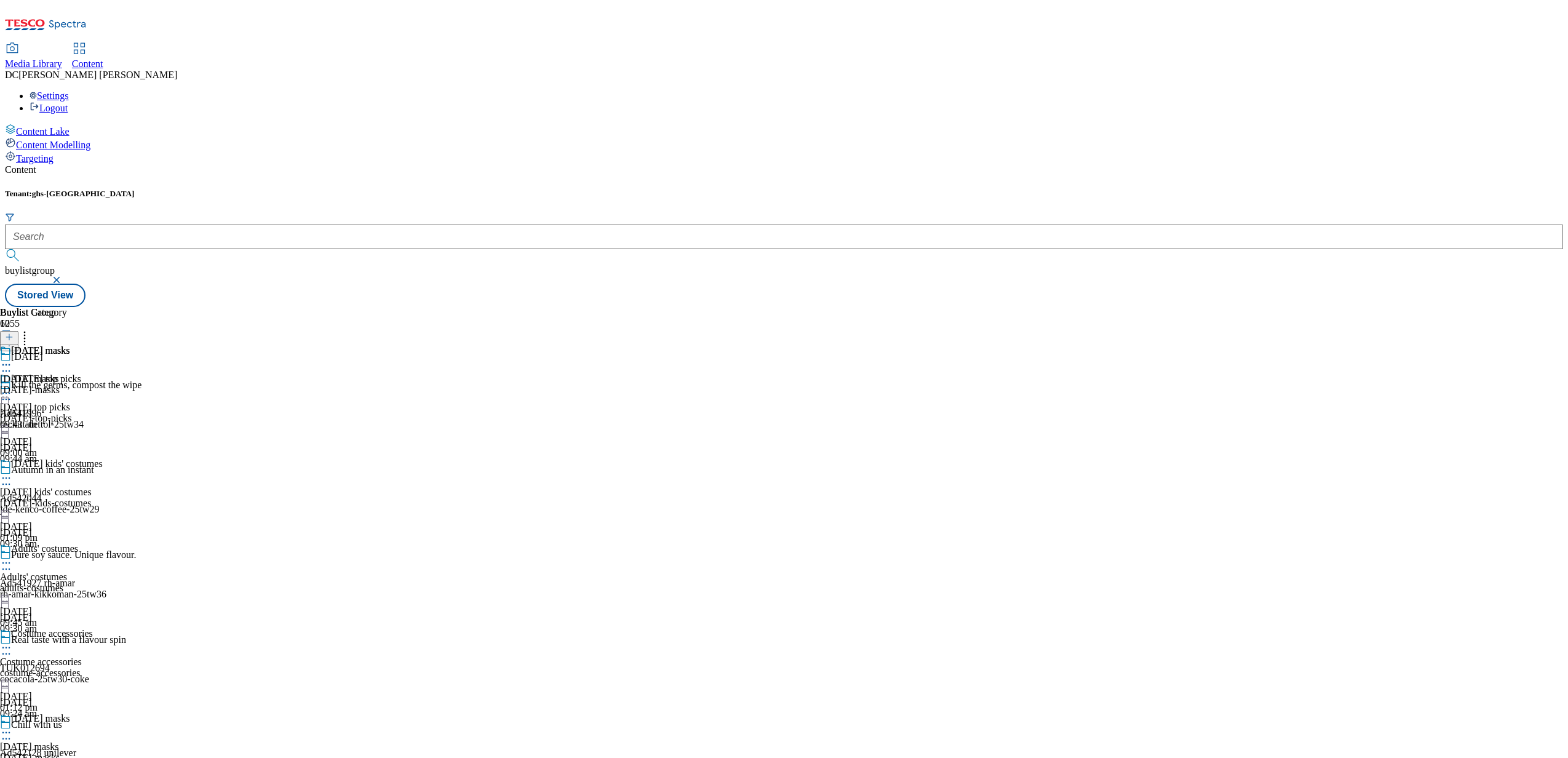
click at [70, 385] on div "halloween-masks" at bounding box center [35, 390] width 70 height 11
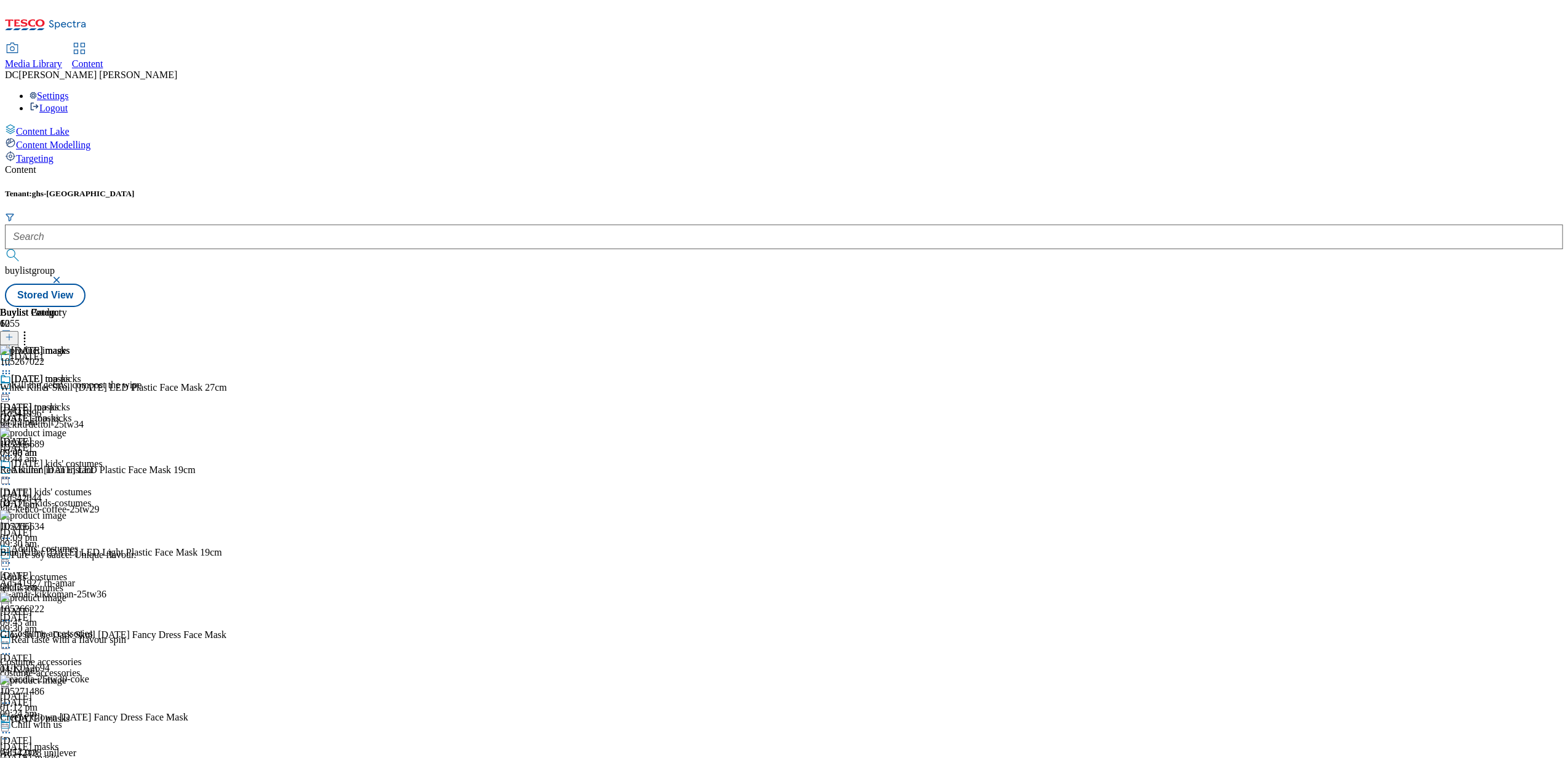
click at [14, 333] on icon at bounding box center [9, 338] width 9 height 9
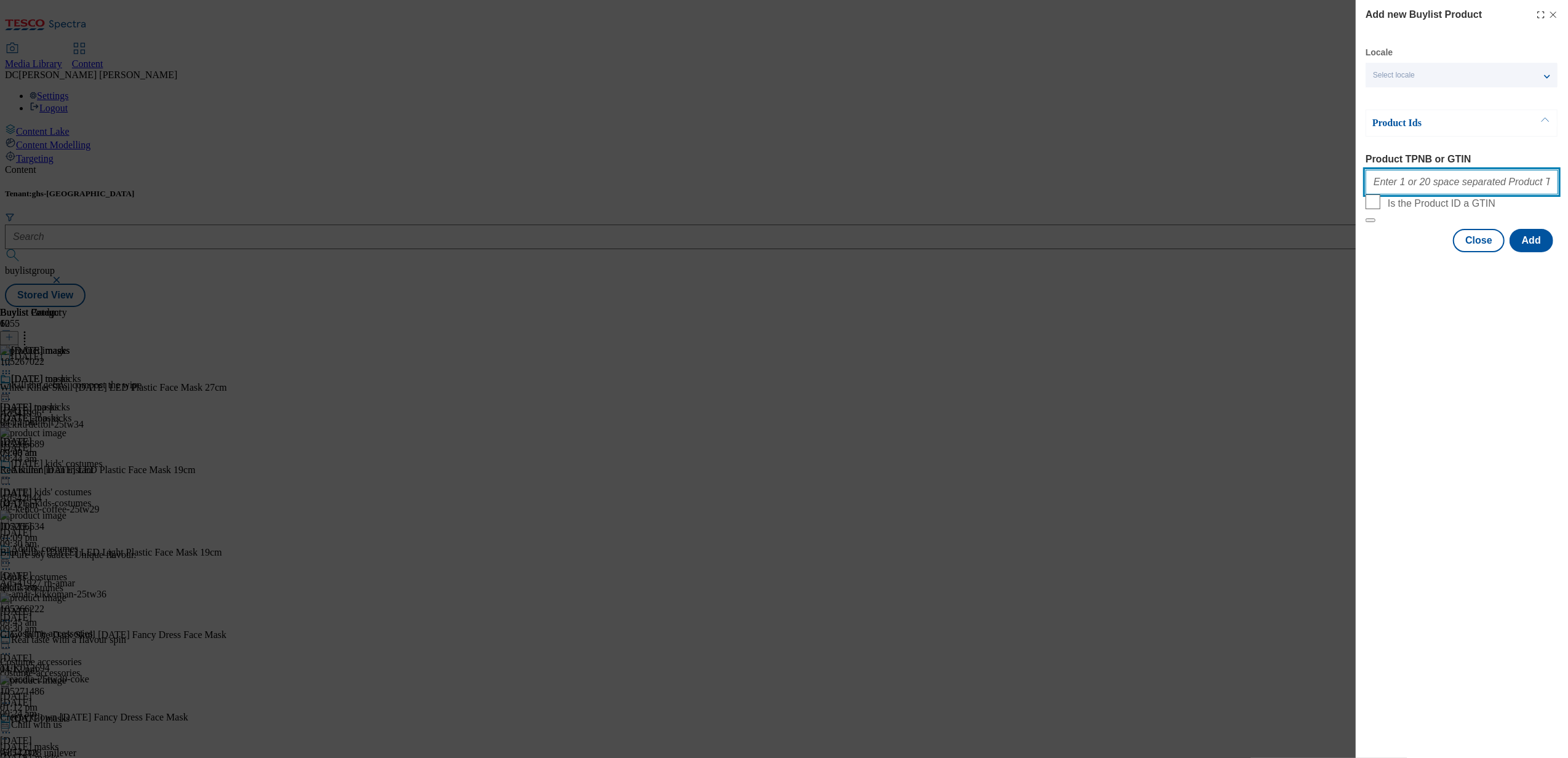
click at [1431, 187] on input "Product TPNB or GTIN" at bounding box center [1461, 182] width 192 height 25
paste input "105382326 105295743 106088558 105295395 105535966 105535683 106088472 106087409…"
type input "105382326 105295743 106088558 105295395 105535966 105535683 106088472 106087409…"
click at [1532, 252] on button "Add" at bounding box center [1531, 240] width 44 height 23
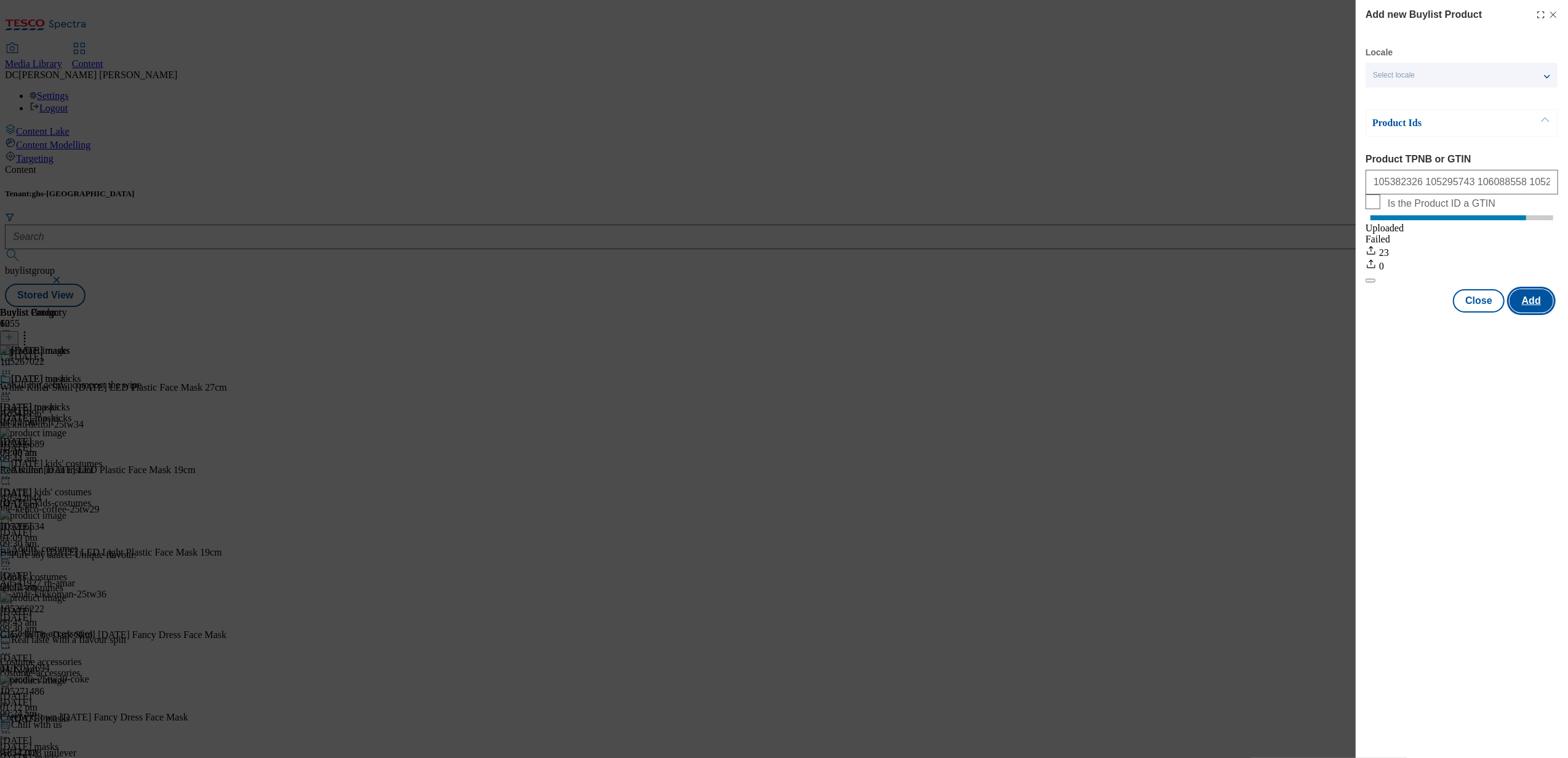
scroll to position [0, 0]
click at [1487, 313] on button "Close" at bounding box center [1478, 301] width 52 height 23
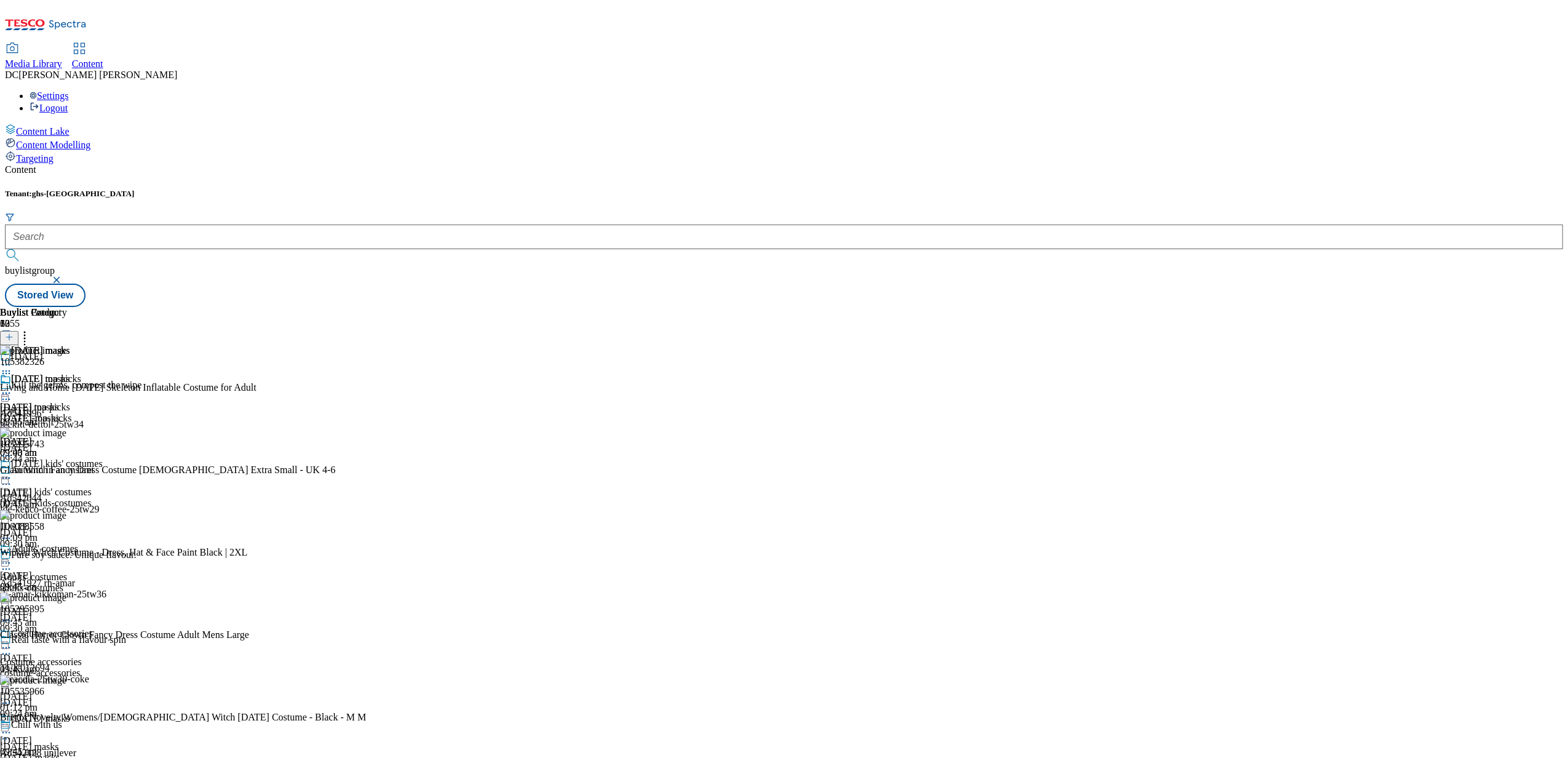
click at [31, 329] on icon at bounding box center [25, 335] width 12 height 12
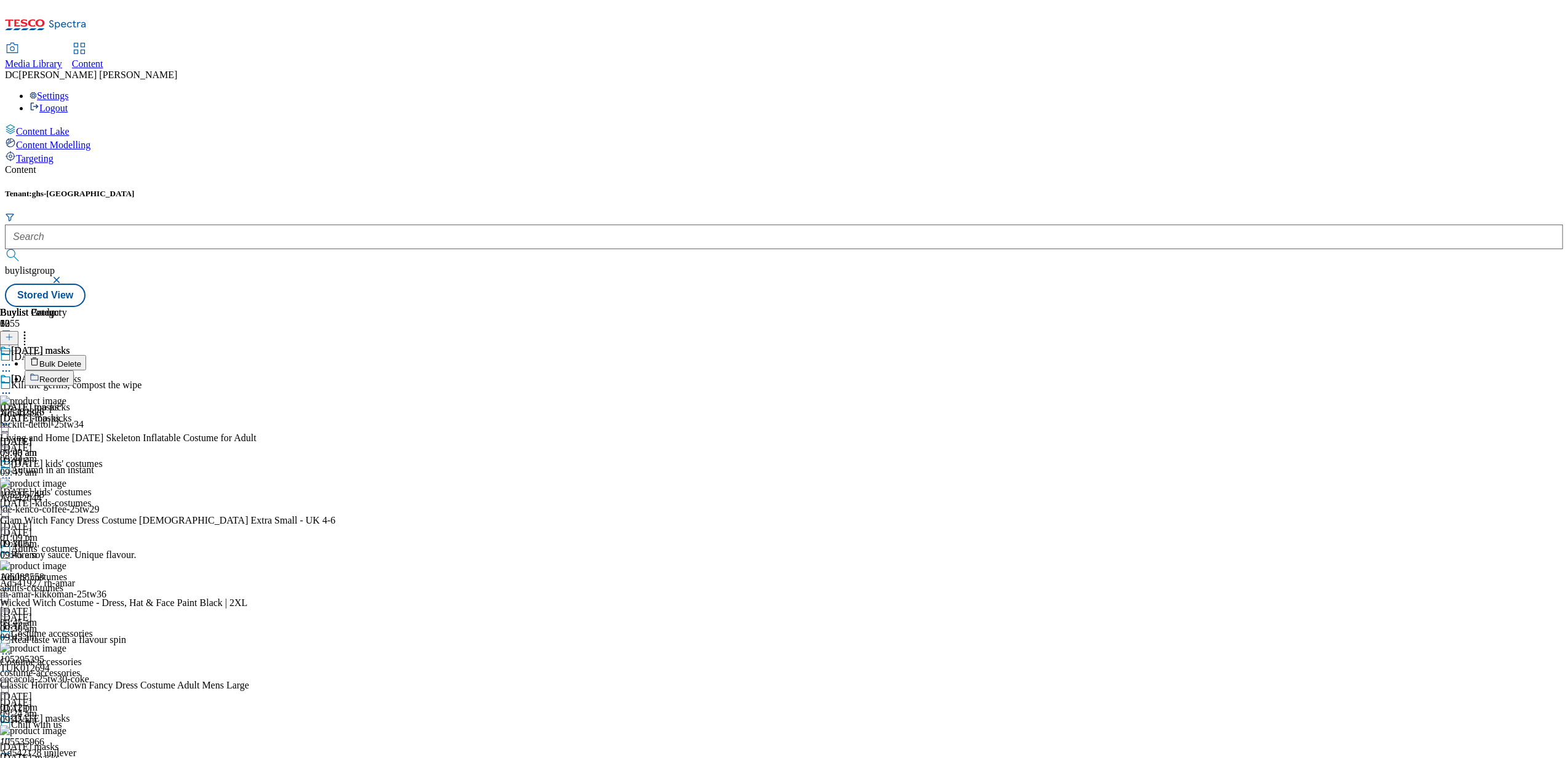
click at [81, 360] on span "Bulk Delete" at bounding box center [60, 364] width 42 height 9
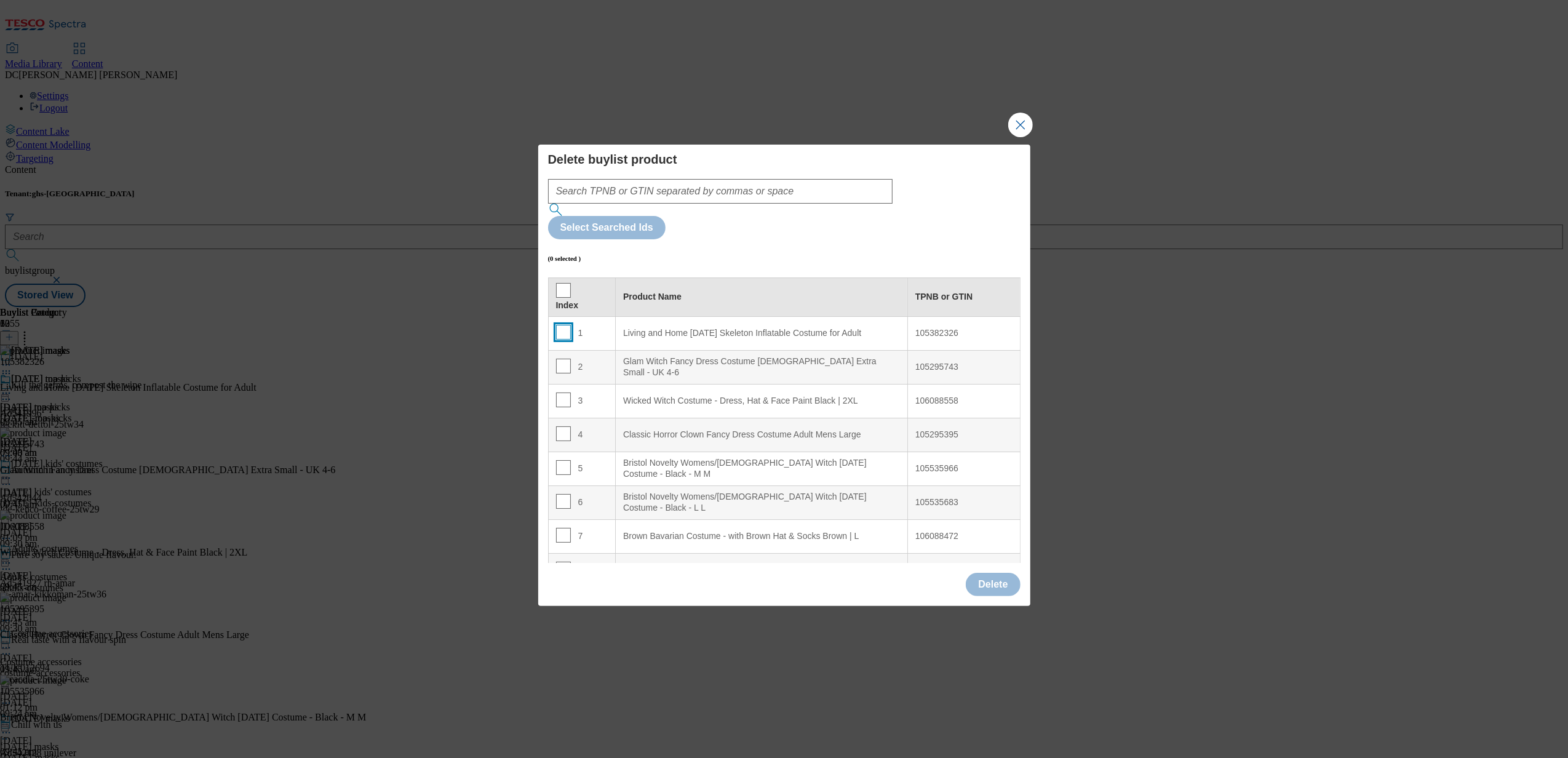
click at [562, 325] on input "Modal" at bounding box center [563, 332] width 15 height 15
checkbox input "true"
click at [559, 359] on input "Modal" at bounding box center [563, 366] width 15 height 15
checkbox input "true"
click at [565, 393] on input "Modal" at bounding box center [563, 400] width 15 height 15
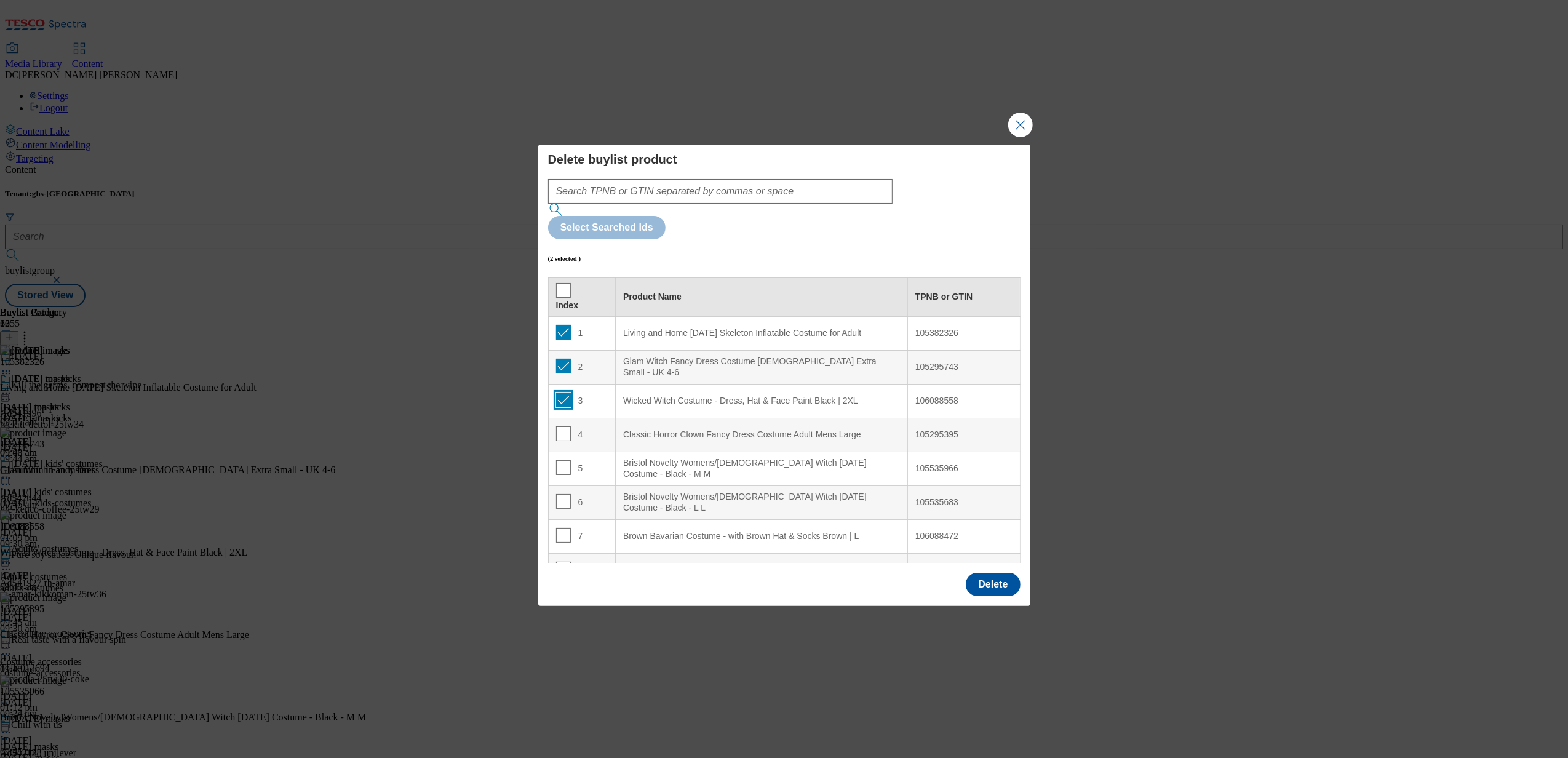
checkbox input "true"
drag, startPoint x: 566, startPoint y: 395, endPoint x: 561, endPoint y: 420, distance: 25.5
click at [566, 426] on input "Modal" at bounding box center [563, 433] width 15 height 15
checkbox input "true"
click at [561, 452] on td "5" at bounding box center [582, 469] width 67 height 34
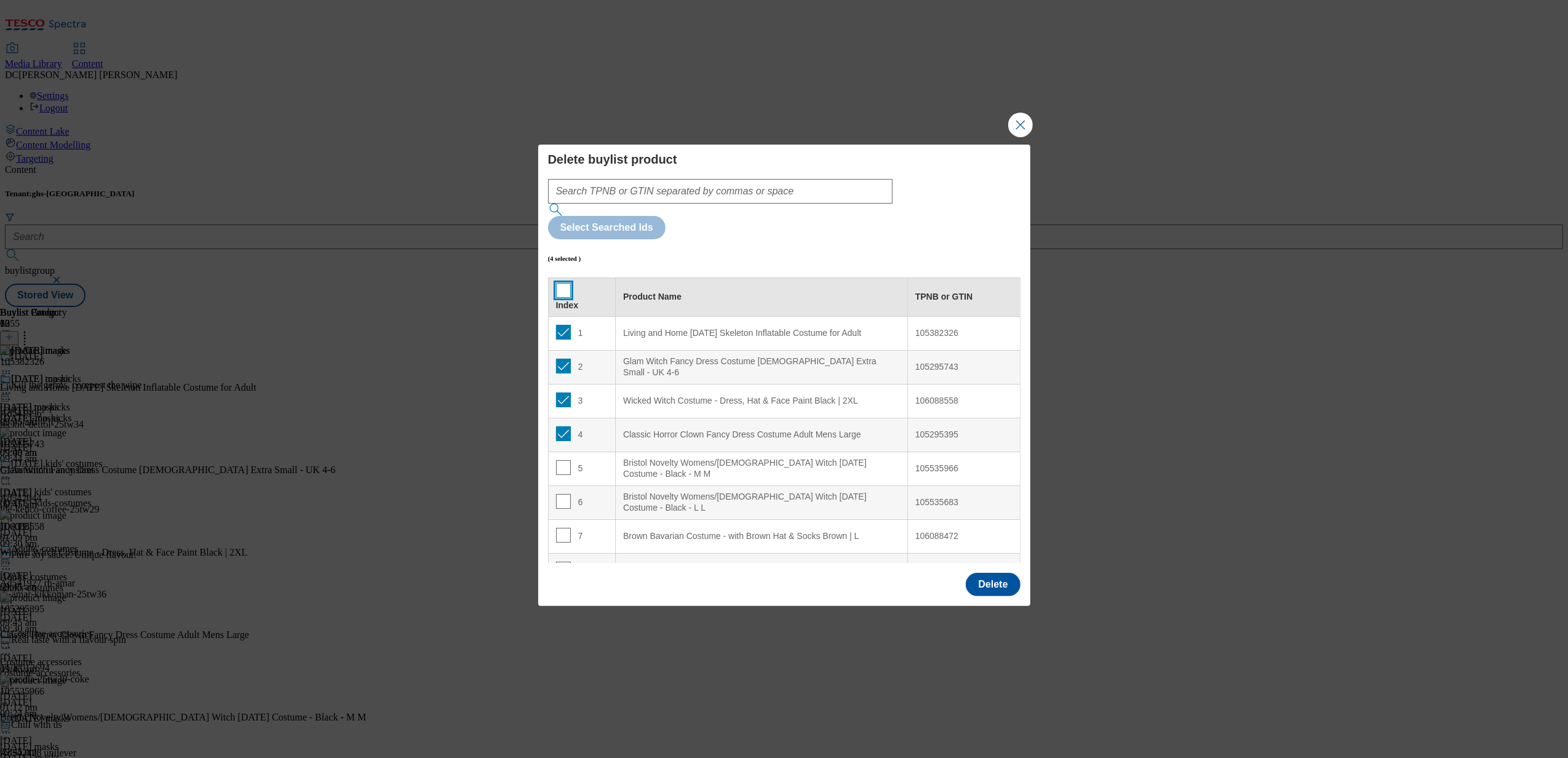
click at [559, 283] on input "Modal" at bounding box center [563, 290] width 15 height 15
checkbox input "true"
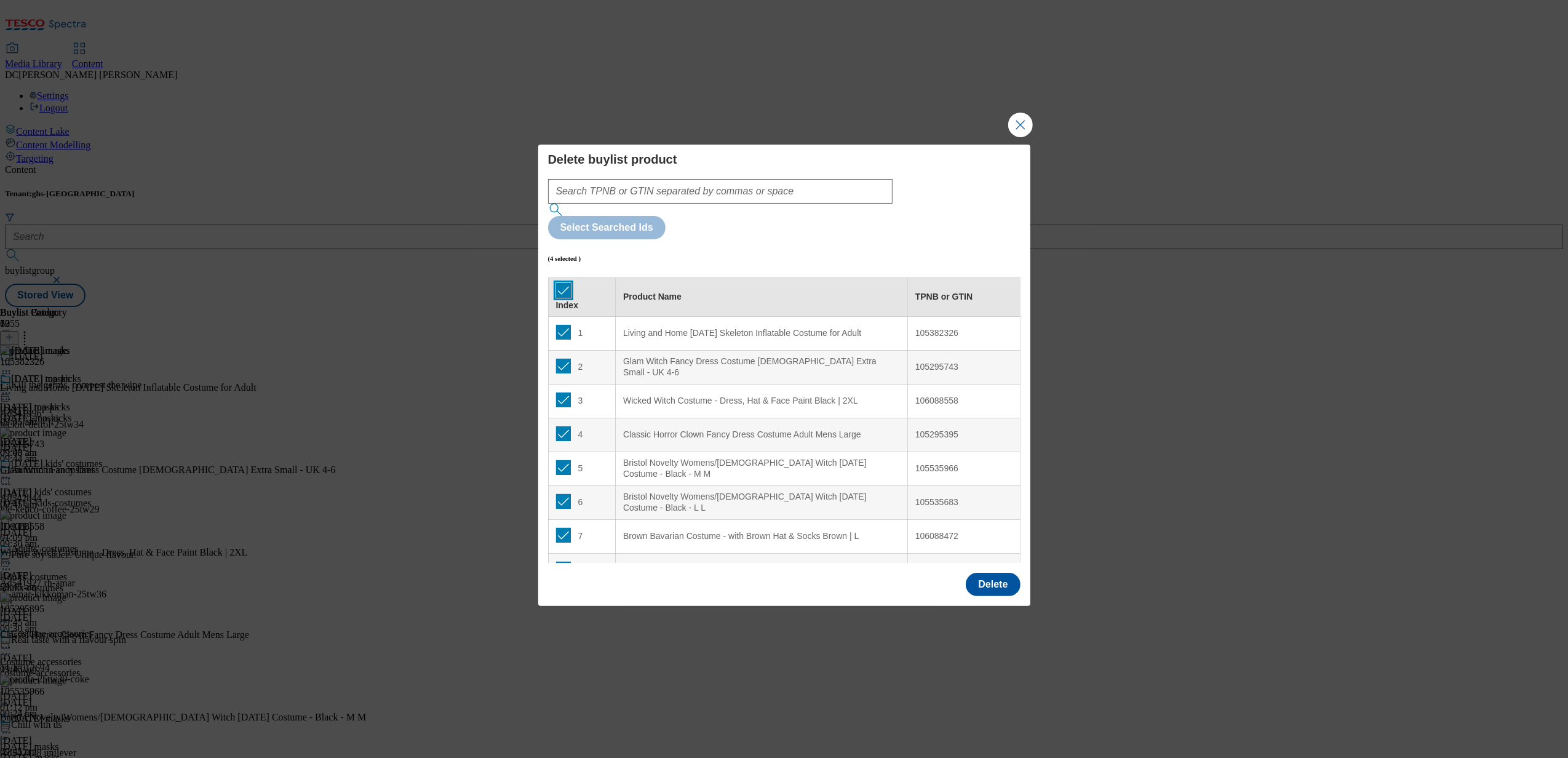
checkbox input "true"
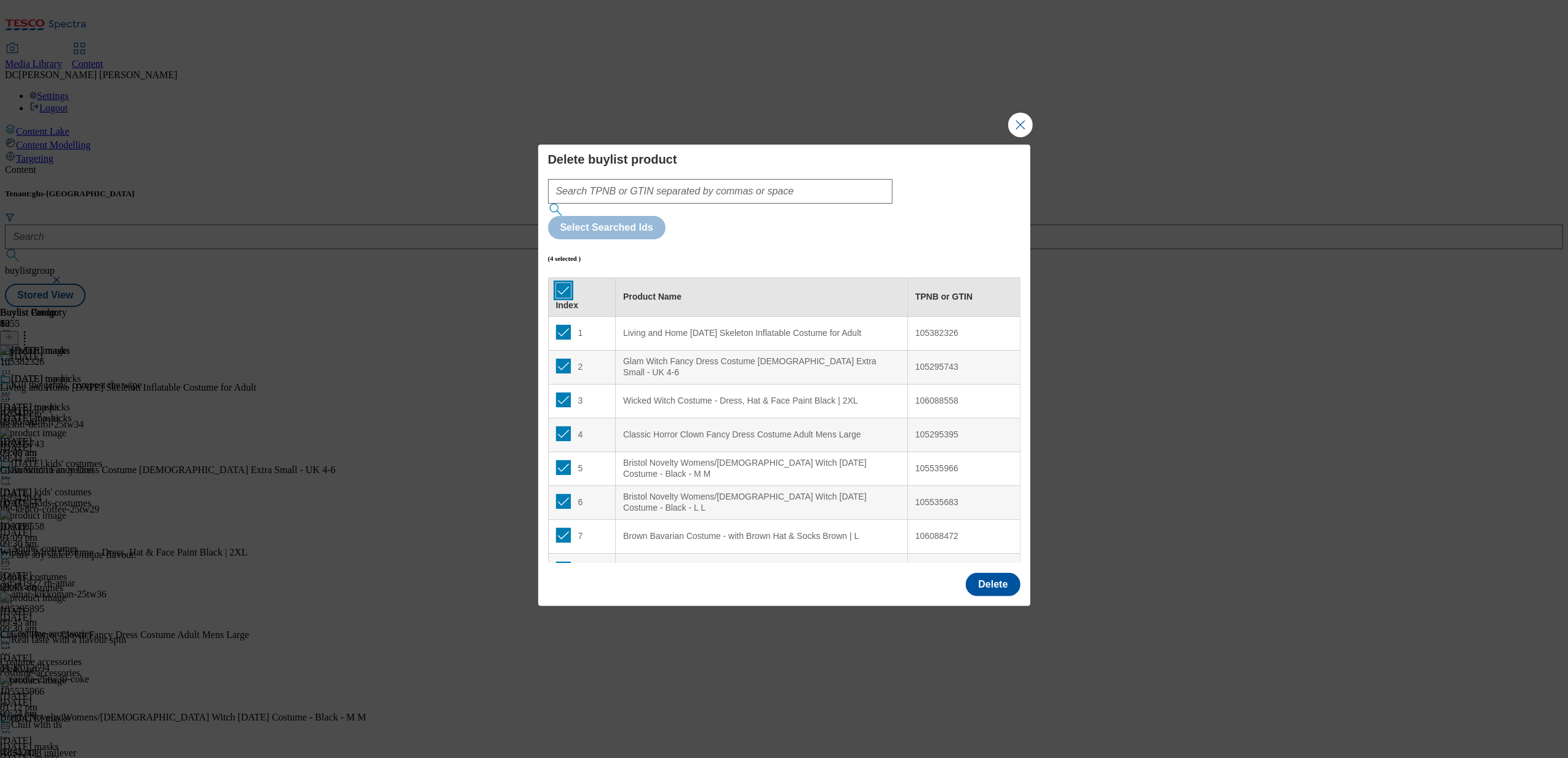
checkbox input "true"
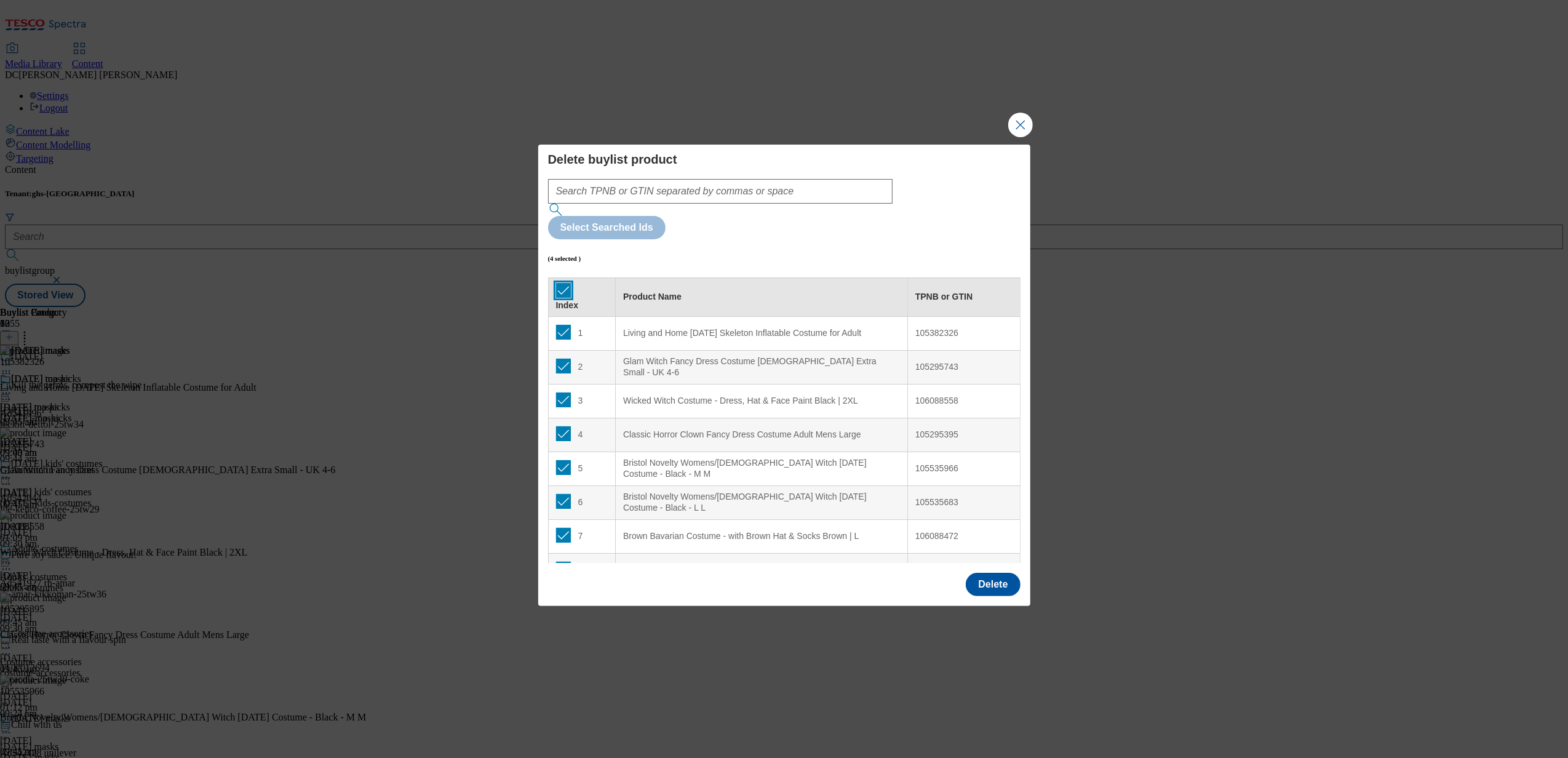
checkbox input "true"
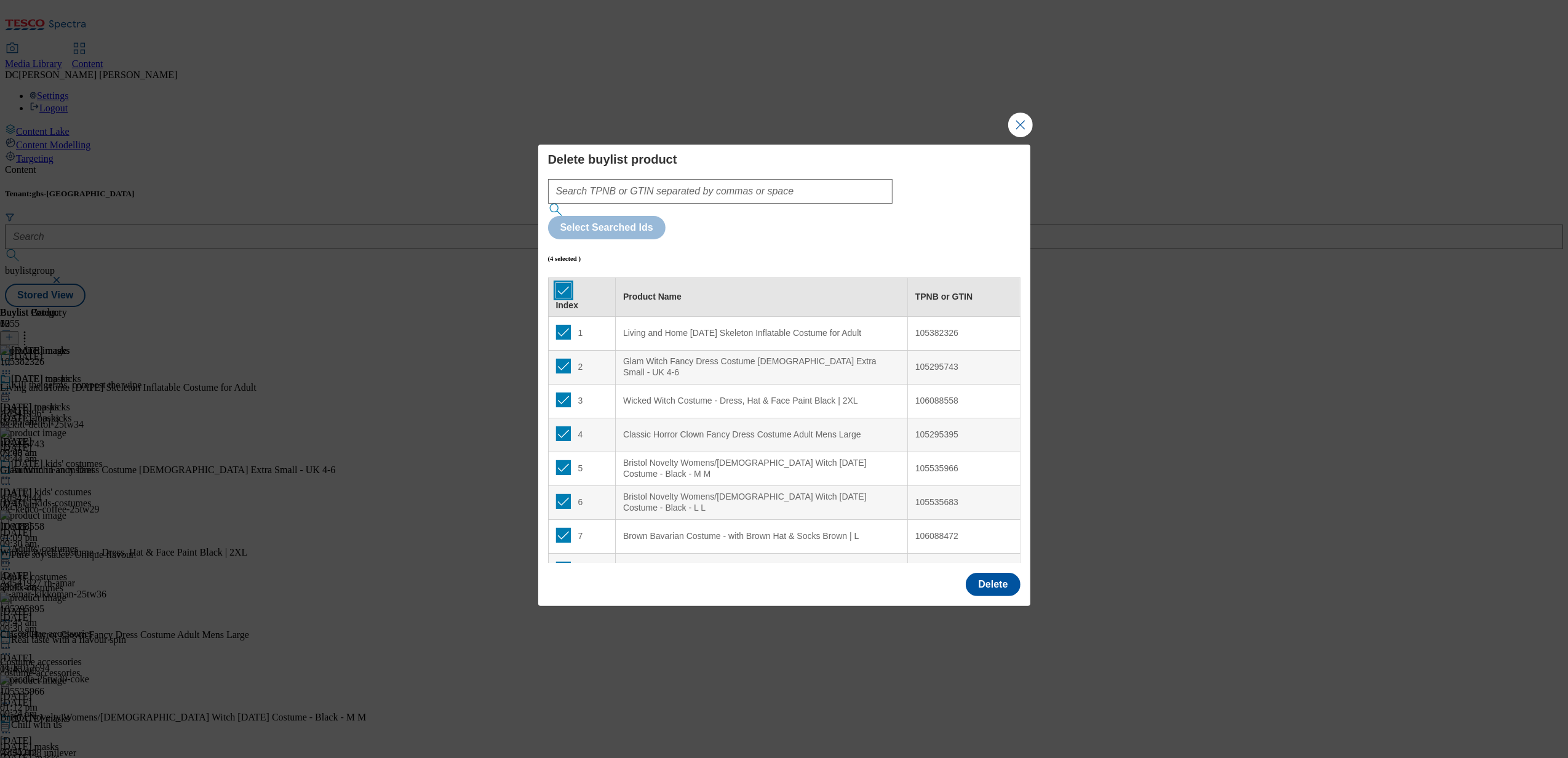
checkbox input "true"
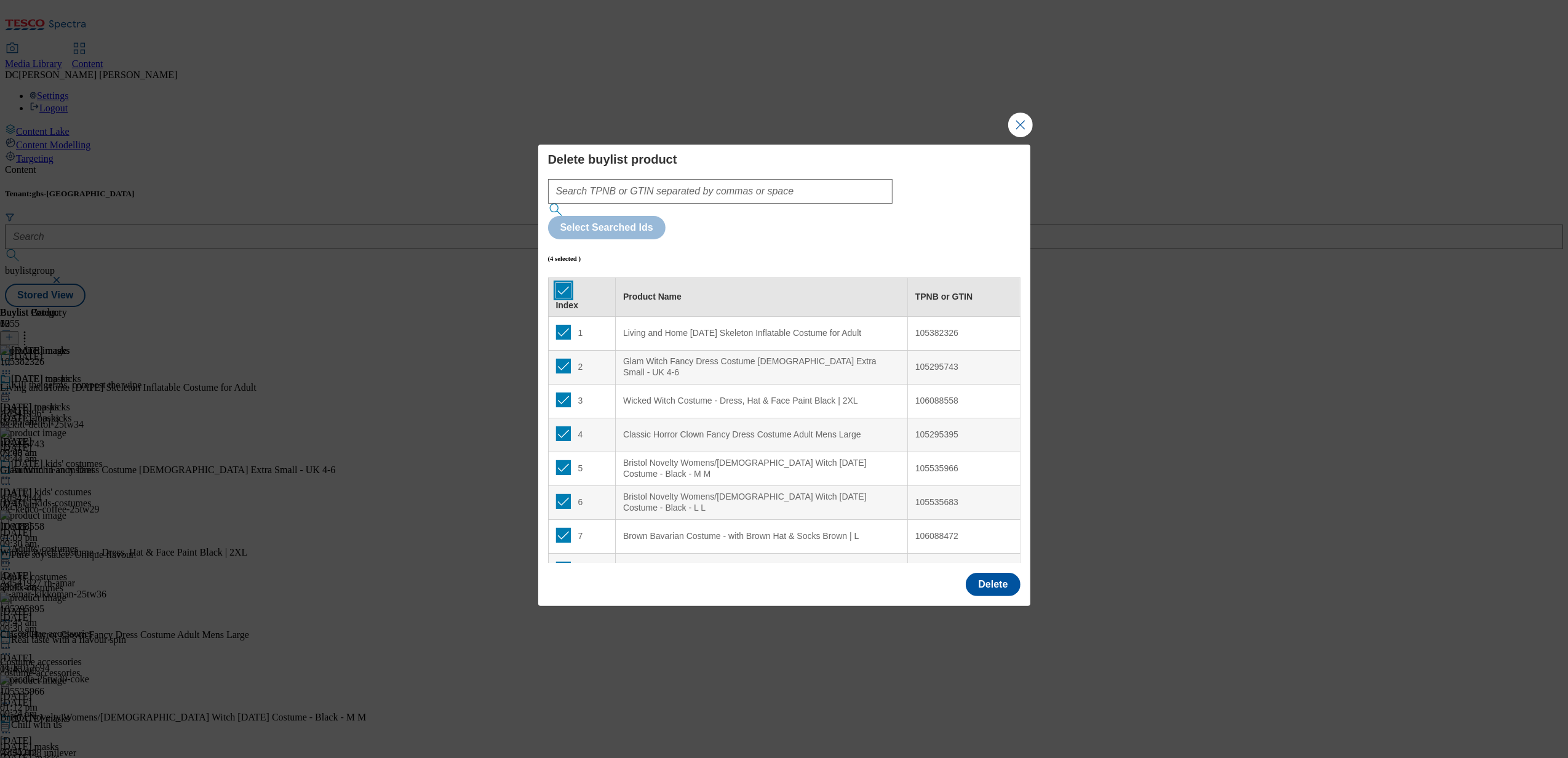
checkbox input "true"
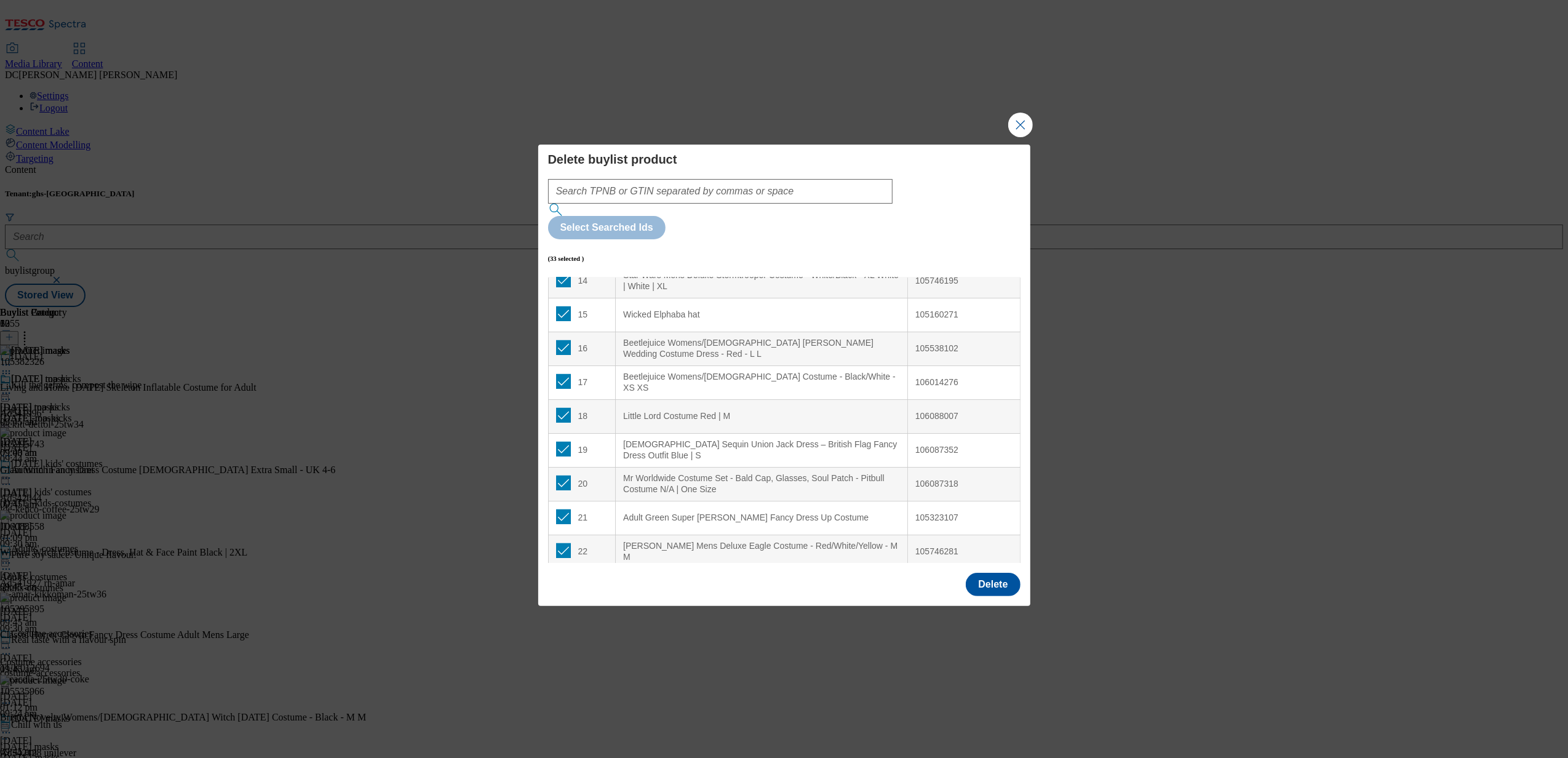
scroll to position [867, 0]
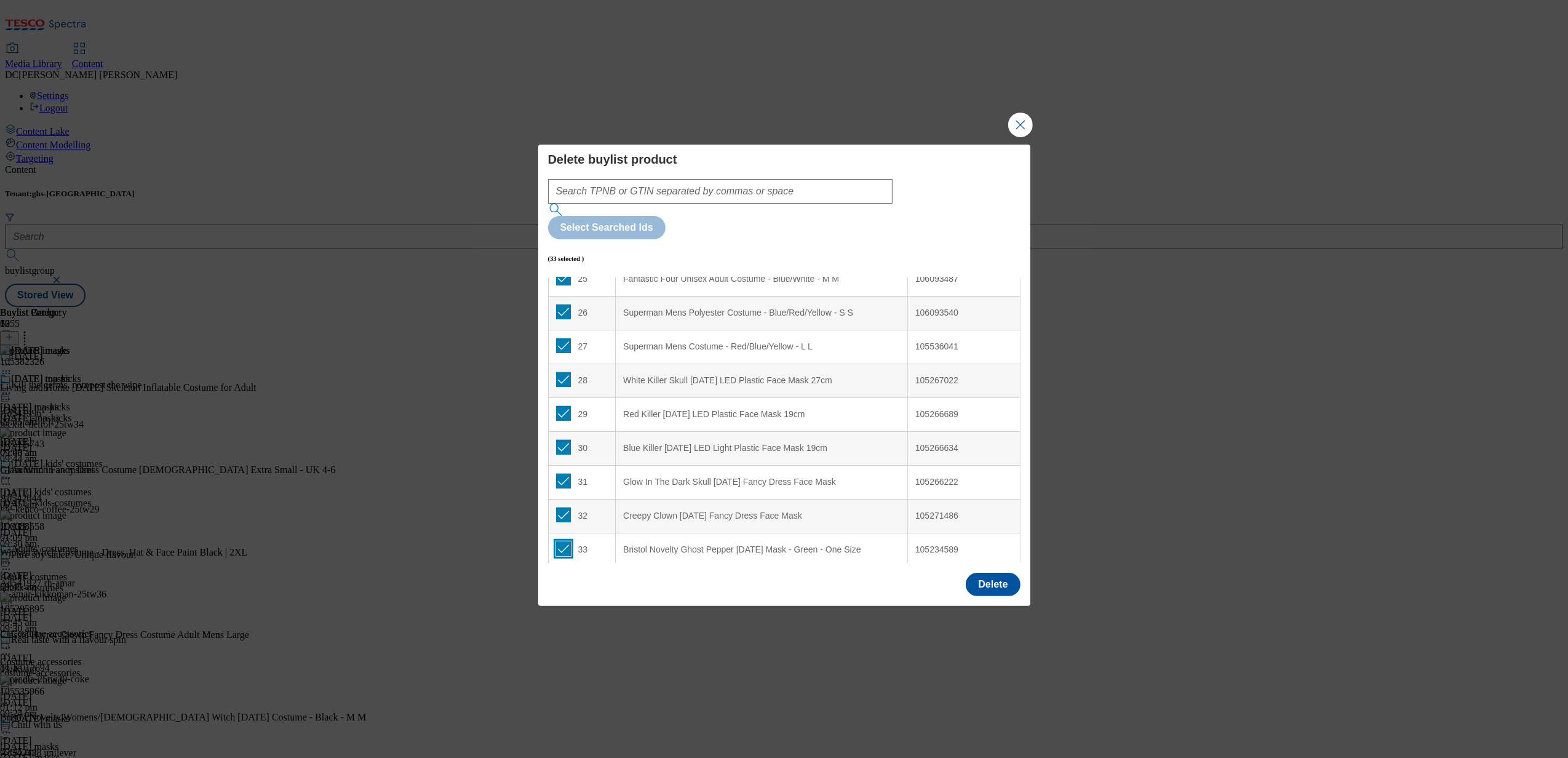
click at [561, 542] on input "Modal" at bounding box center [563, 549] width 15 height 15
checkbox input "false"
click at [564, 508] on input "Modal" at bounding box center [563, 514] width 15 height 15
checkbox input "false"
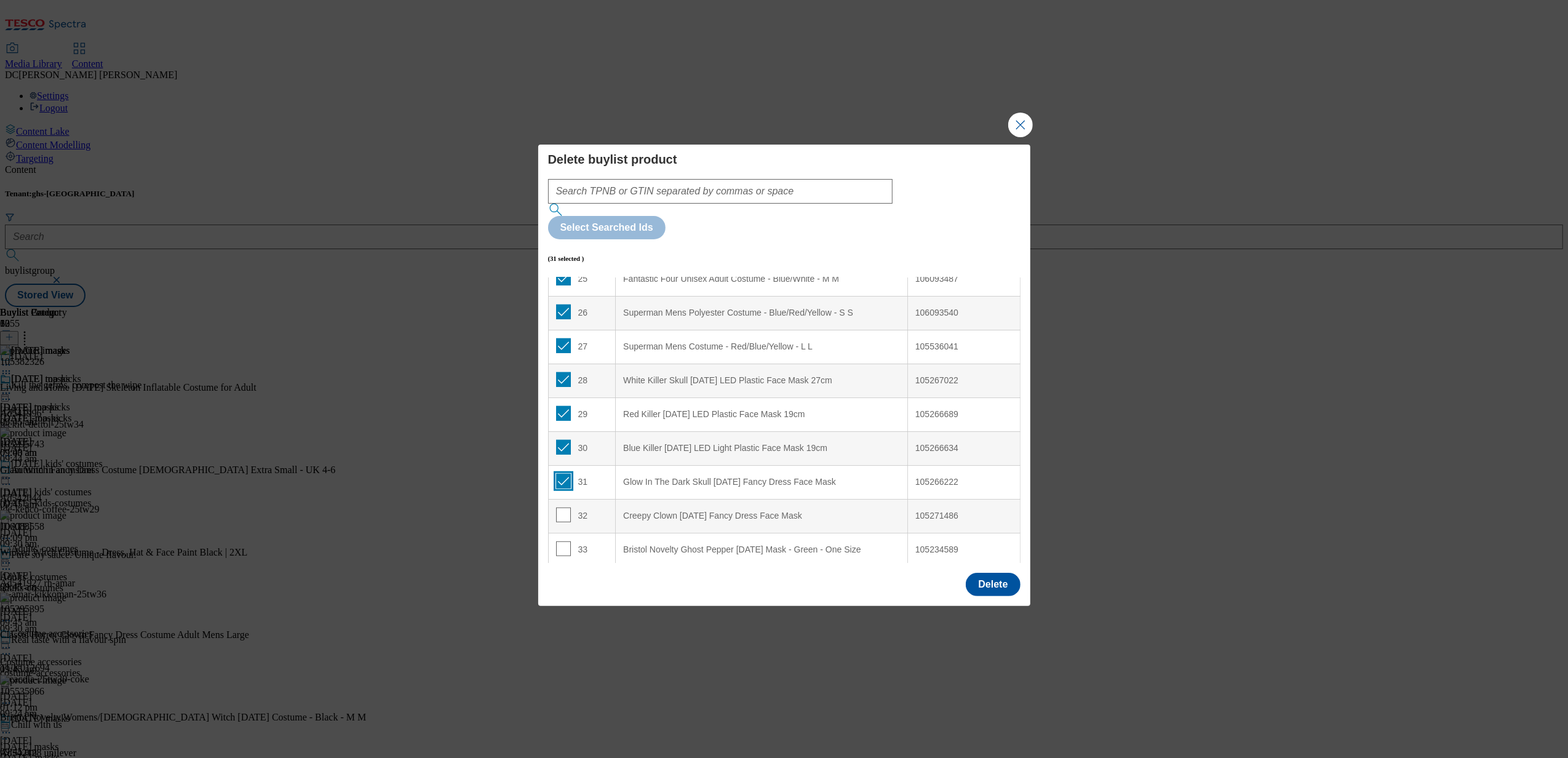
click at [562, 474] on input "Modal" at bounding box center [563, 481] width 15 height 15
checkbox input "false"
click at [569, 440] on div "30" at bounding box center [582, 449] width 52 height 18
click at [558, 440] on input "Modal" at bounding box center [563, 447] width 15 height 15
checkbox input "false"
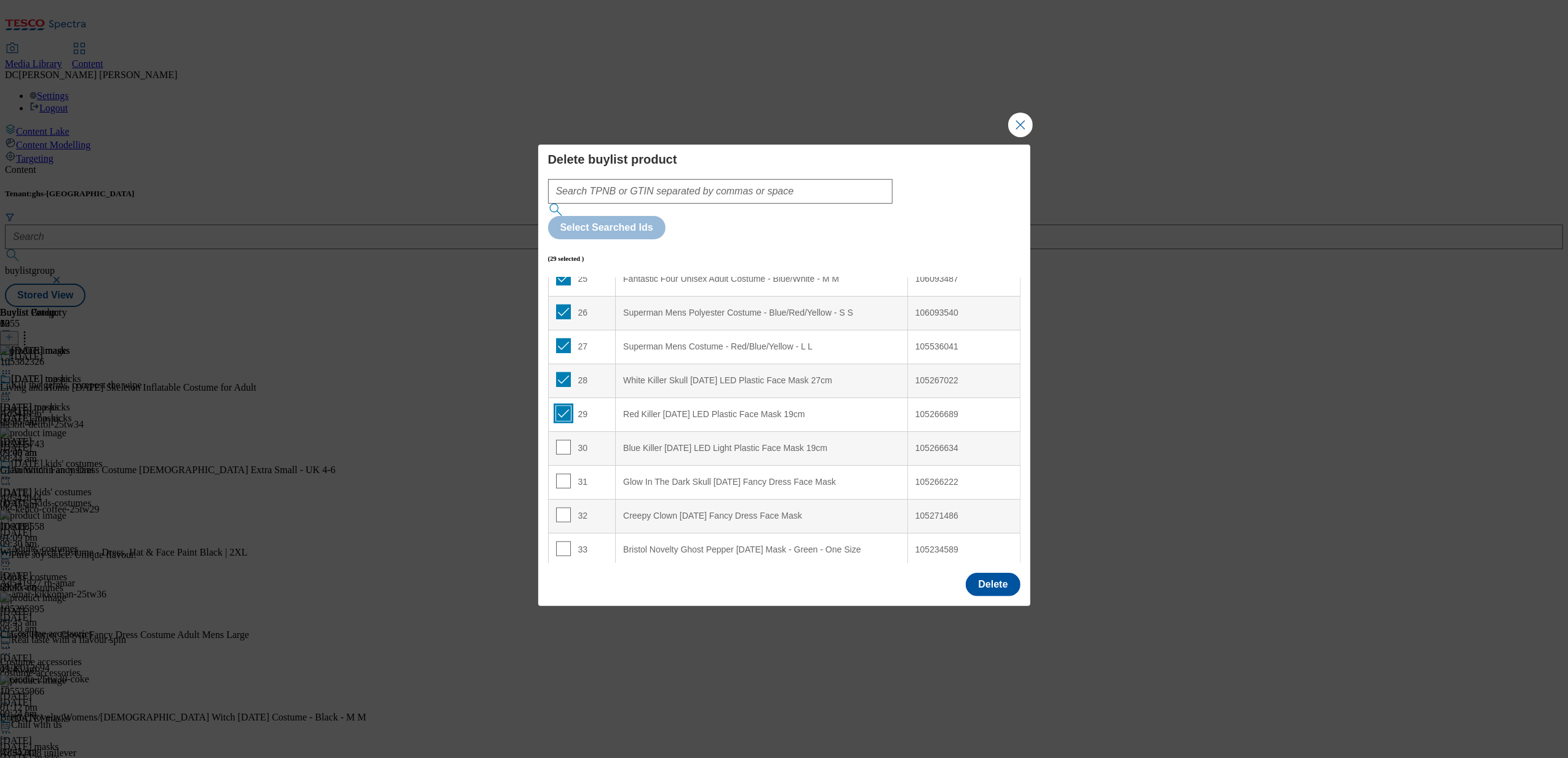
click at [559, 406] on input "Modal" at bounding box center [563, 413] width 15 height 15
checkbox input "false"
click at [561, 373] on input "Modal" at bounding box center [563, 379] width 15 height 15
checkbox input "false"
click at [1007, 573] on button "Delete" at bounding box center [992, 585] width 54 height 23
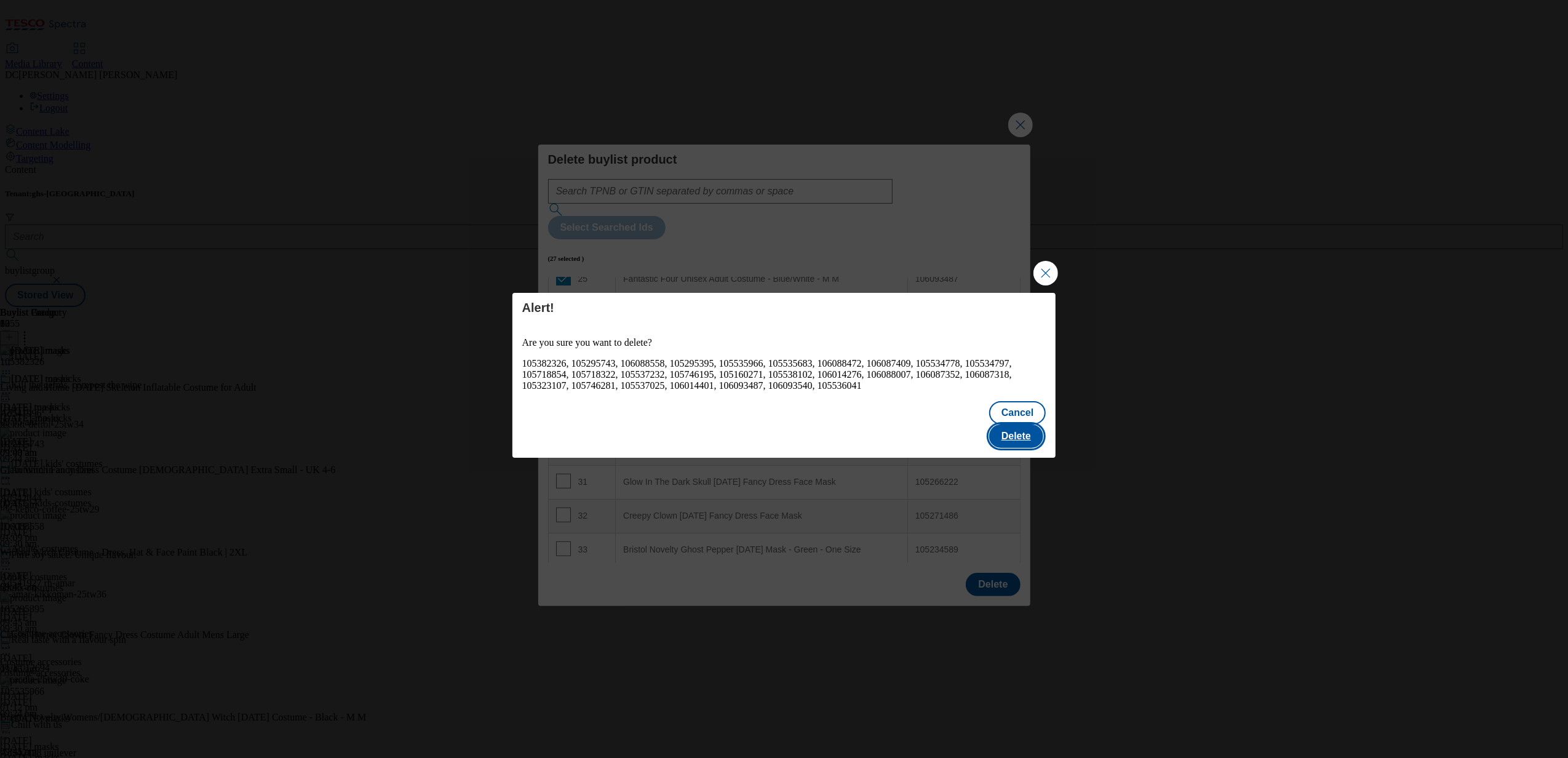
click at [1021, 427] on button "Delete" at bounding box center [1015, 436] width 54 height 23
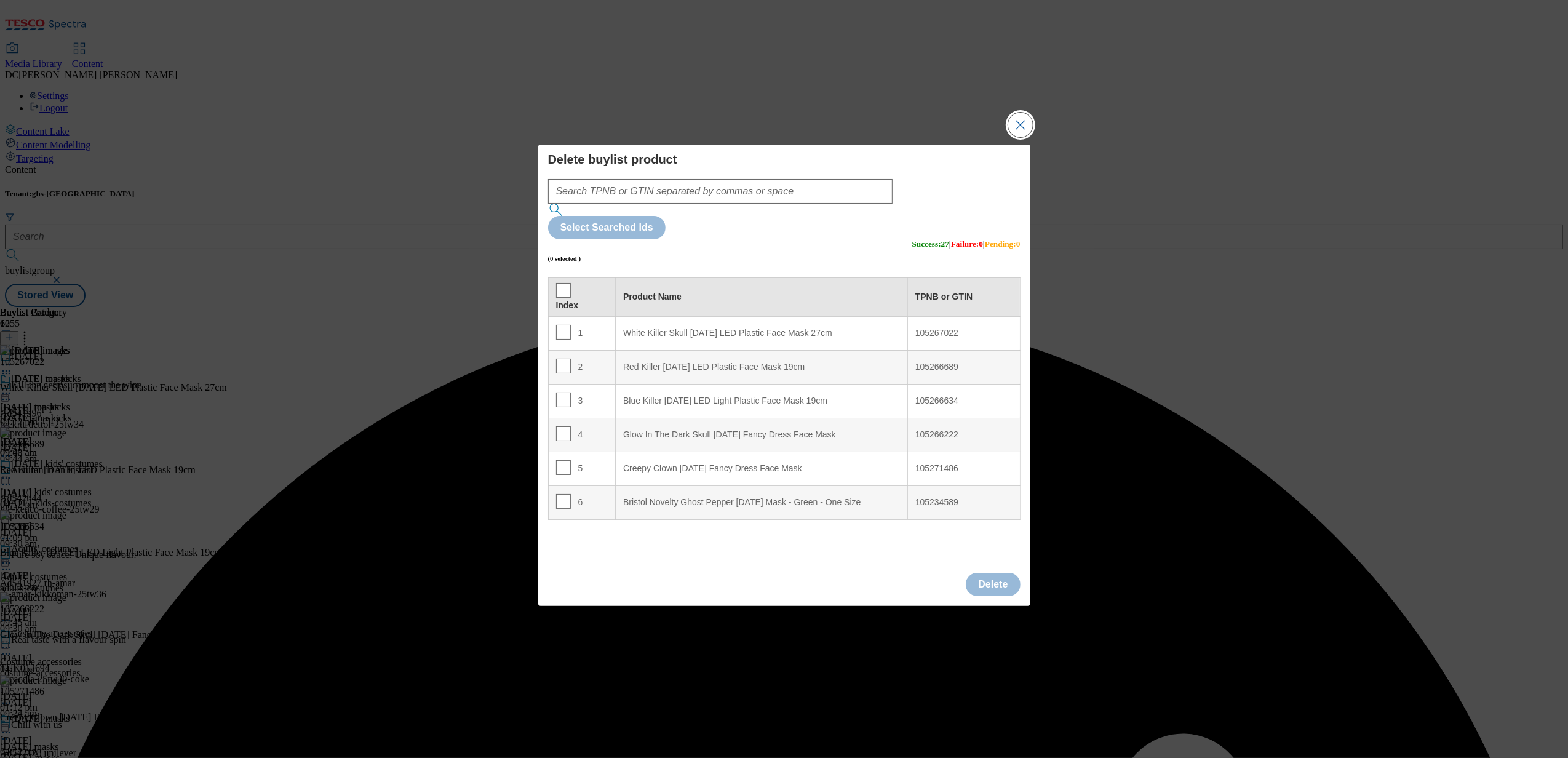
click at [1011, 138] on button "Close Modal" at bounding box center [1021, 125] width 25 height 25
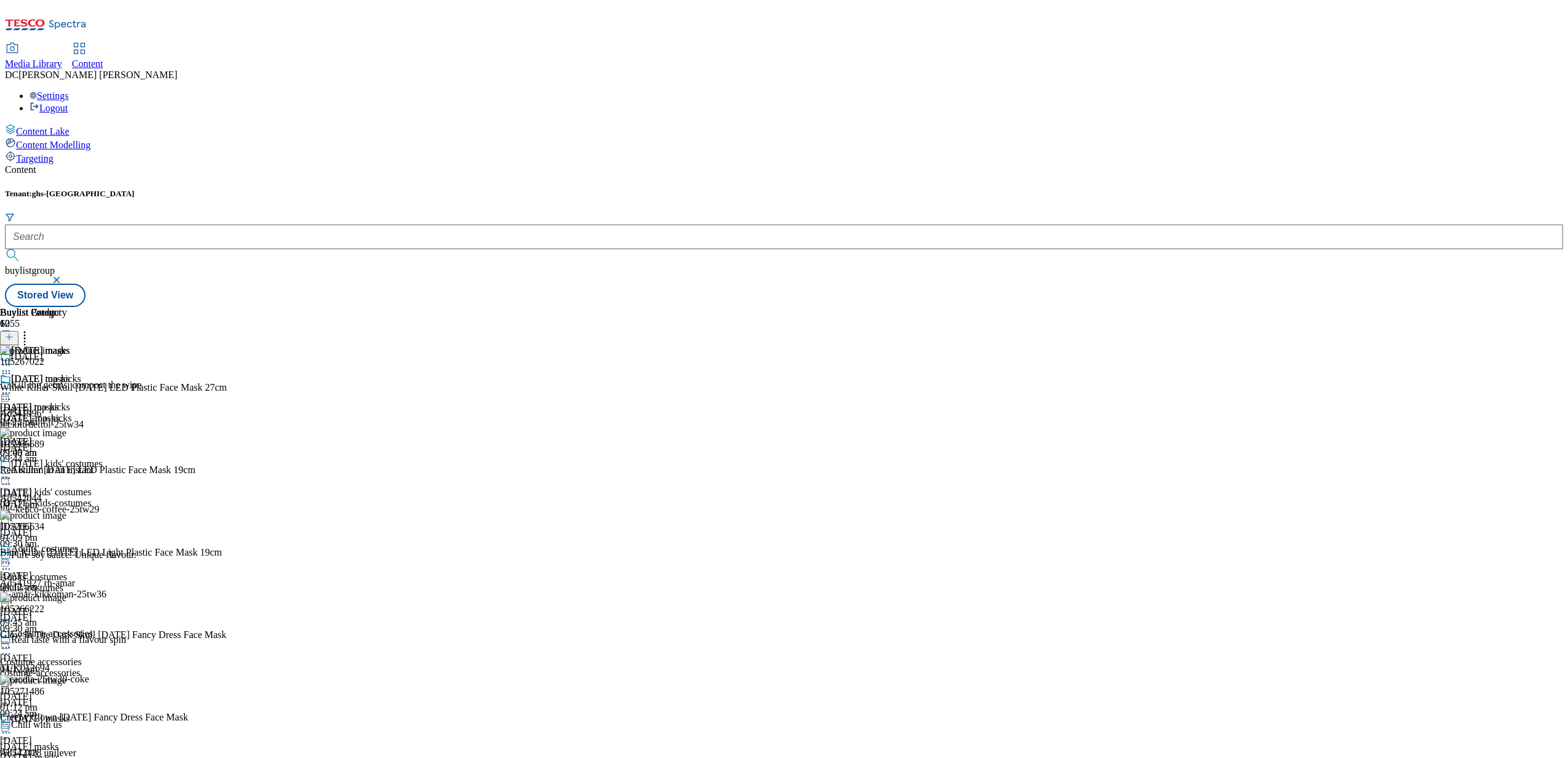
click at [19, 332] on button at bounding box center [9, 338] width 19 height 15
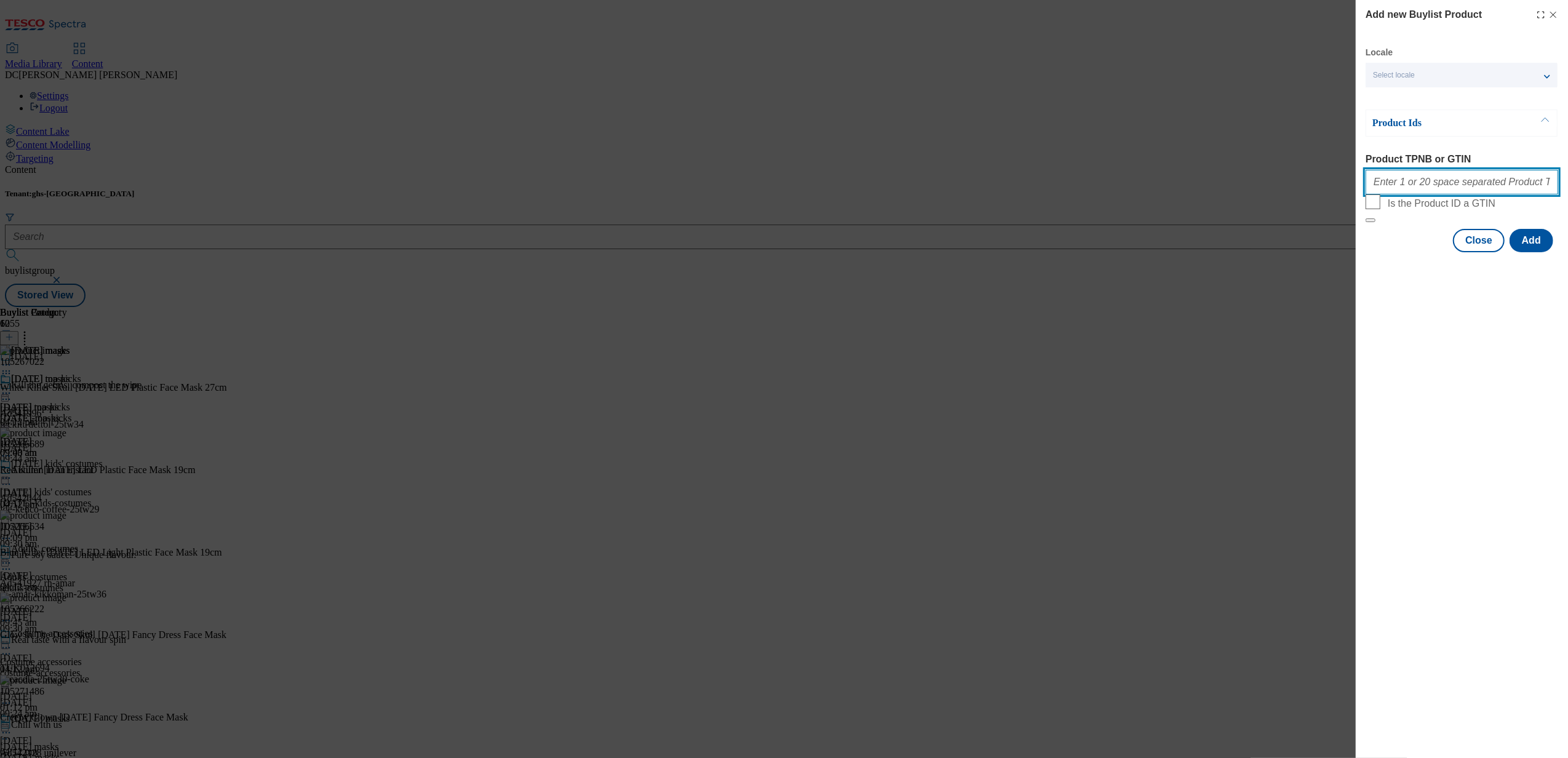
click at [1429, 192] on input "Product TPNB or GTIN" at bounding box center [1461, 182] width 192 height 25
paste input "105234589 111238003 105511238 105266689 105267022 105535048 105266556 105266222…"
type input "105234589 111238003 105511238 105266689 105267022 105535048 105266556 105266222…"
click at [1534, 252] on button "Add" at bounding box center [1531, 240] width 44 height 23
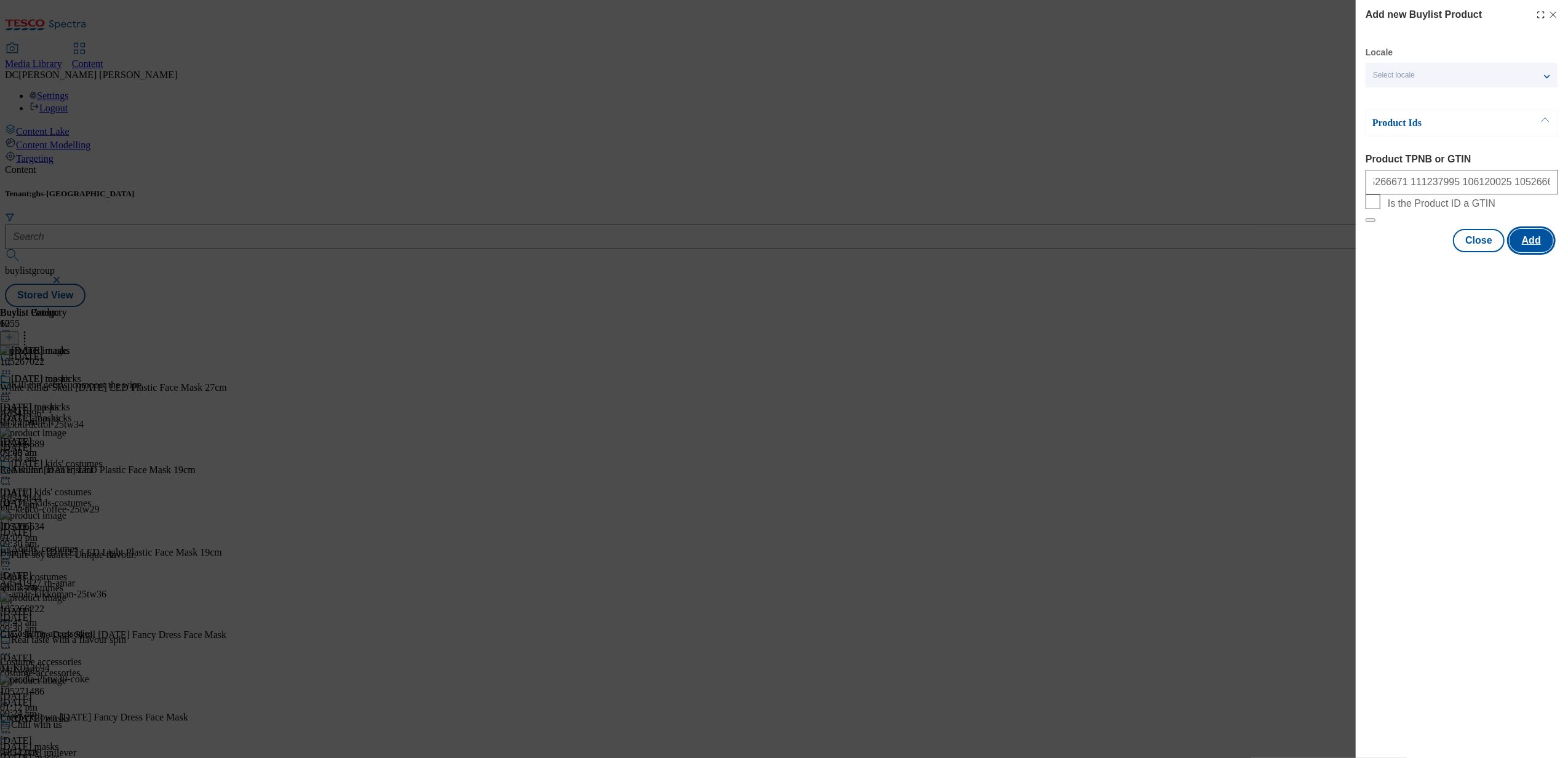
scroll to position [0, 0]
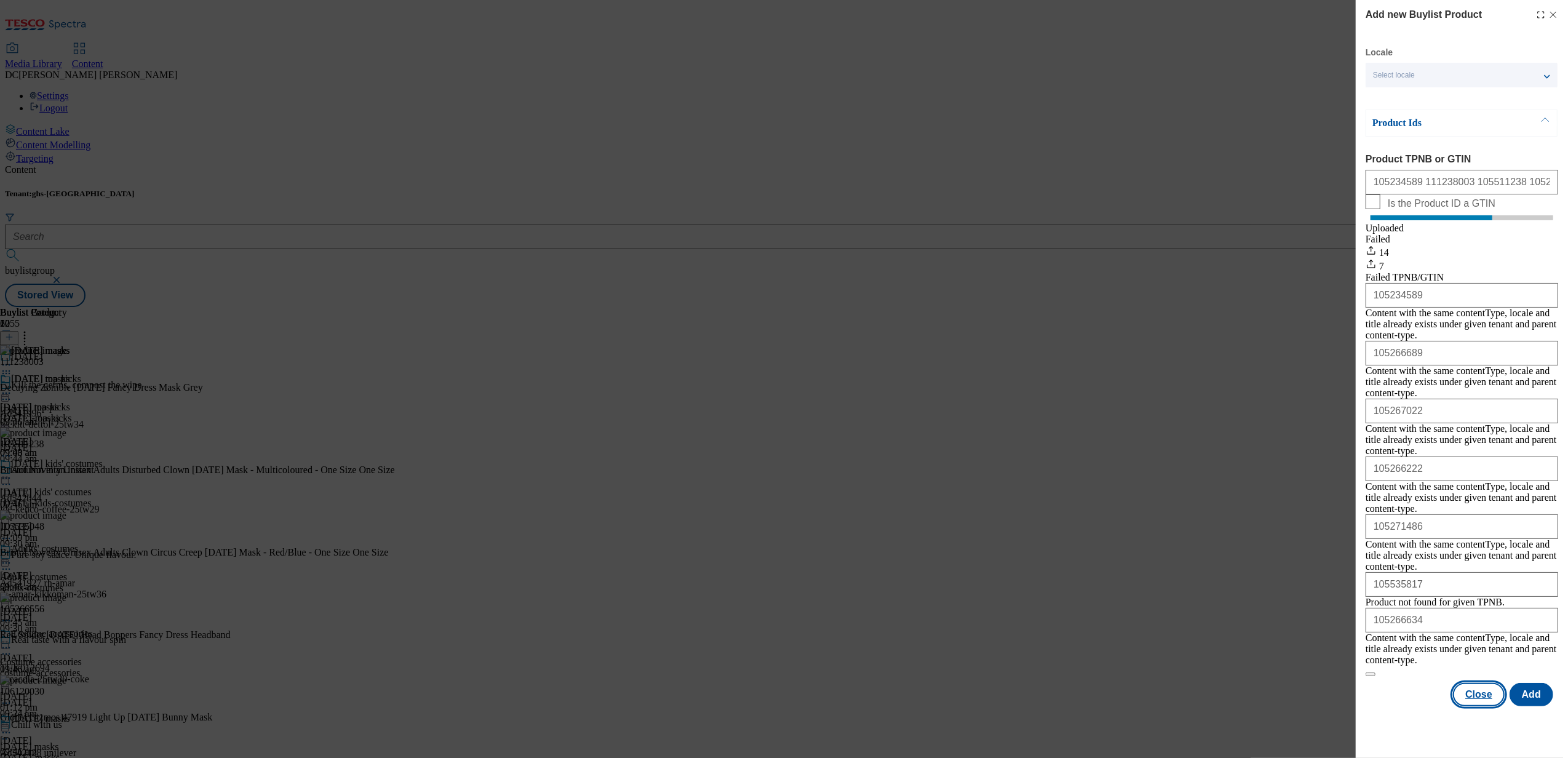
click at [1488, 684] on button "Close" at bounding box center [1478, 695] width 52 height 23
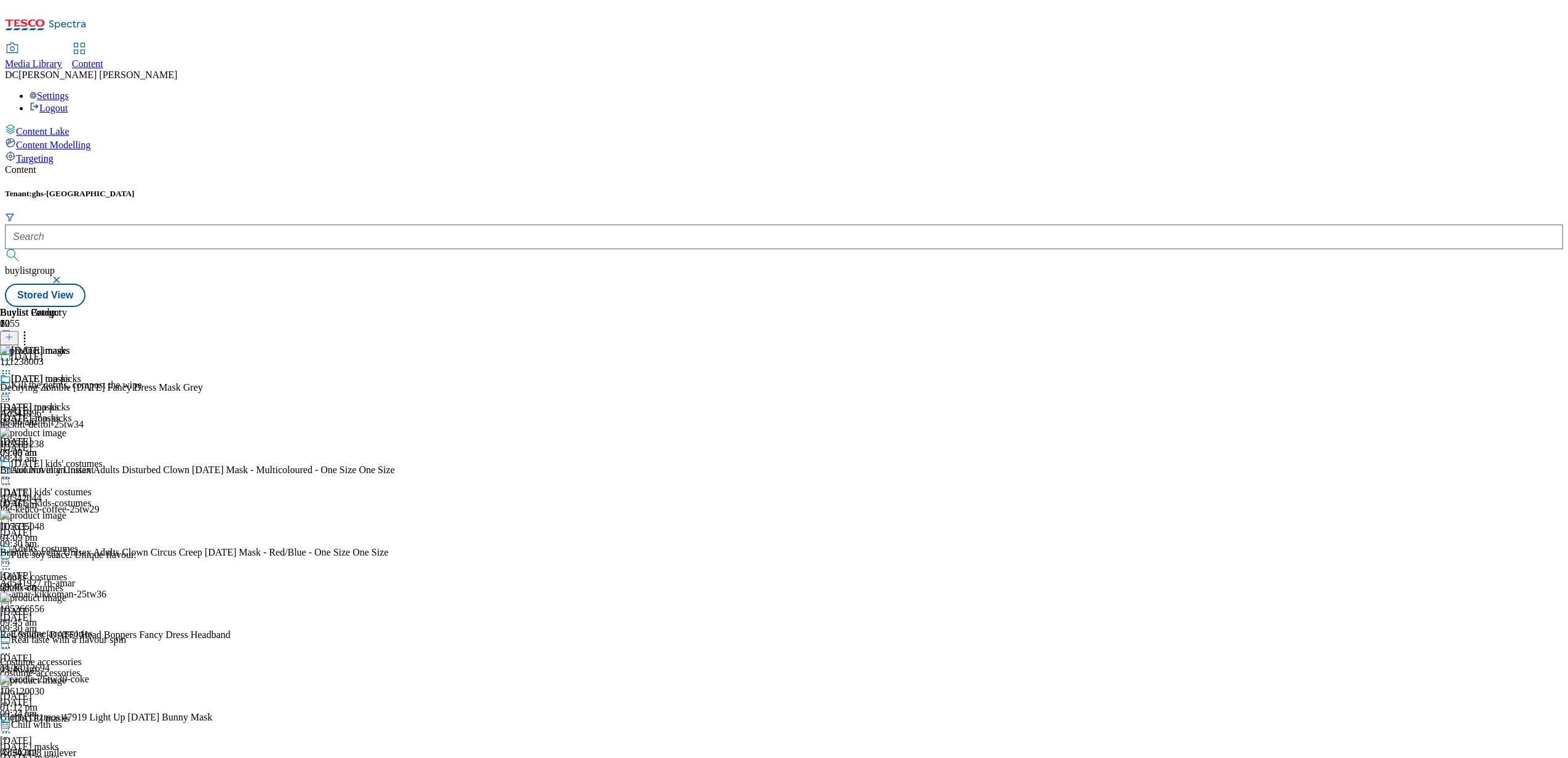
click at [31, 329] on icon at bounding box center [25, 335] width 12 height 12
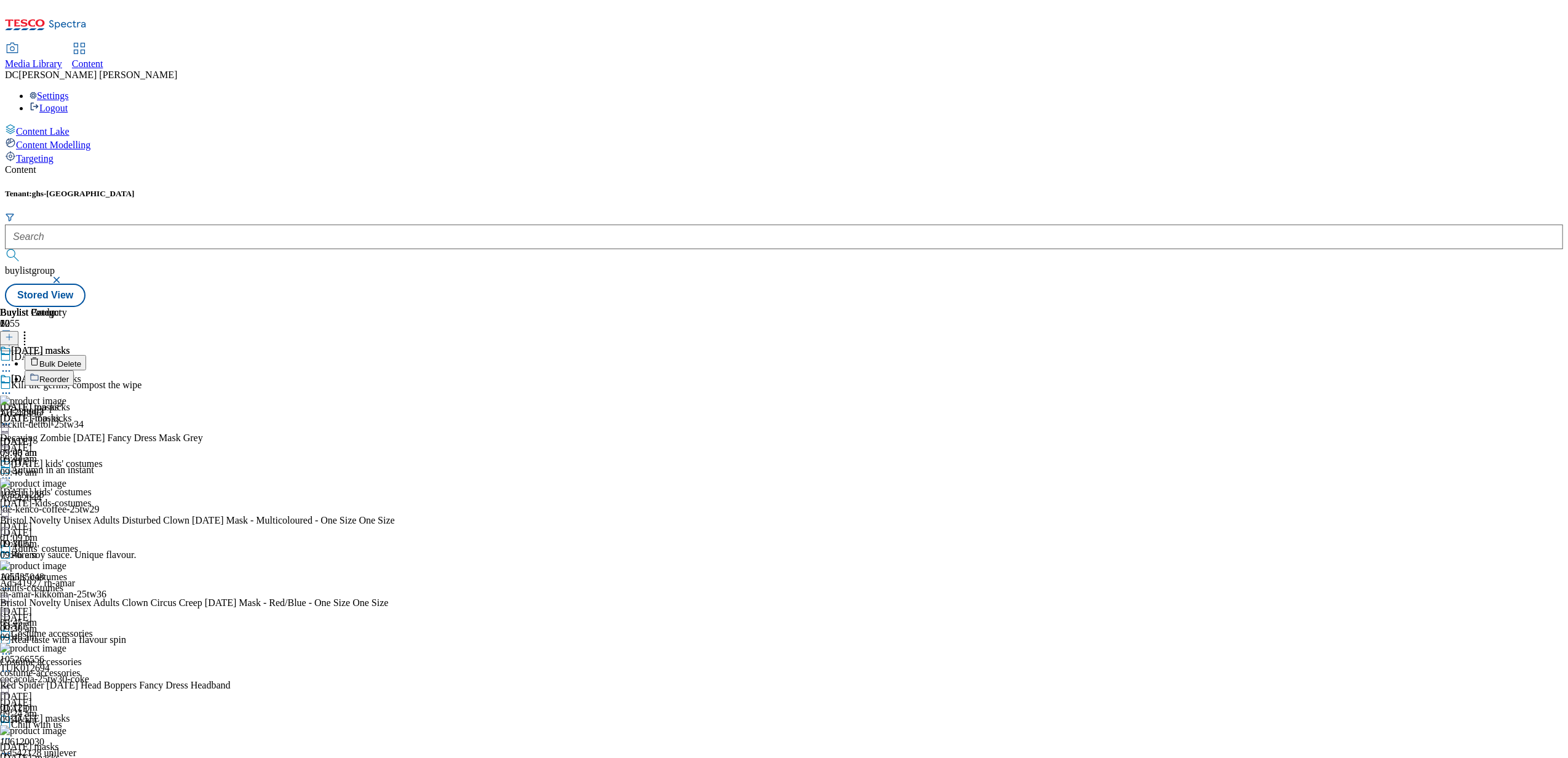
click at [70, 373] on div "Halloween masks Halloween masks halloween-masks 16 Sept 2025 09:43 am" at bounding box center [35, 415] width 70 height 85
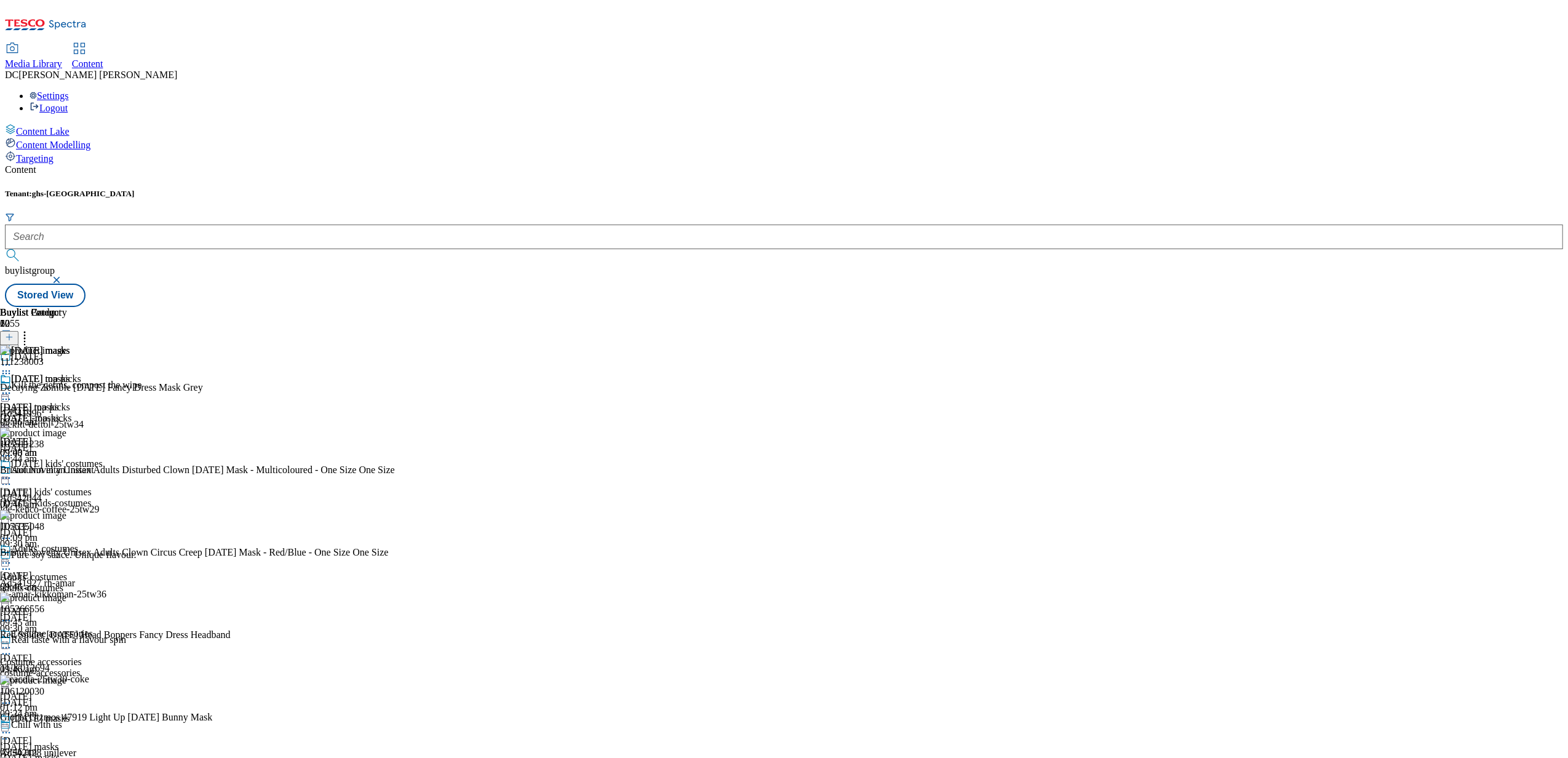
click at [12, 387] on icon at bounding box center [6, 393] width 12 height 12
click at [67, 472] on span "Preview" at bounding box center [53, 476] width 29 height 9
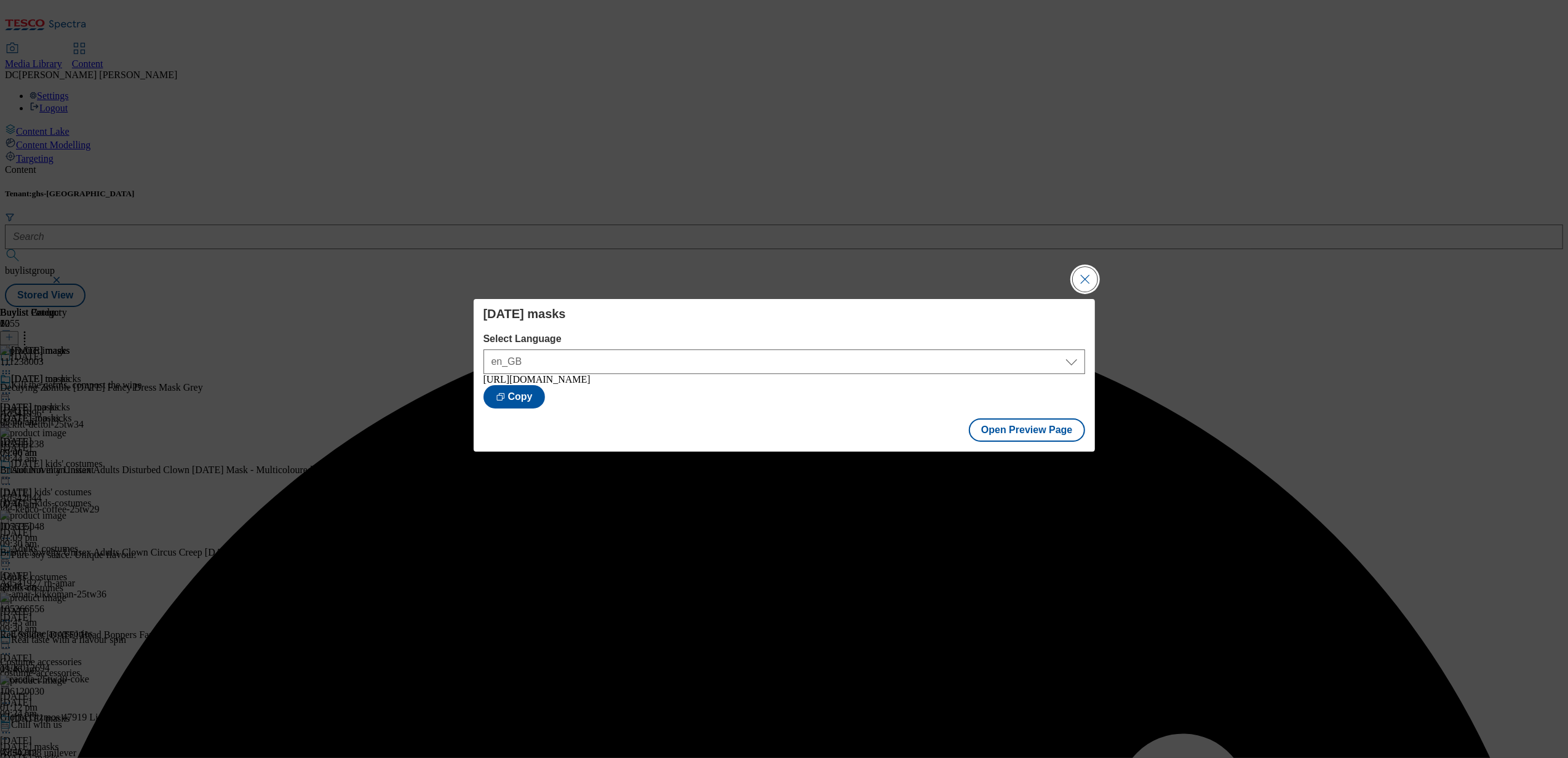
click at [1080, 279] on button "Close Modal" at bounding box center [1085, 279] width 25 height 25
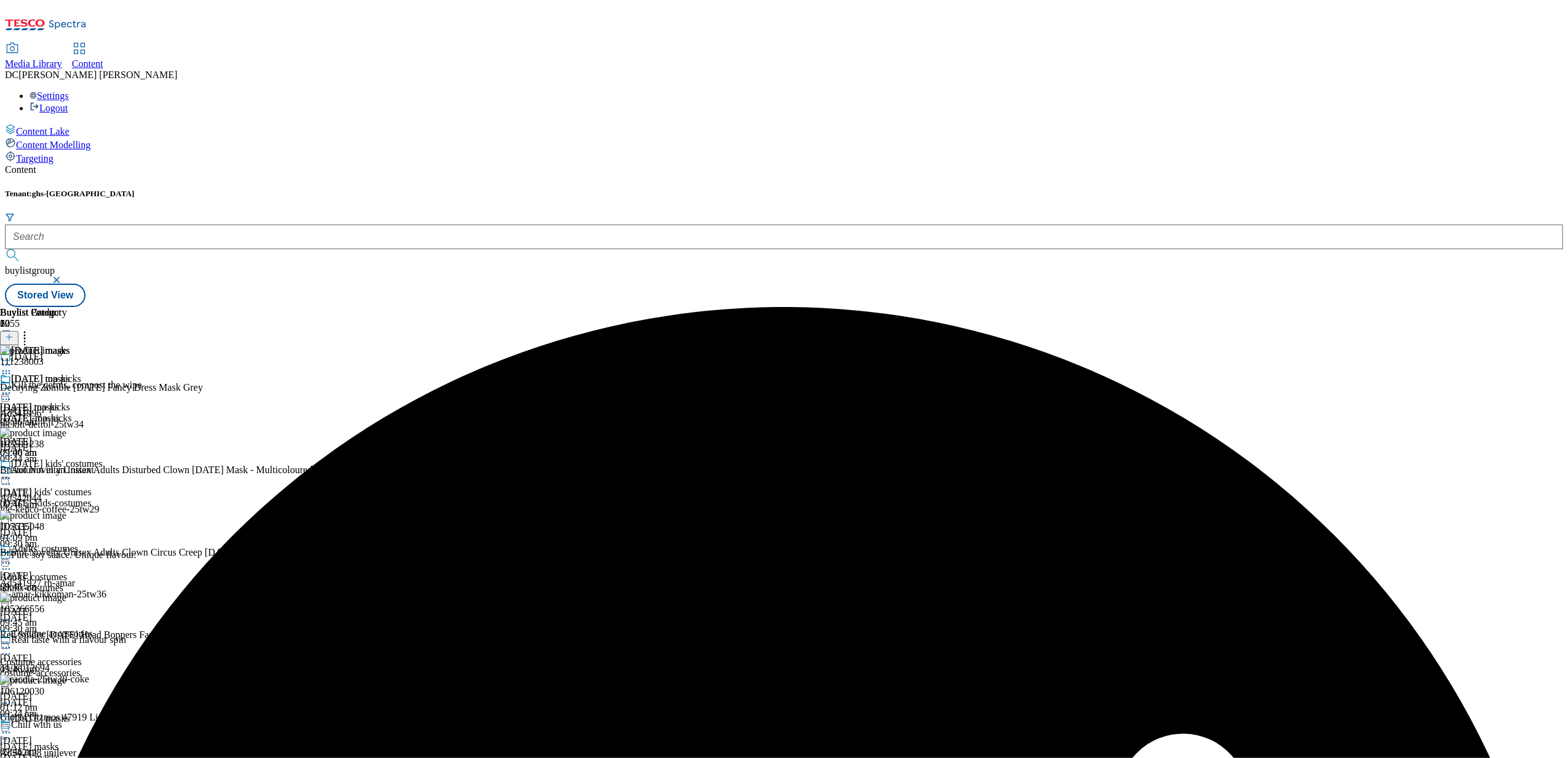
click at [12, 387] on icon at bounding box center [6, 393] width 12 height 12
click at [65, 514] on span "Publish" at bounding box center [52, 518] width 27 height 9
click at [82, 657] on span "Costume accessories" at bounding box center [41, 662] width 82 height 11
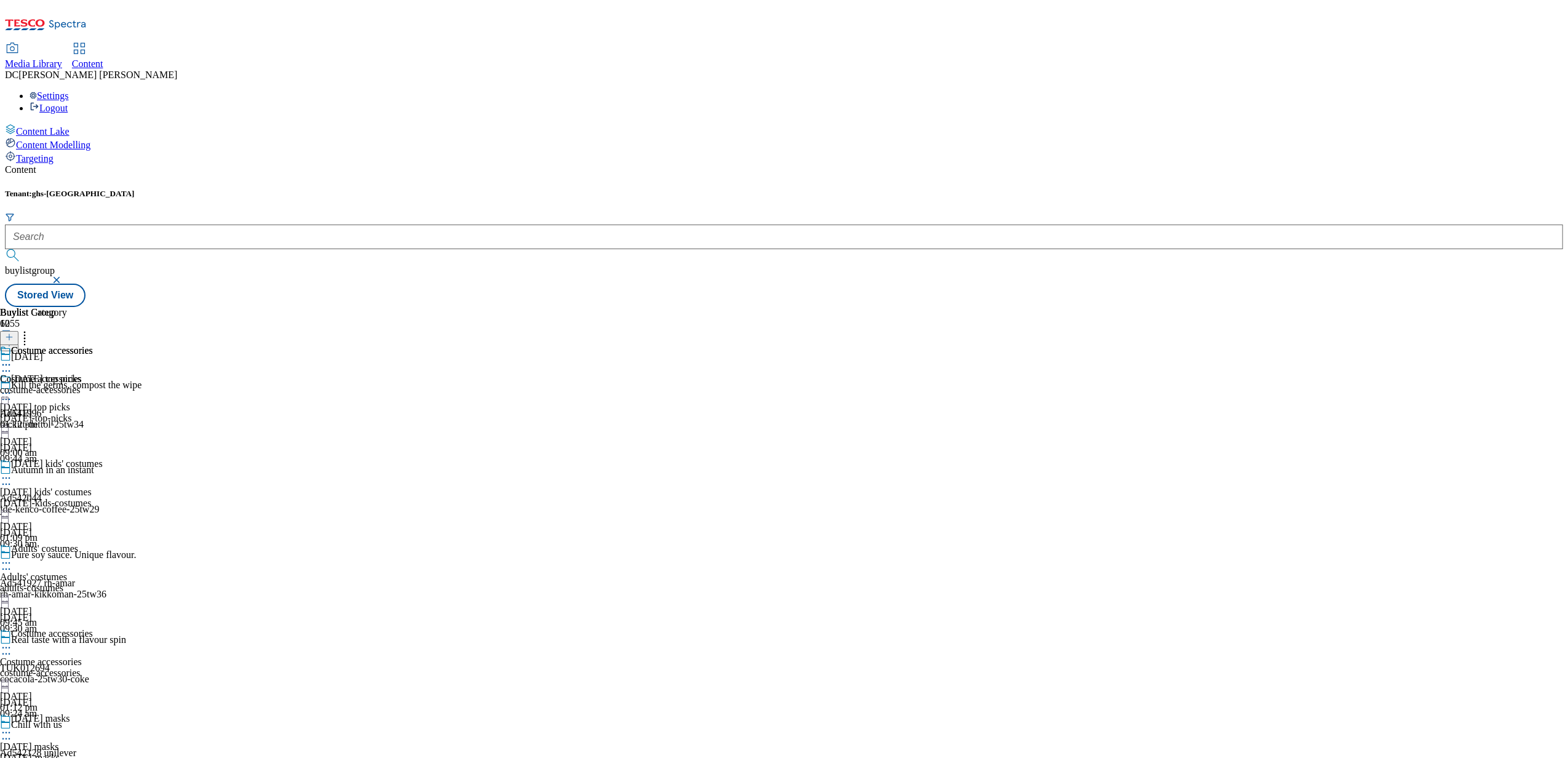
click at [12, 359] on icon at bounding box center [6, 365] width 12 height 12
click at [107, 496] on div "Costume accessories Edit Copy Move Reporting Preview Un-preview Open Preview Ur…" at bounding box center [53, 468] width 107 height 246
click at [93, 345] on div "Costume accessories" at bounding box center [46, 359] width 93 height 28
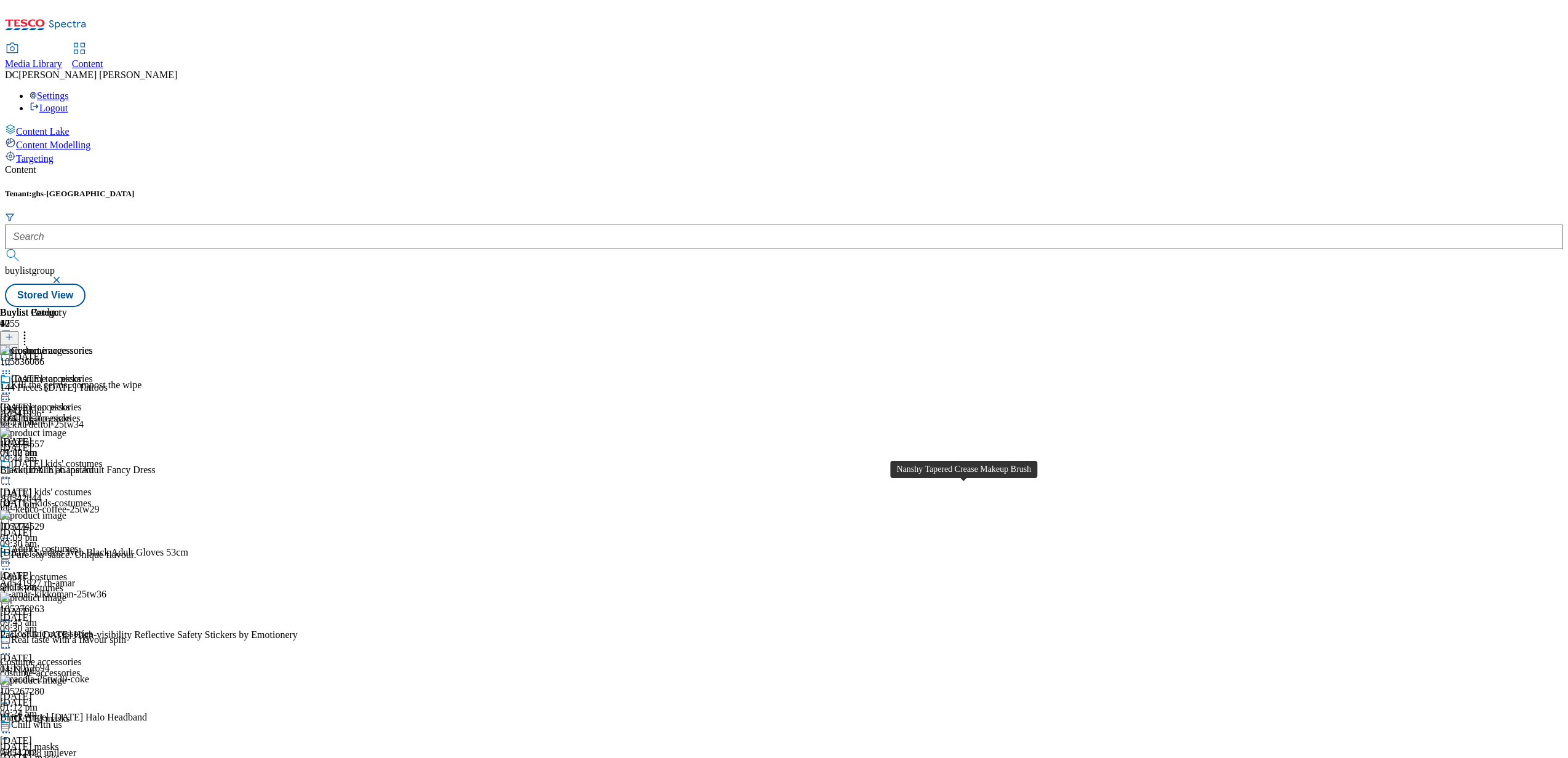
scroll to position [5643, 0]
click at [12, 387] on icon at bounding box center [6, 393] width 12 height 12
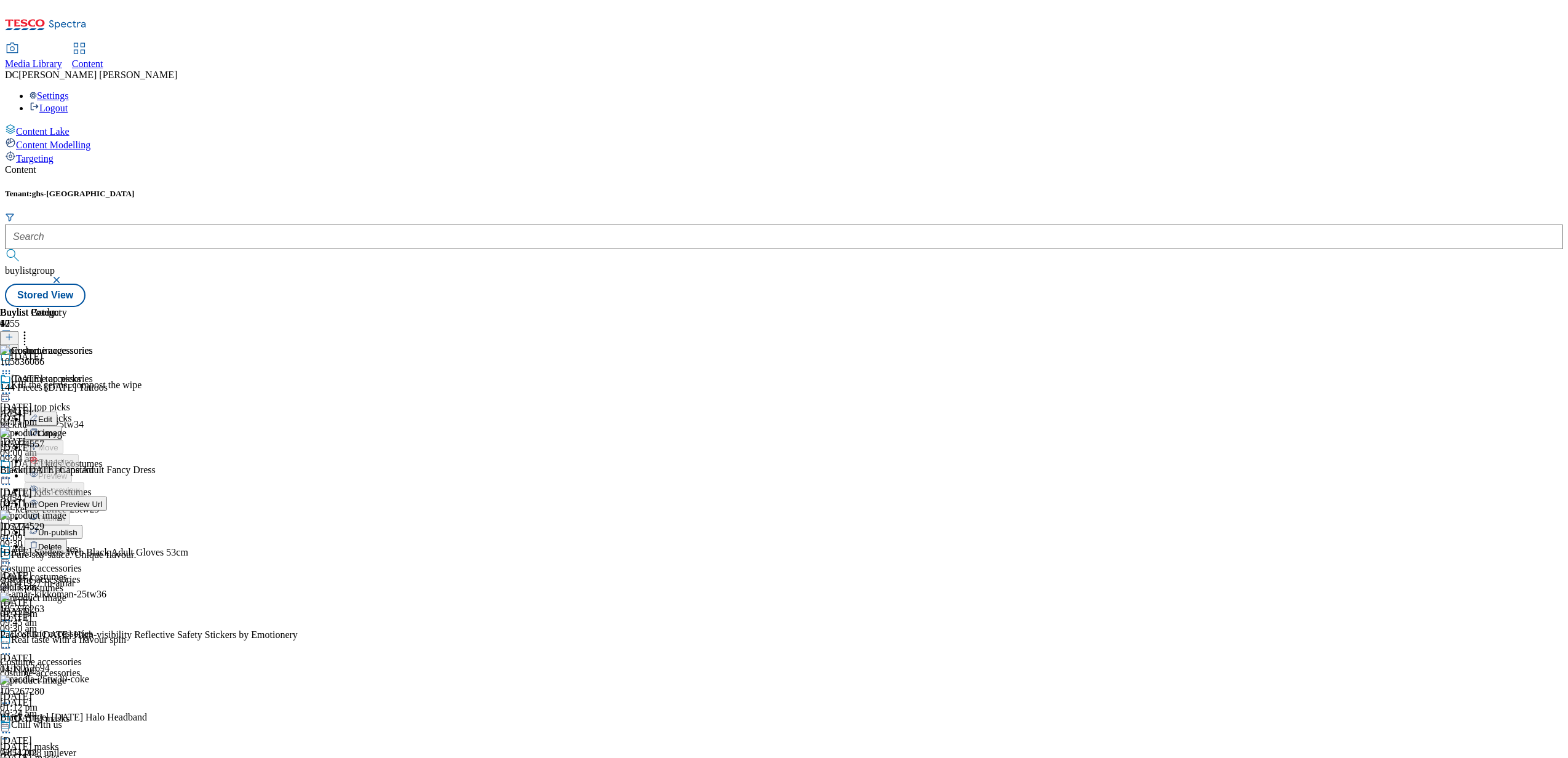
click at [78, 528] on span "Un-publish" at bounding box center [58, 532] width 39 height 9
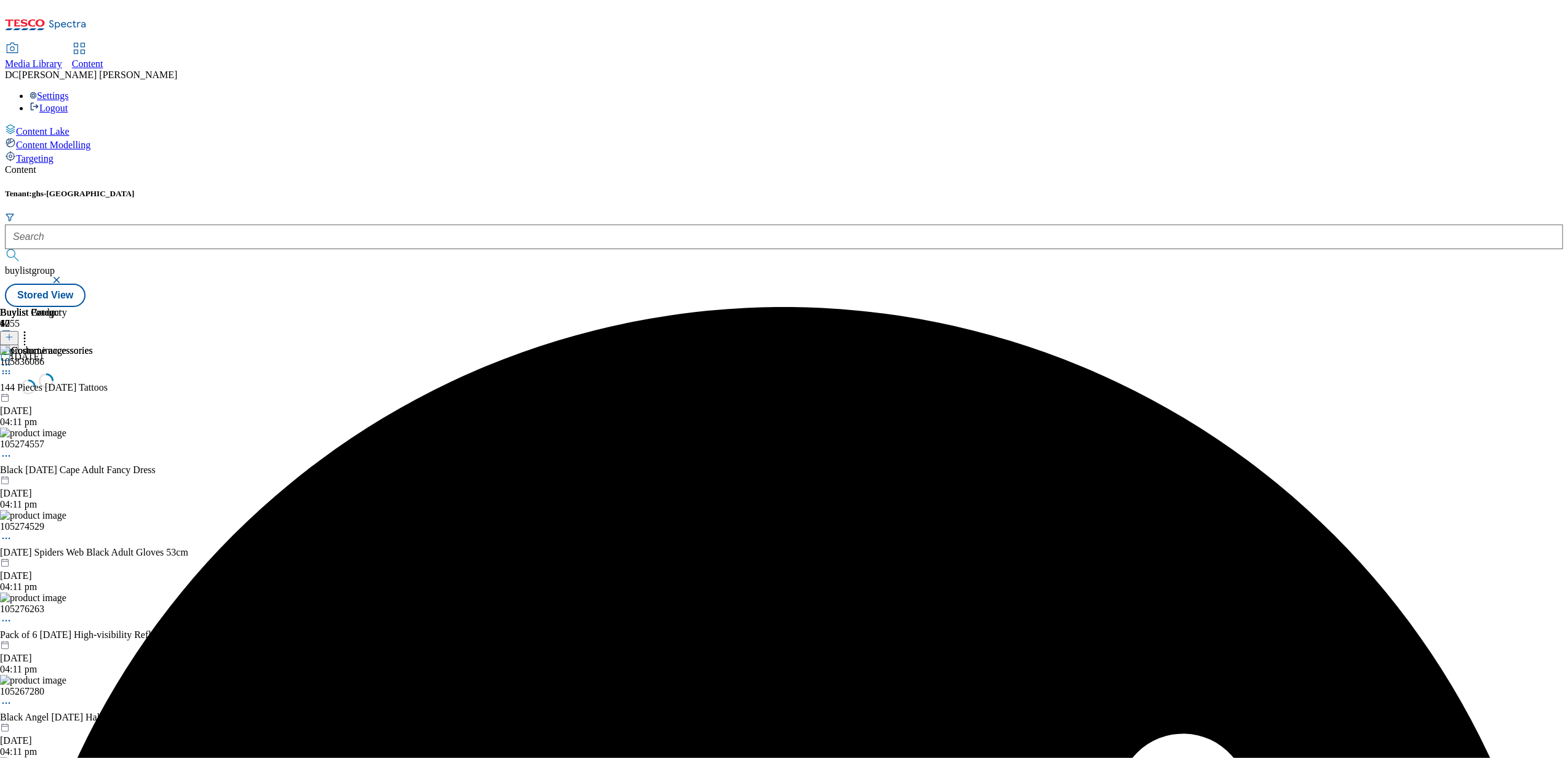
scroll to position [0, 0]
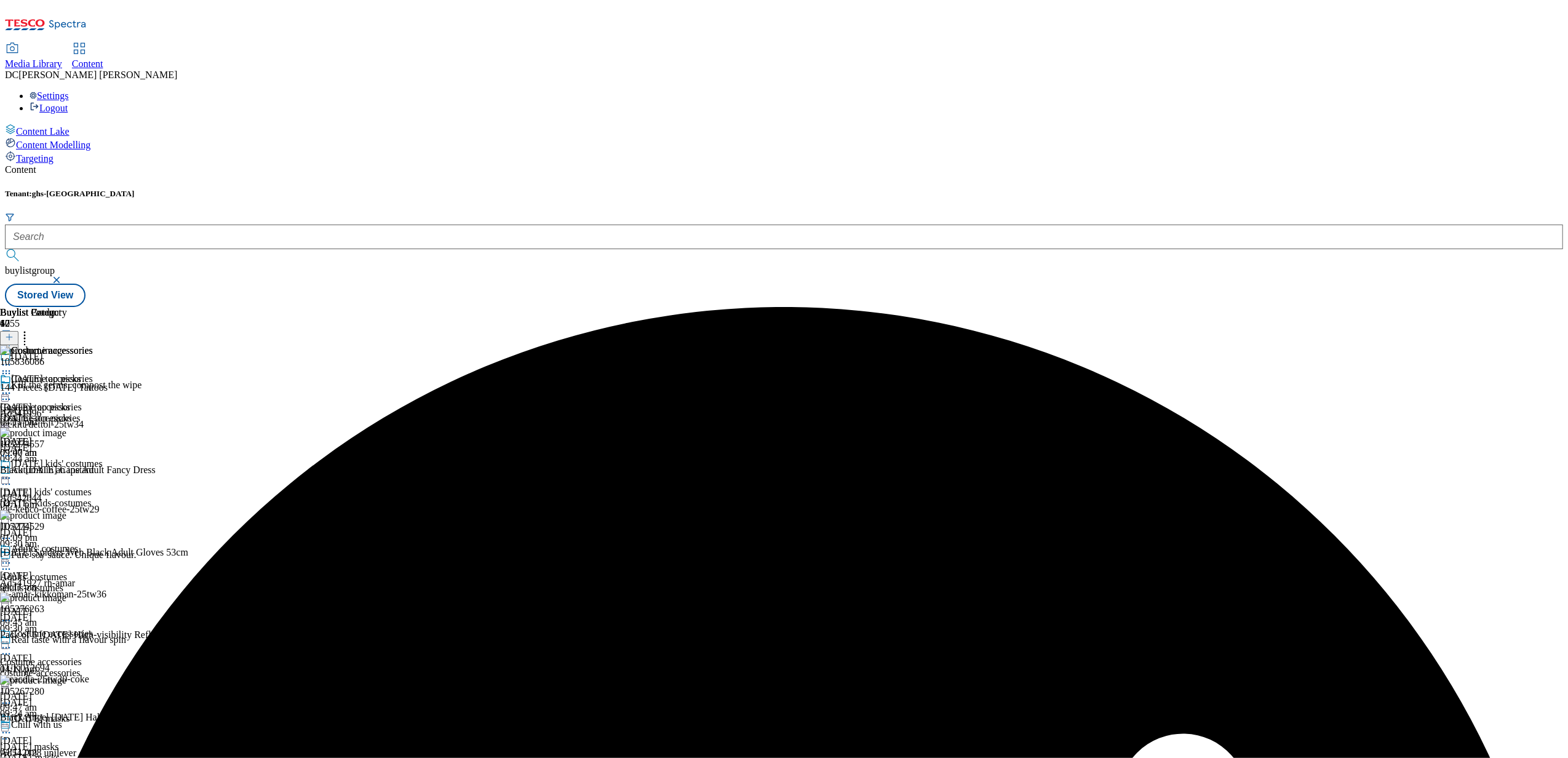
click at [12, 387] on icon at bounding box center [6, 393] width 12 height 12
click at [79, 485] on span "Un-preview" at bounding box center [59, 490] width 41 height 9
click at [19, 332] on button at bounding box center [9, 338] width 19 height 15
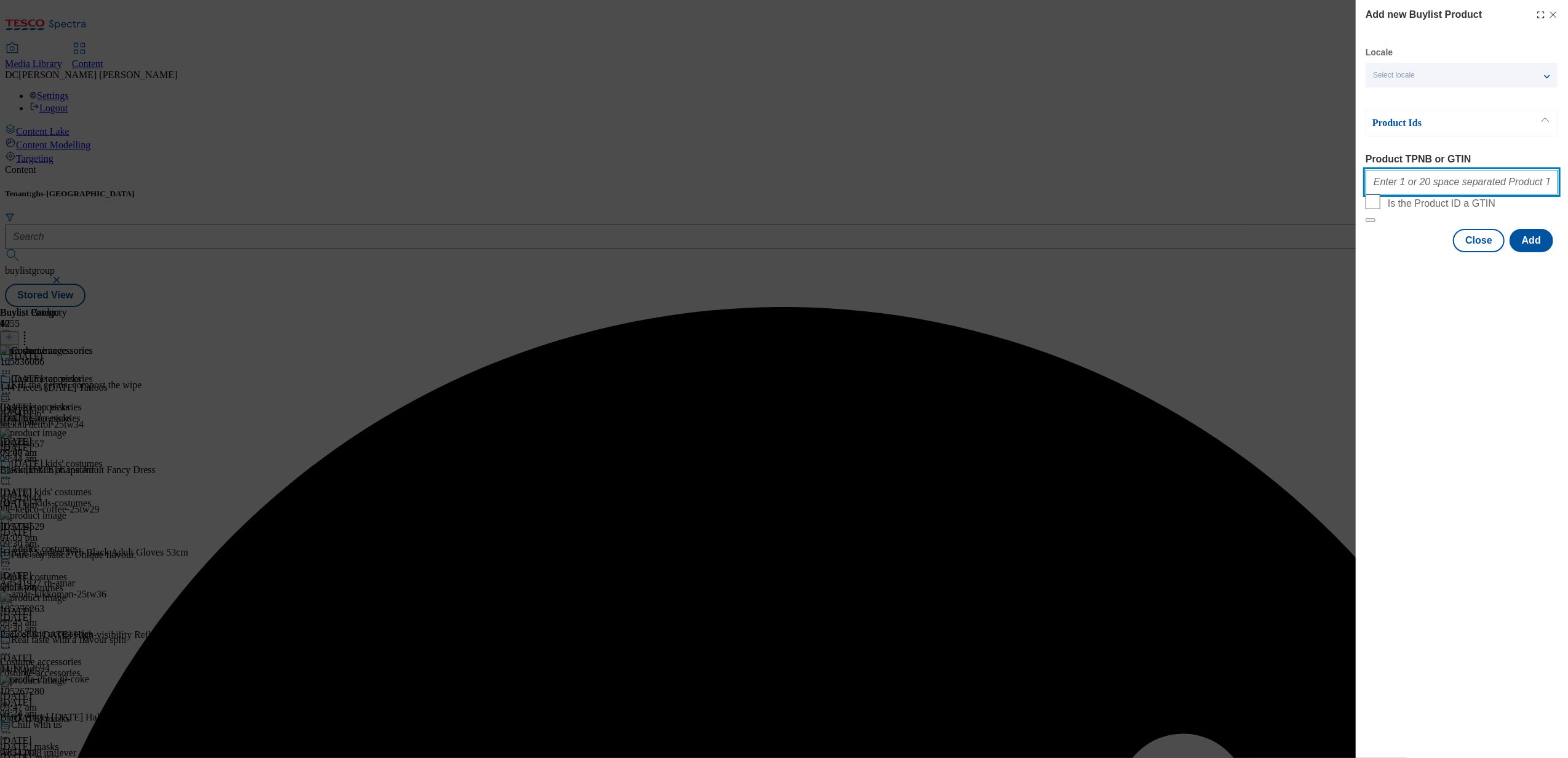
click at [1475, 185] on input "Product TPNB or GTIN" at bounding box center [1461, 182] width 192 height 25
paste input "105354027 105757017 105354080 105280725 105360919 105280226 105263456 105266532…"
type input "105354027 105757017 105354080 105280725 105360919 105280226 105263456 105266532…"
click at [1528, 252] on button "Add" at bounding box center [1531, 240] width 44 height 23
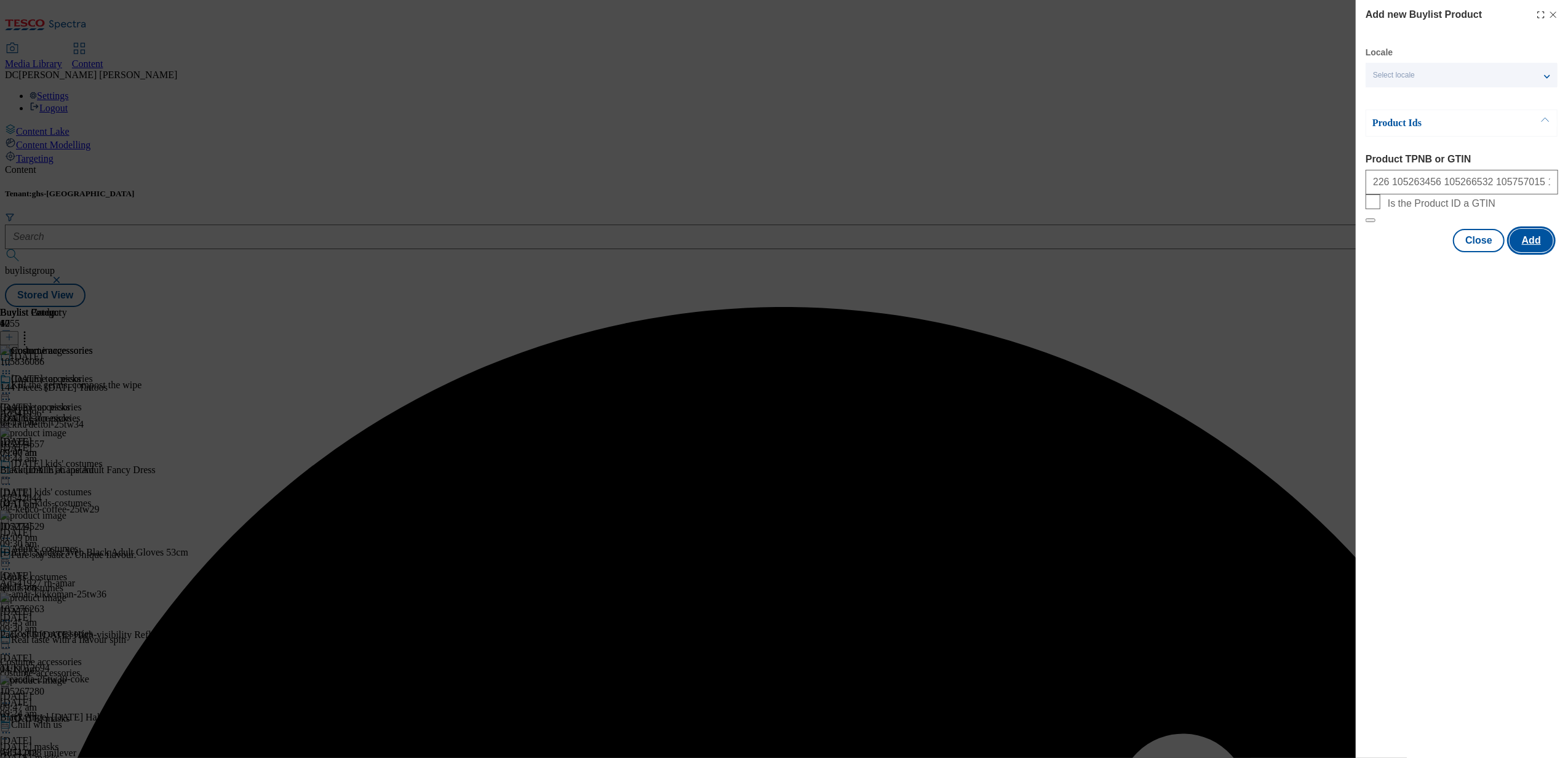
scroll to position [0, 0]
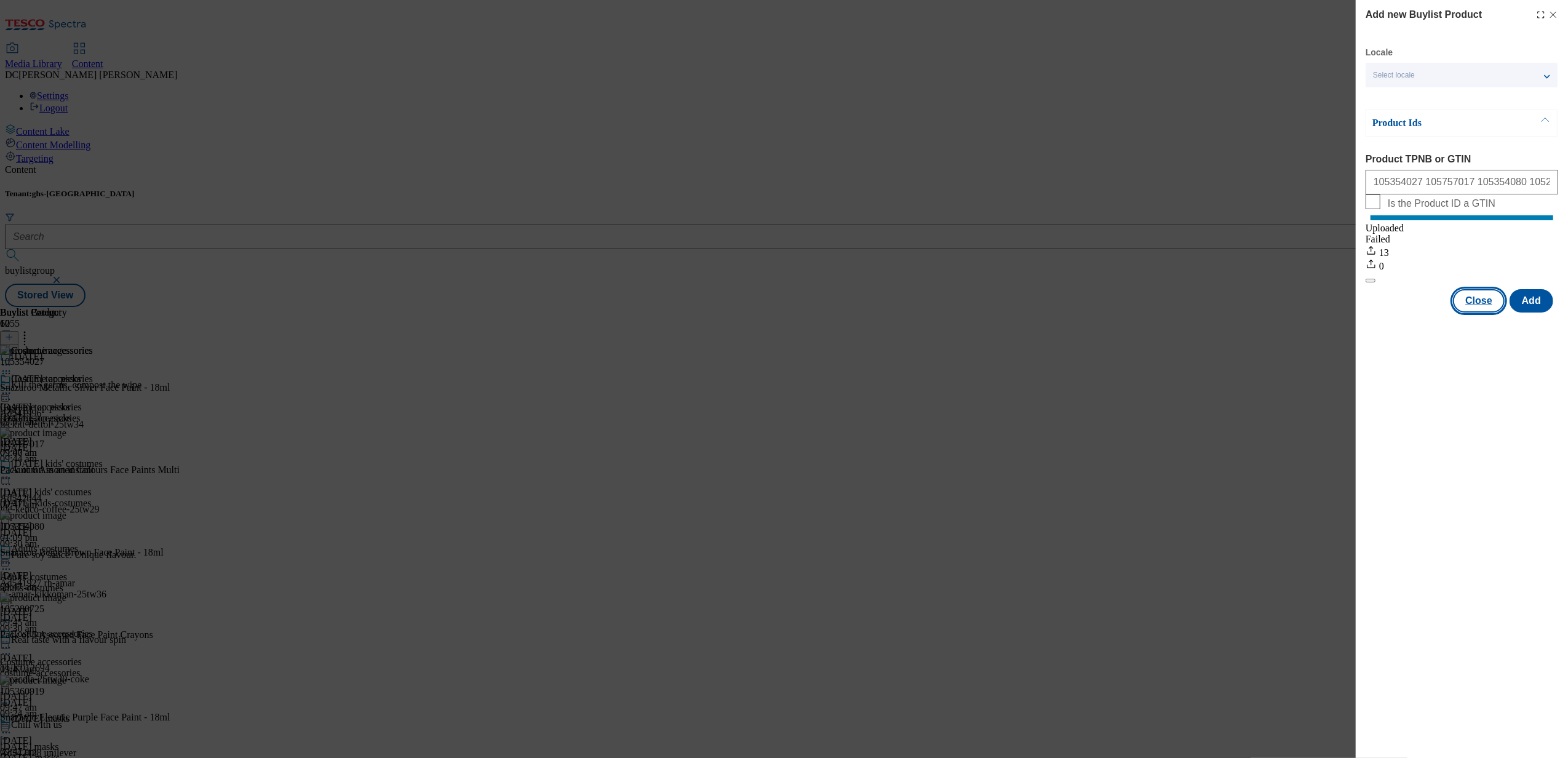
click at [1472, 310] on button "Close" at bounding box center [1478, 301] width 52 height 23
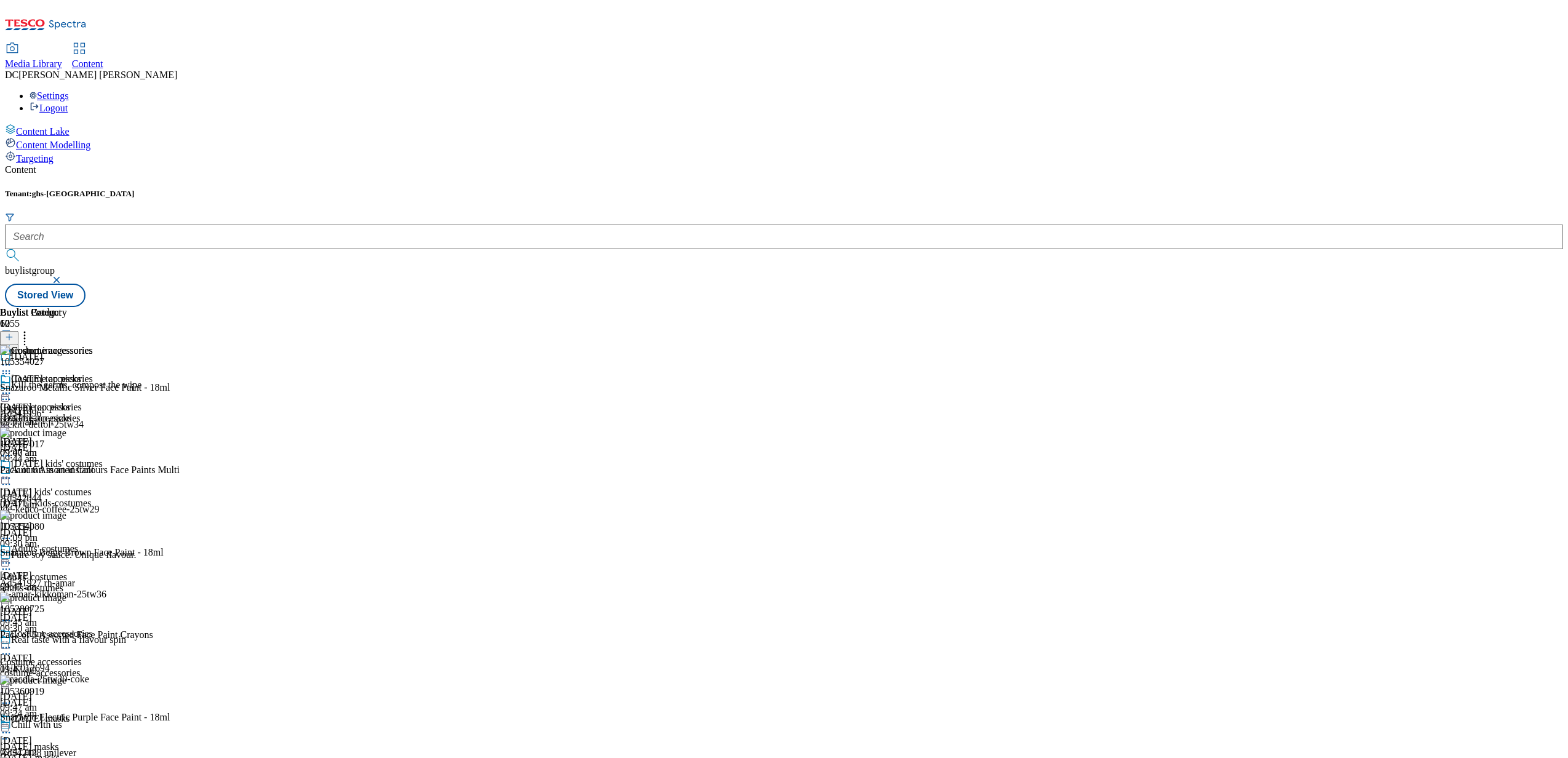
click at [12, 387] on icon at bounding box center [6, 393] width 12 height 12
click at [67, 472] on span "Preview" at bounding box center [53, 476] width 29 height 9
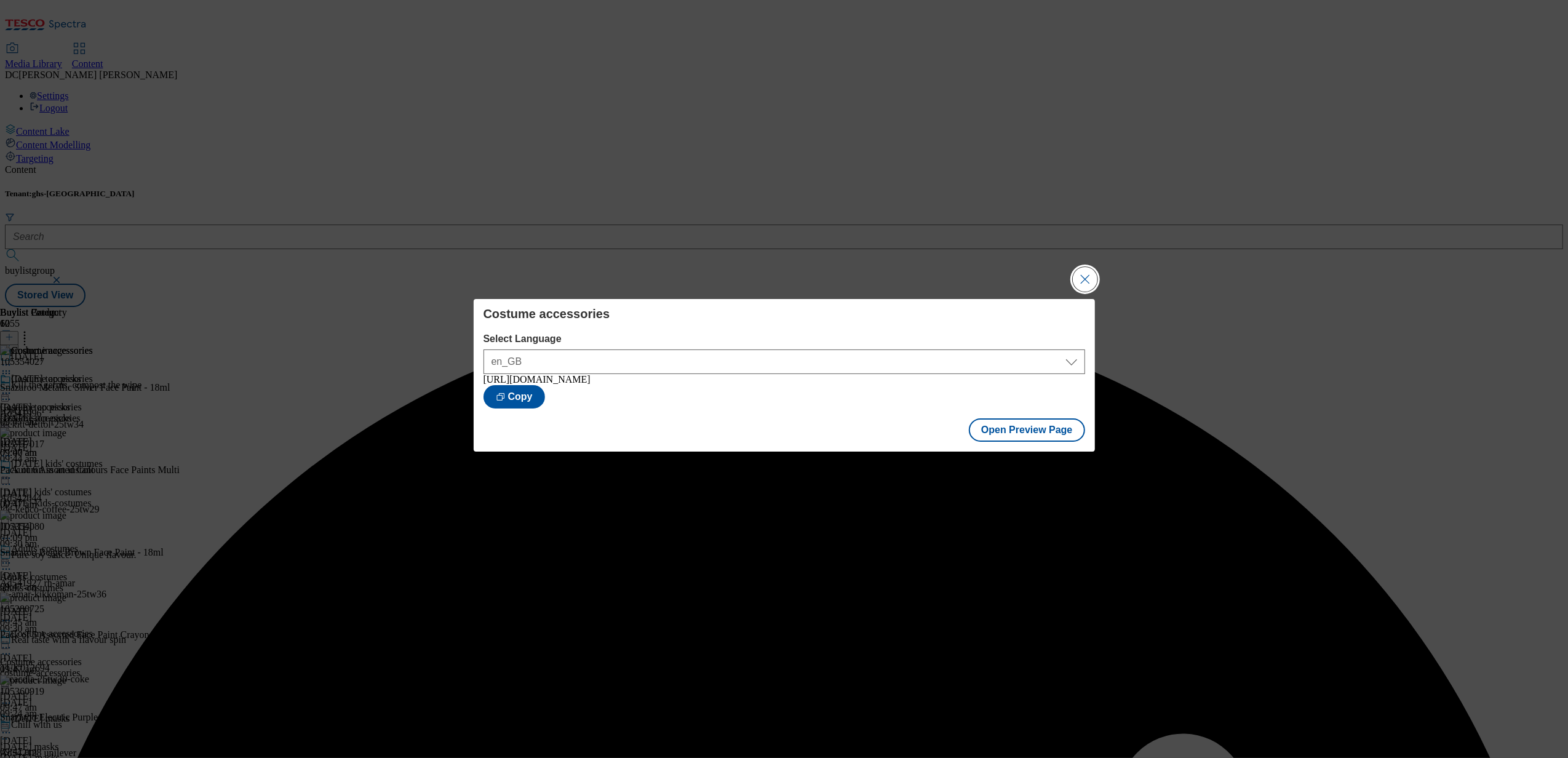
click at [1088, 272] on button "Close Modal" at bounding box center [1085, 279] width 25 height 25
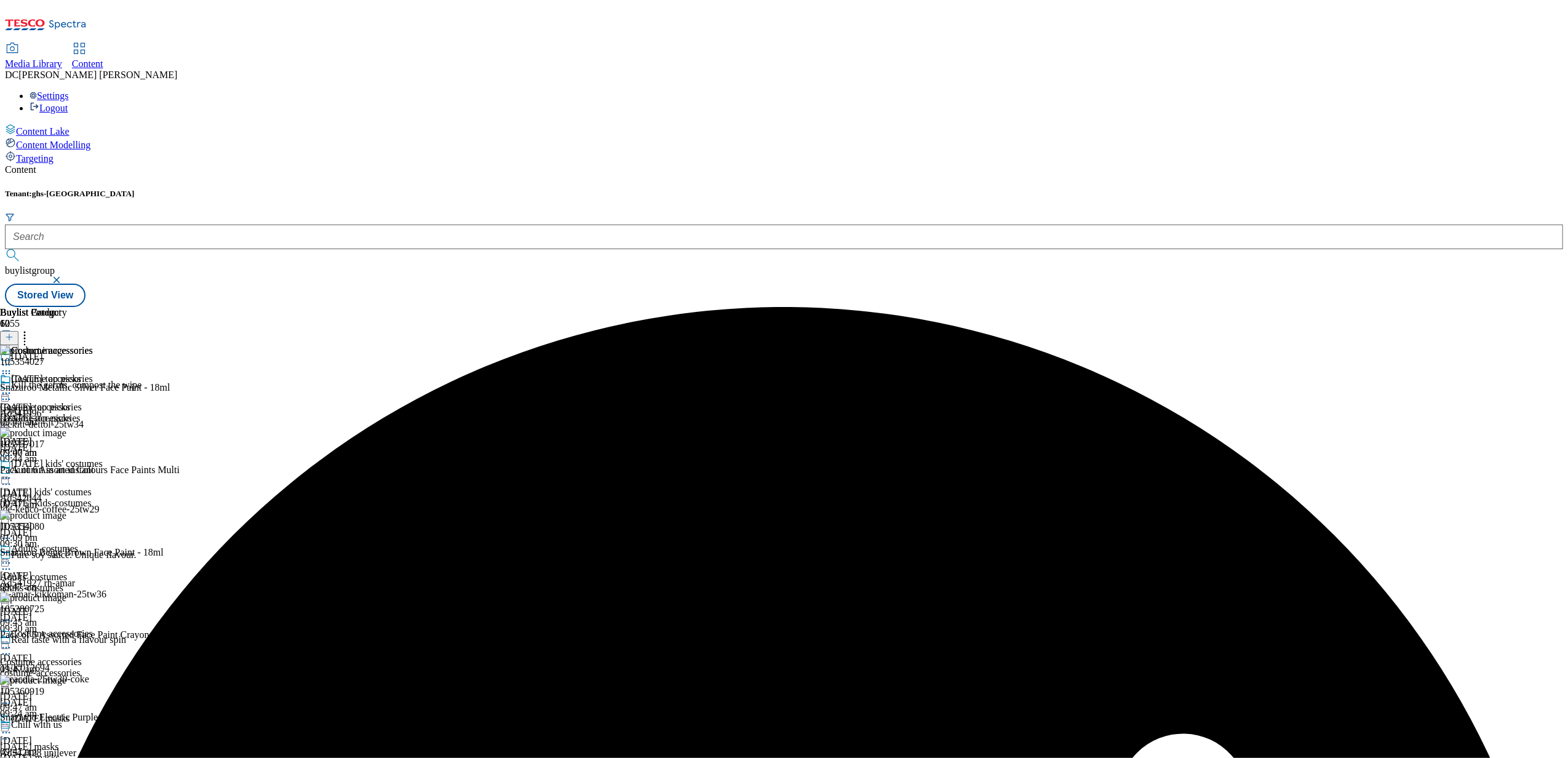
click at [12, 387] on icon at bounding box center [6, 393] width 12 height 12
click at [65, 514] on span "Publish" at bounding box center [52, 518] width 27 height 9
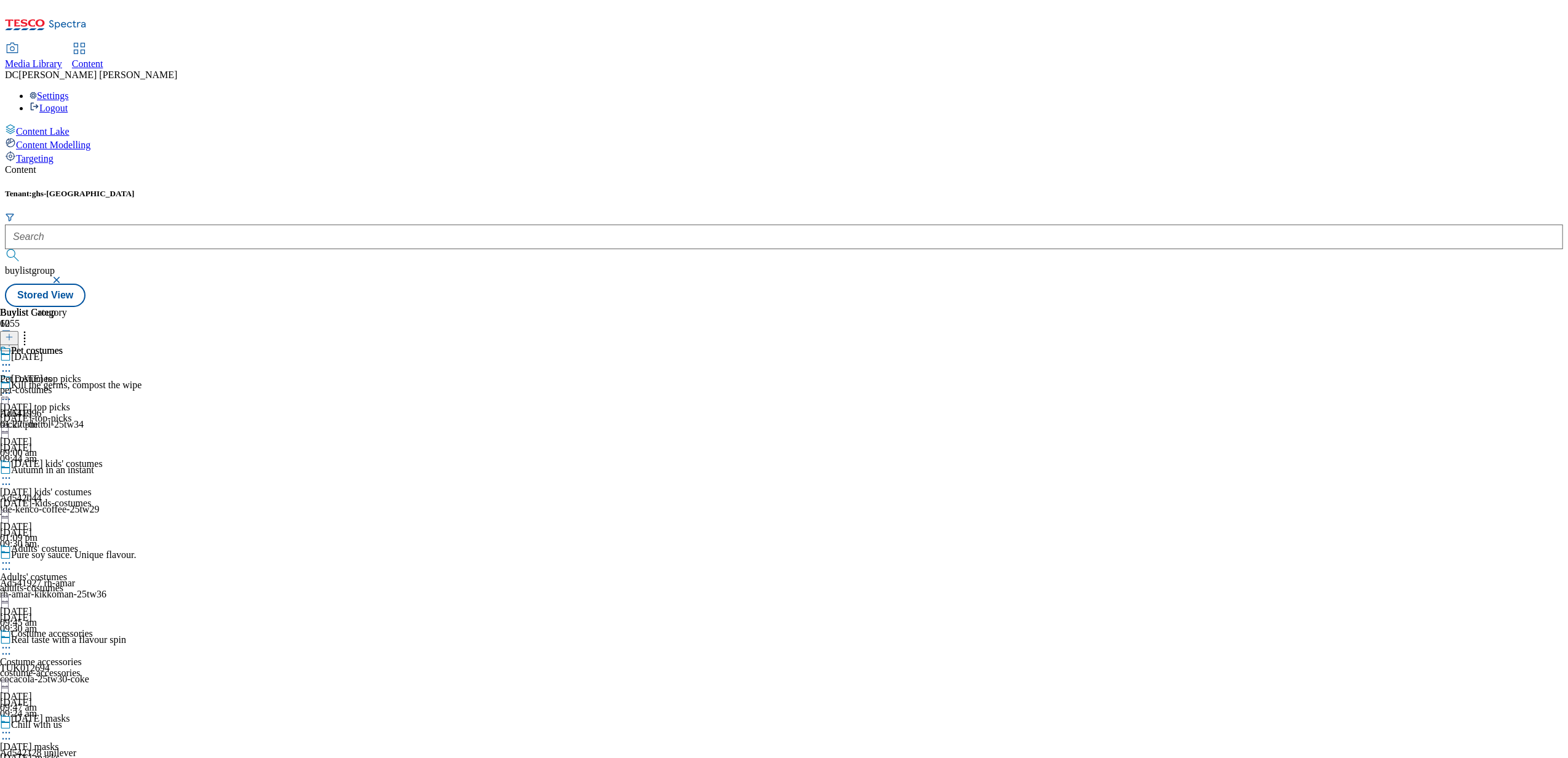
click at [67, 408] on div "10 Sept 2025" at bounding box center [33, 414] width 67 height 11
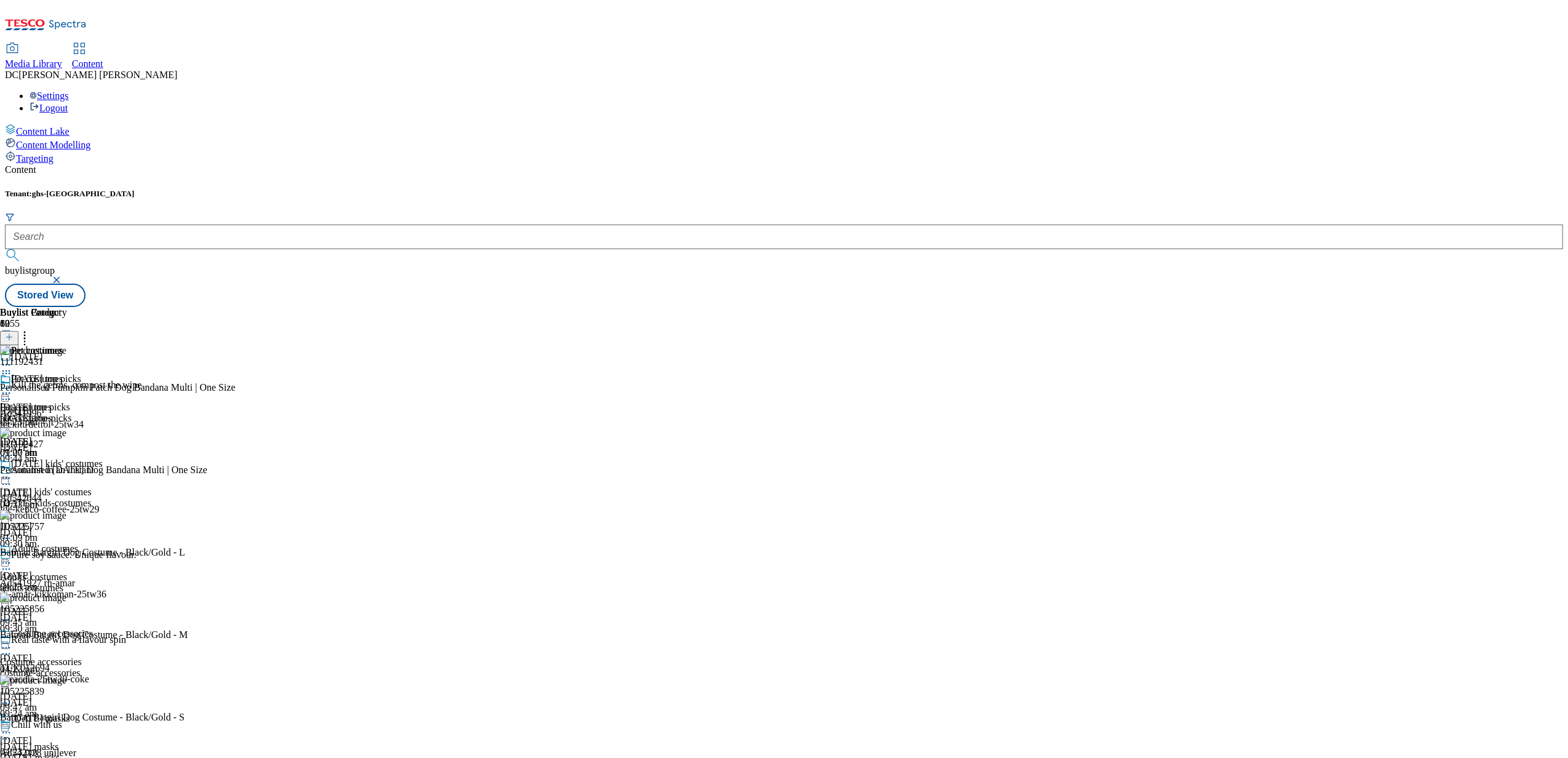
click at [14, 333] on icon at bounding box center [9, 338] width 9 height 9
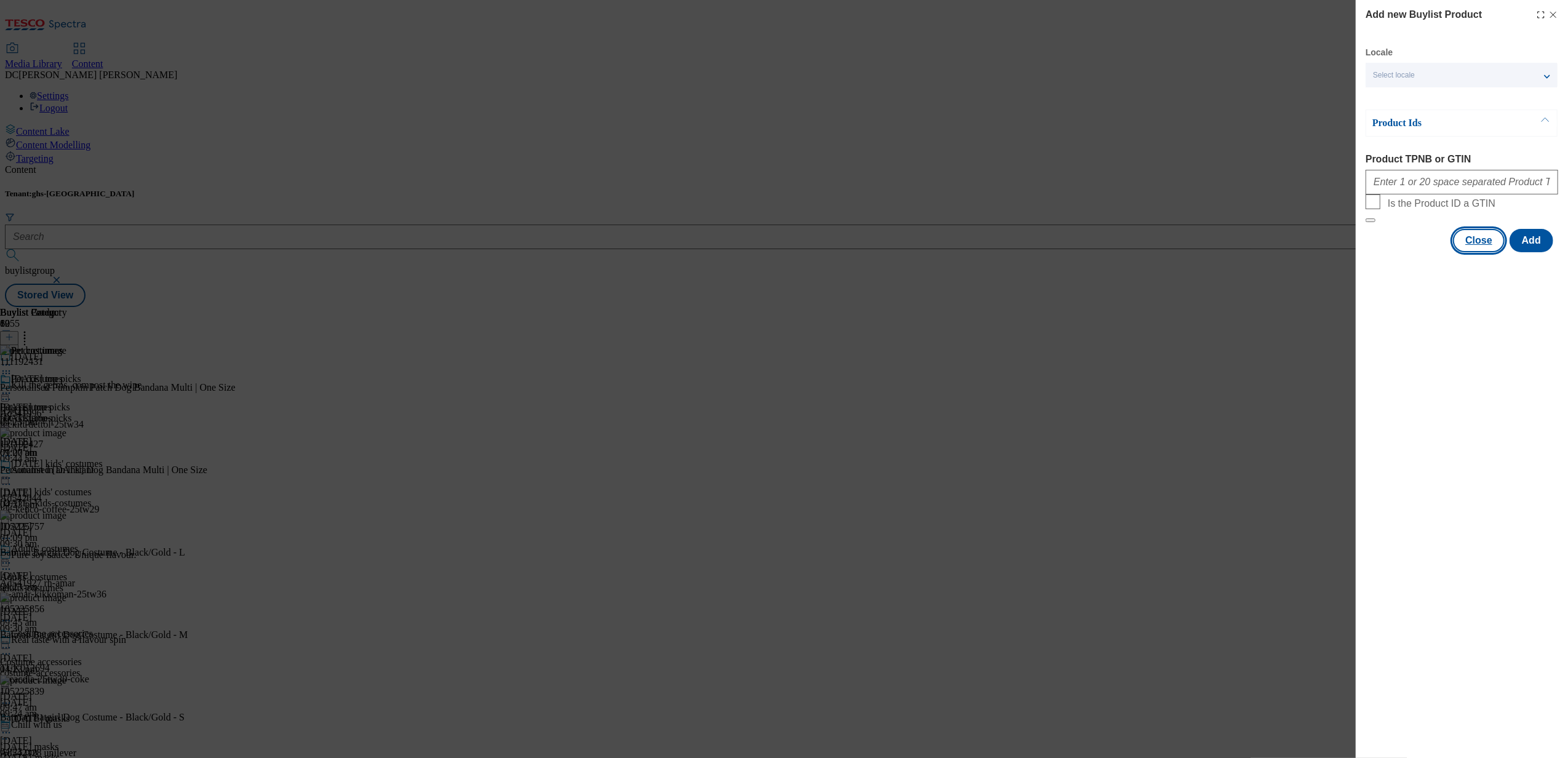
click at [1479, 252] on button "Close" at bounding box center [1478, 240] width 52 height 23
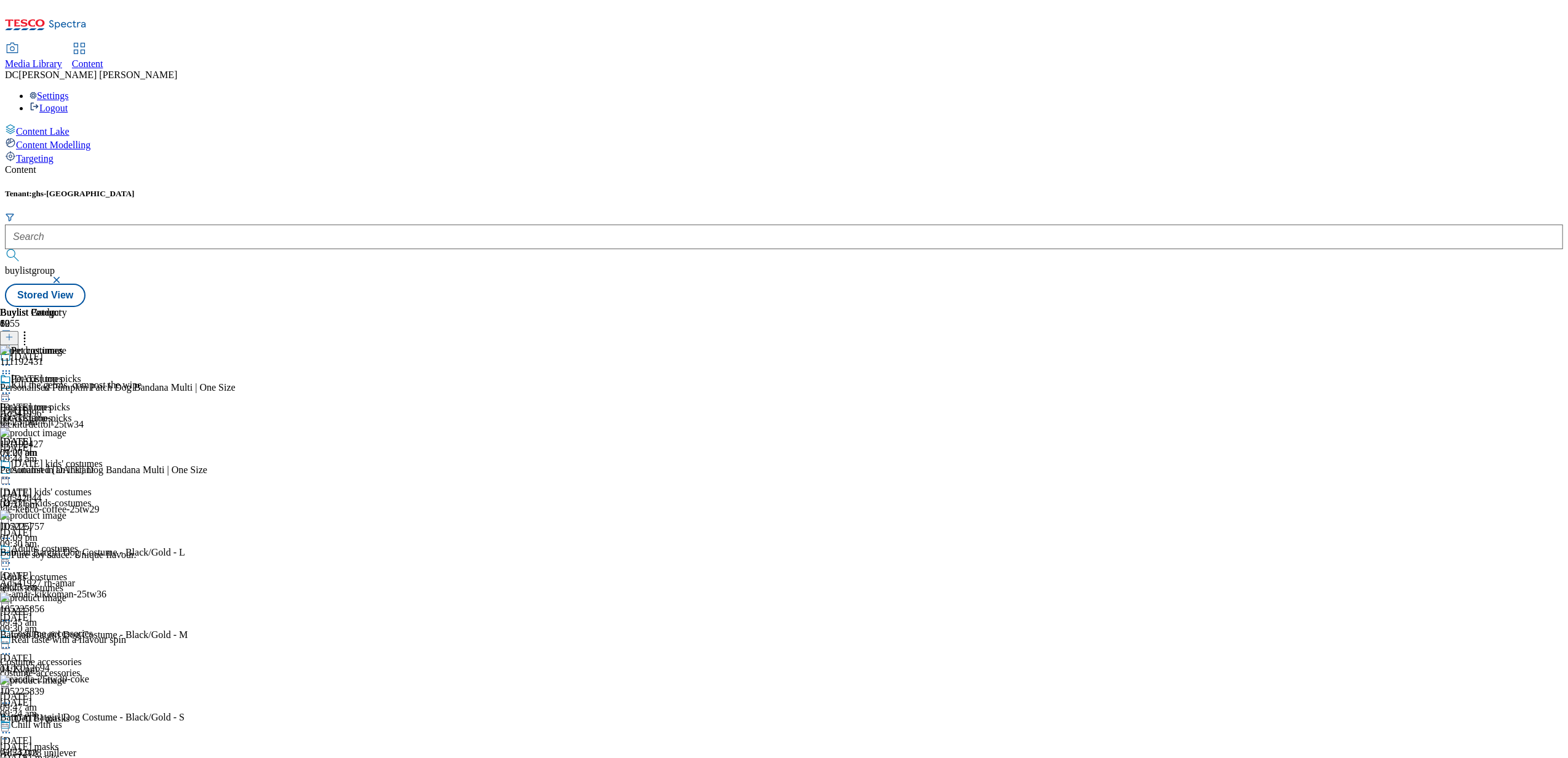
click at [14, 333] on icon at bounding box center [9, 338] width 9 height 9
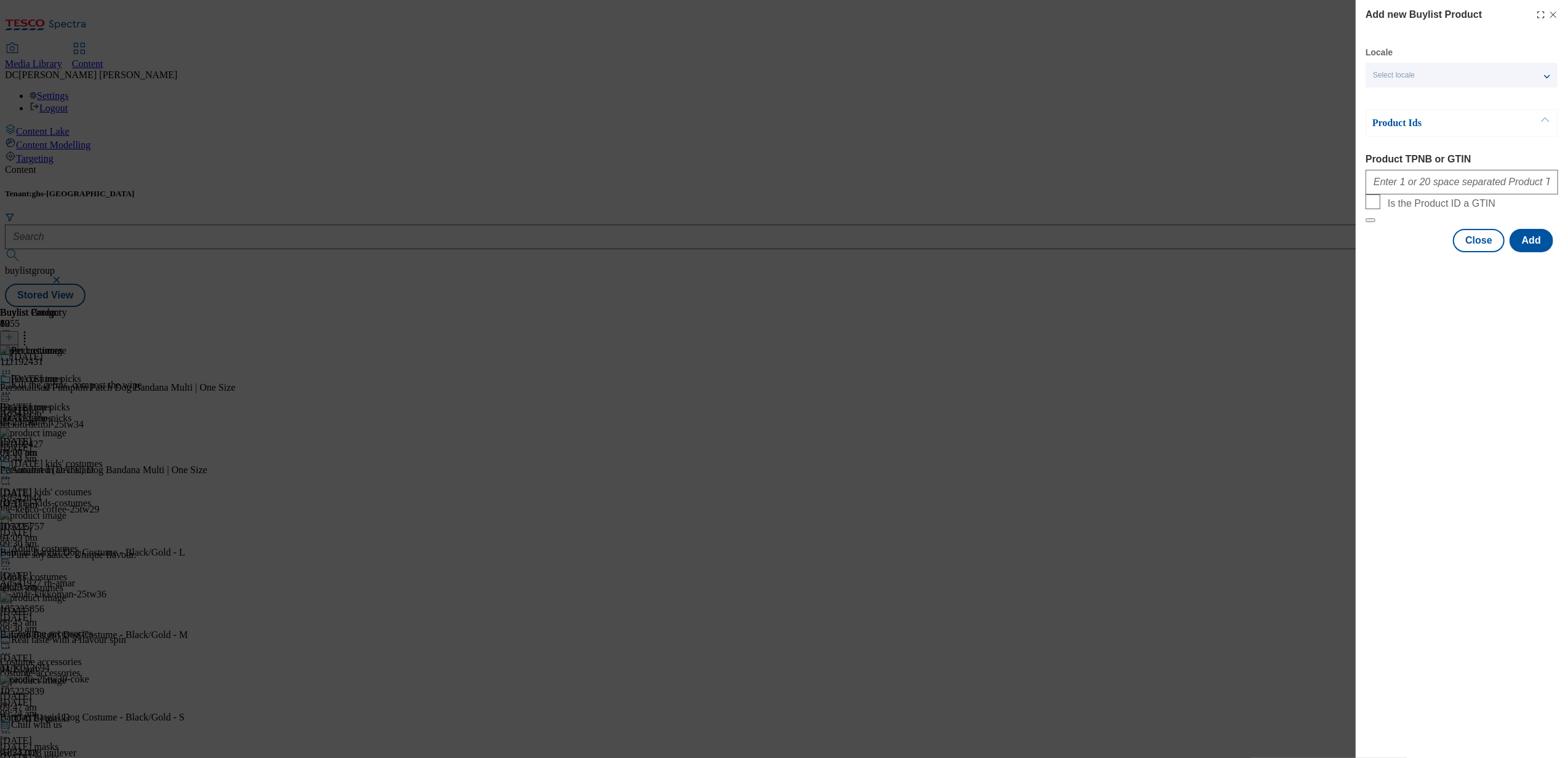
click at [1497, 117] on p "Product Ids" at bounding box center [1436, 123] width 129 height 12
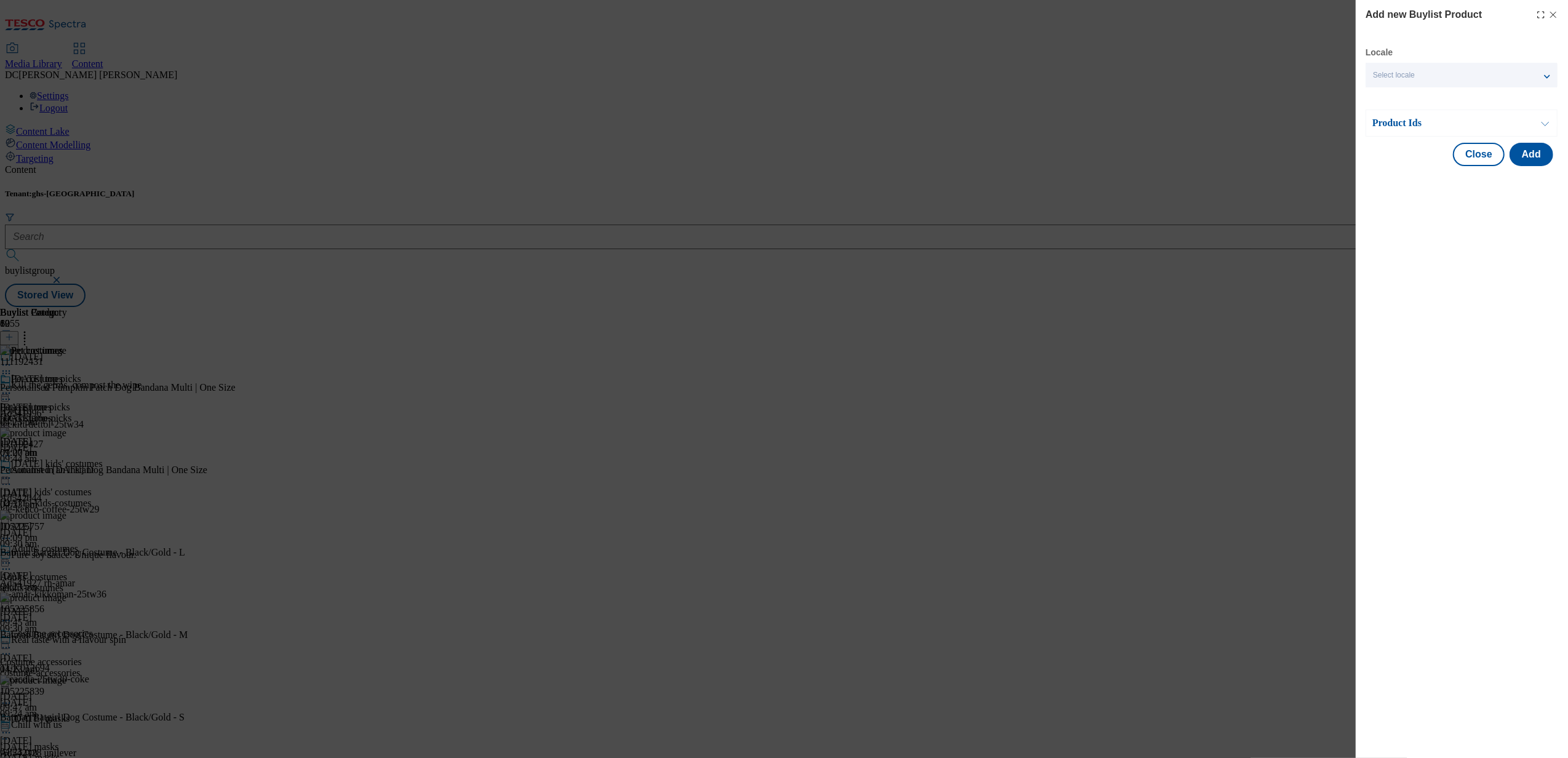
click at [1497, 117] on p "Product Ids" at bounding box center [1436, 123] width 129 height 12
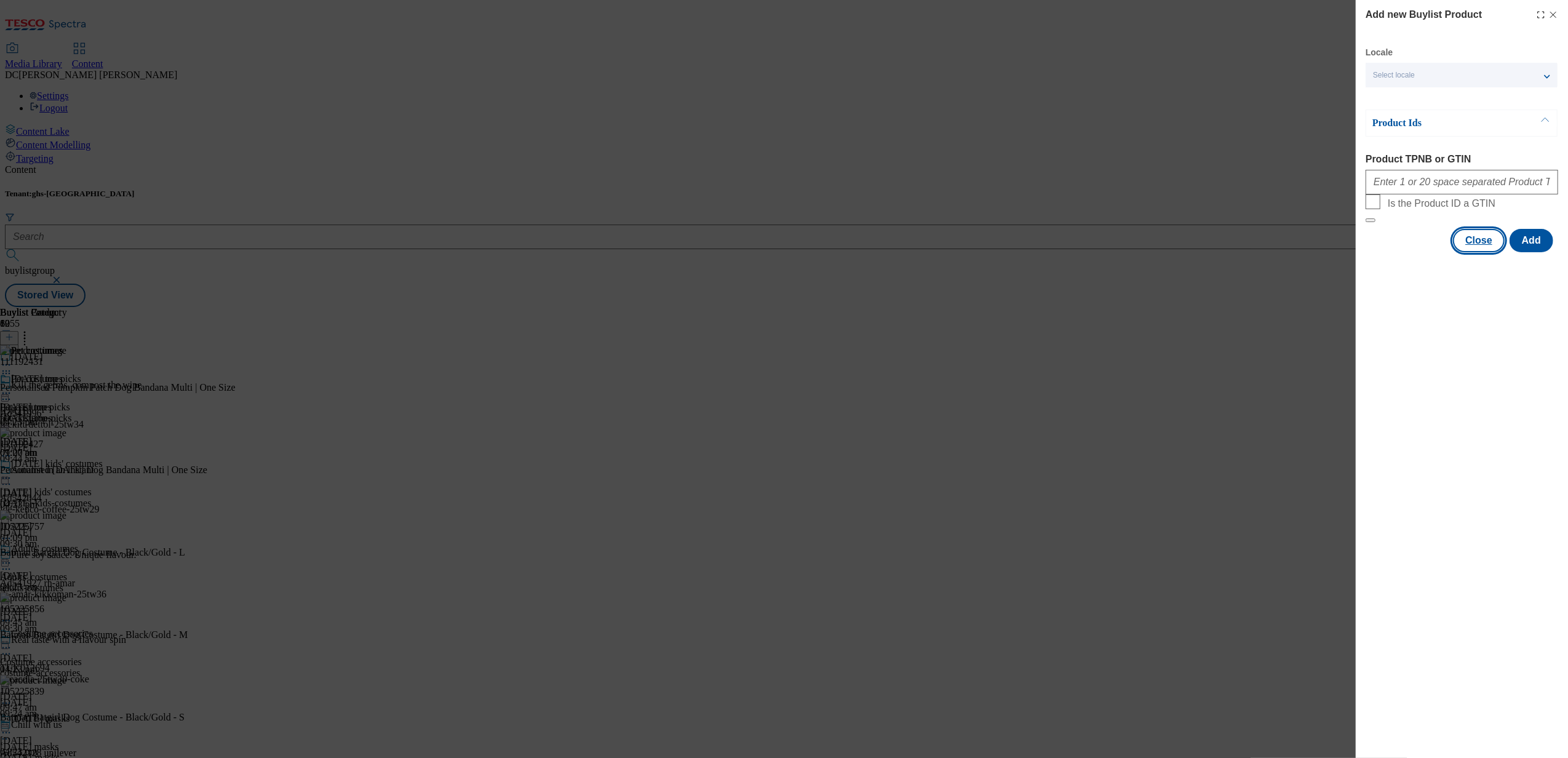
click at [1480, 252] on button "Close" at bounding box center [1478, 240] width 52 height 23
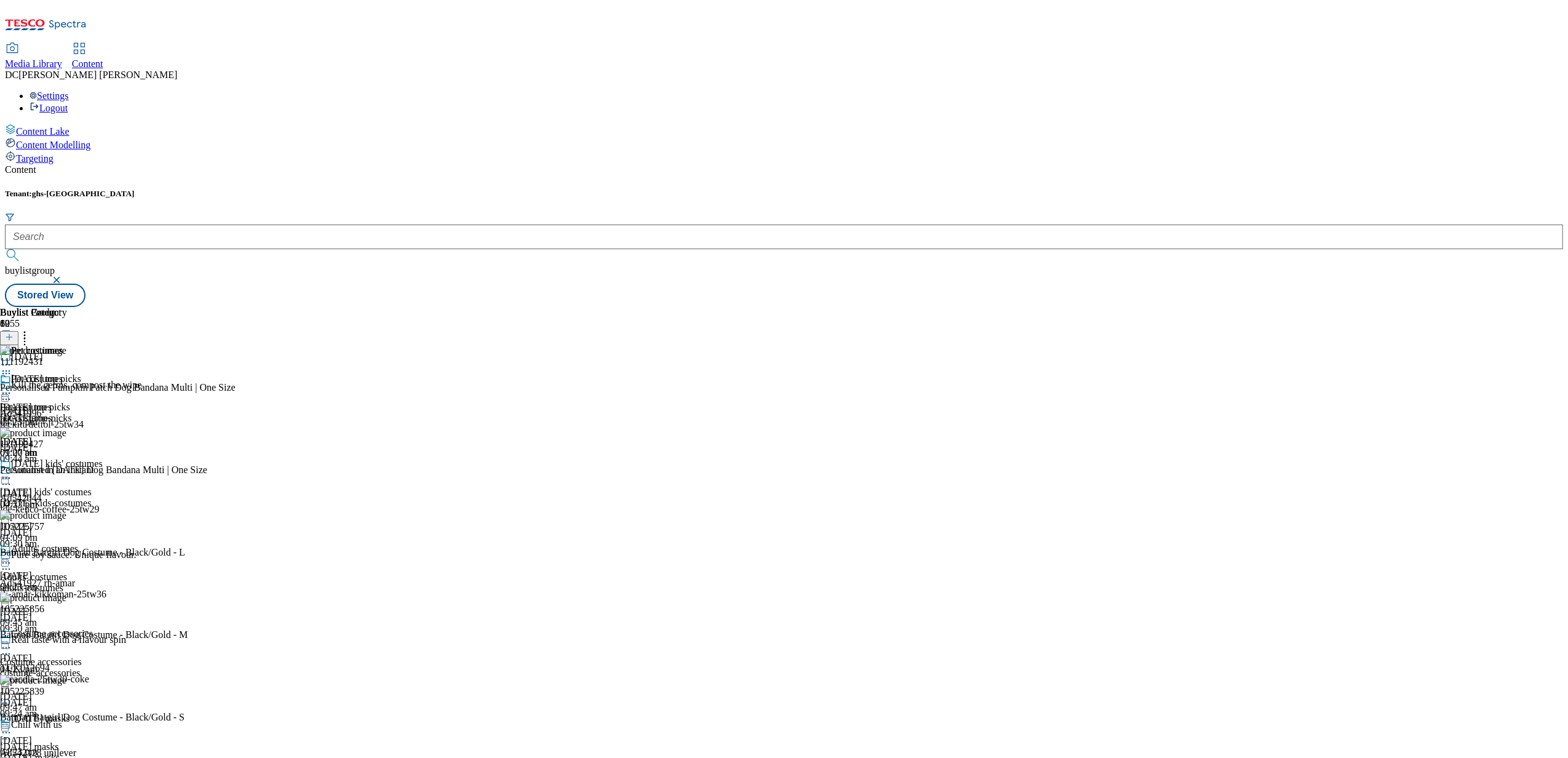
click at [67, 428] on div "Pet costumes Pet costumes pet-costumes 10 Sept 2025 01:27 pm" at bounding box center [33, 415] width 67 height 85
click at [12, 387] on icon at bounding box center [6, 393] width 12 height 12
click at [78, 528] on span "Un-publish" at bounding box center [58, 532] width 39 height 9
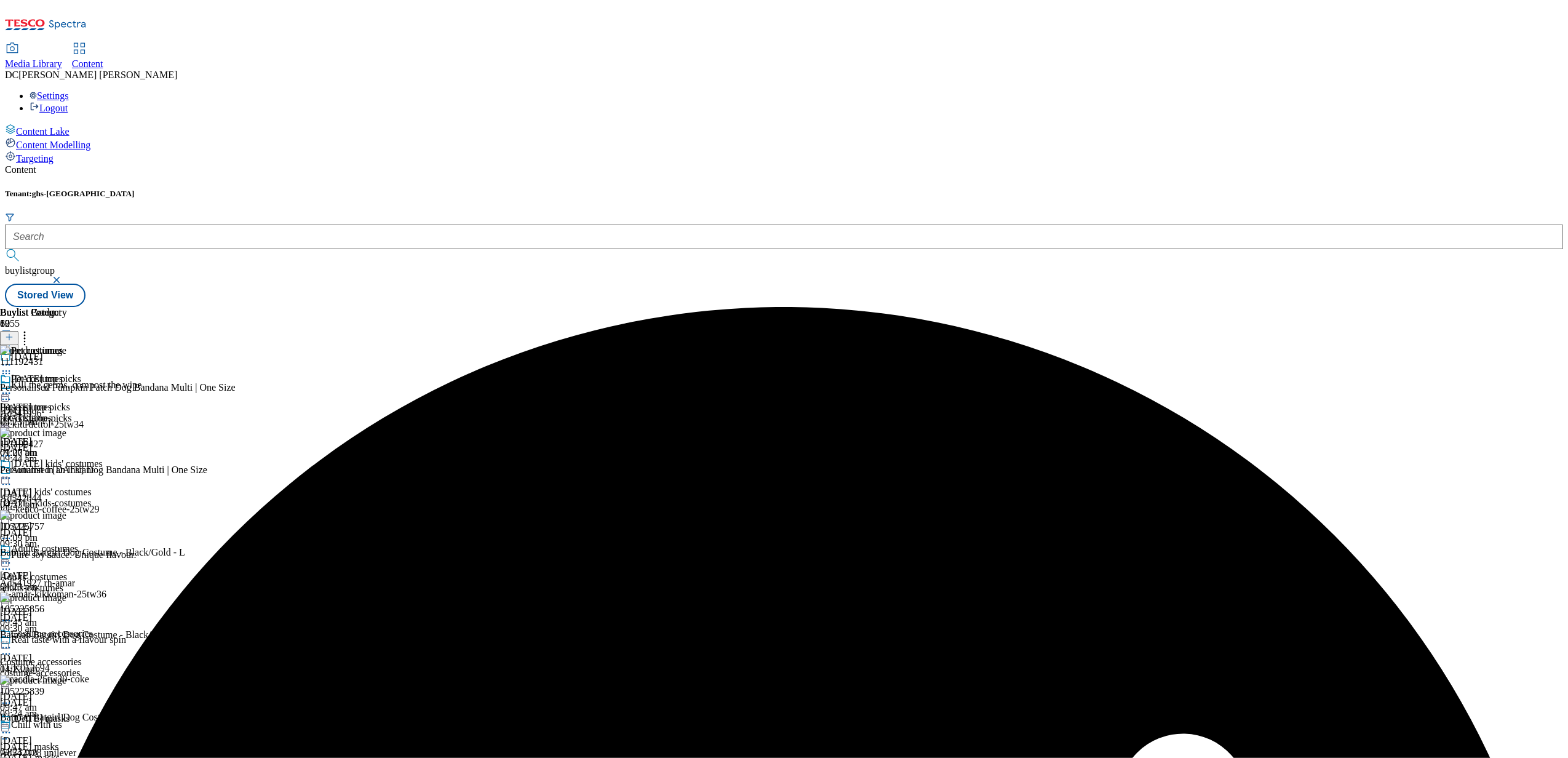
scroll to position [0, 0]
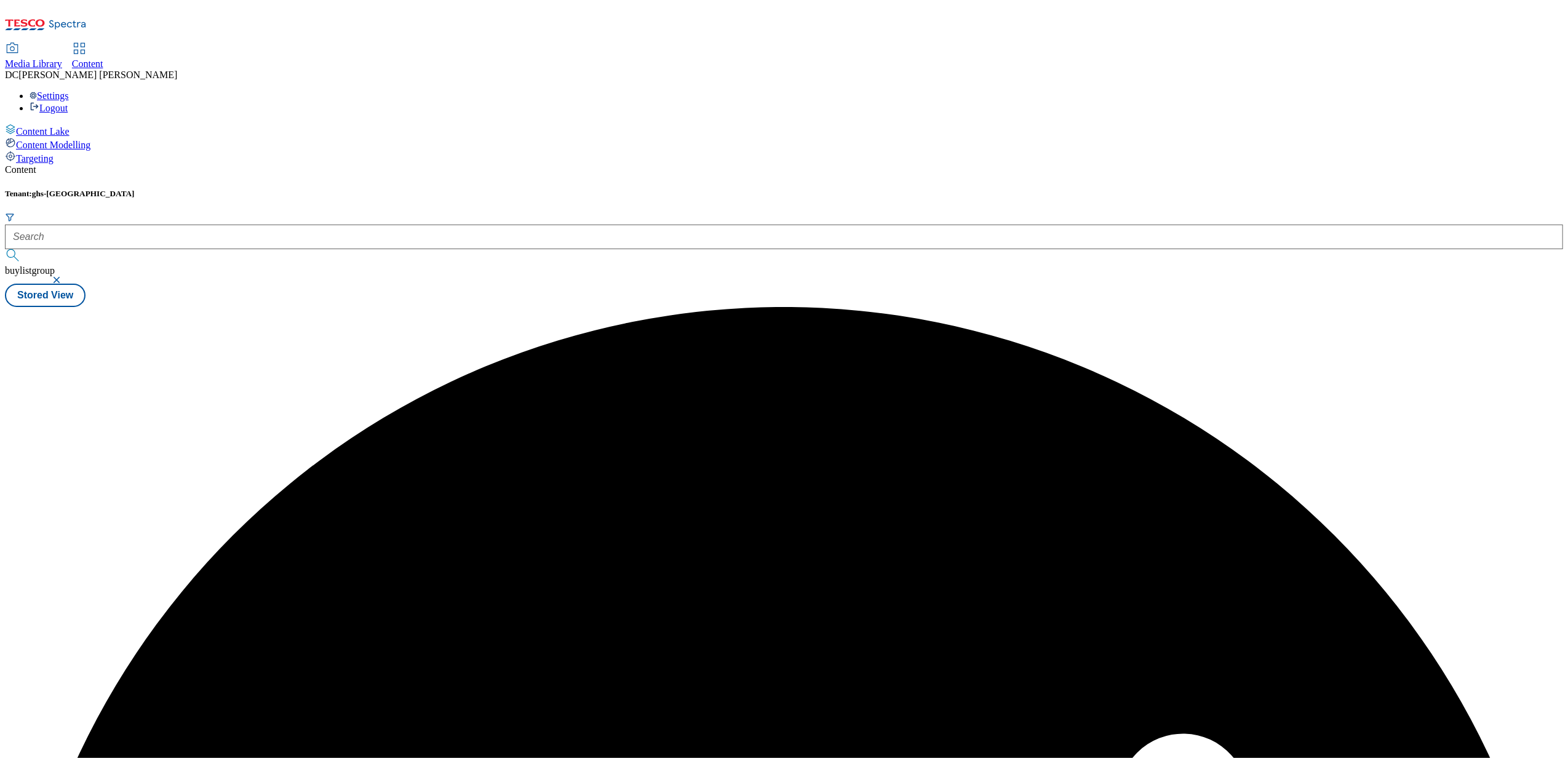
click at [796, 307] on div "Buylist 10 Pet costumes Halloween top picks Halloween top picks halloween-top-p…" at bounding box center [784, 307] width 1559 height 0
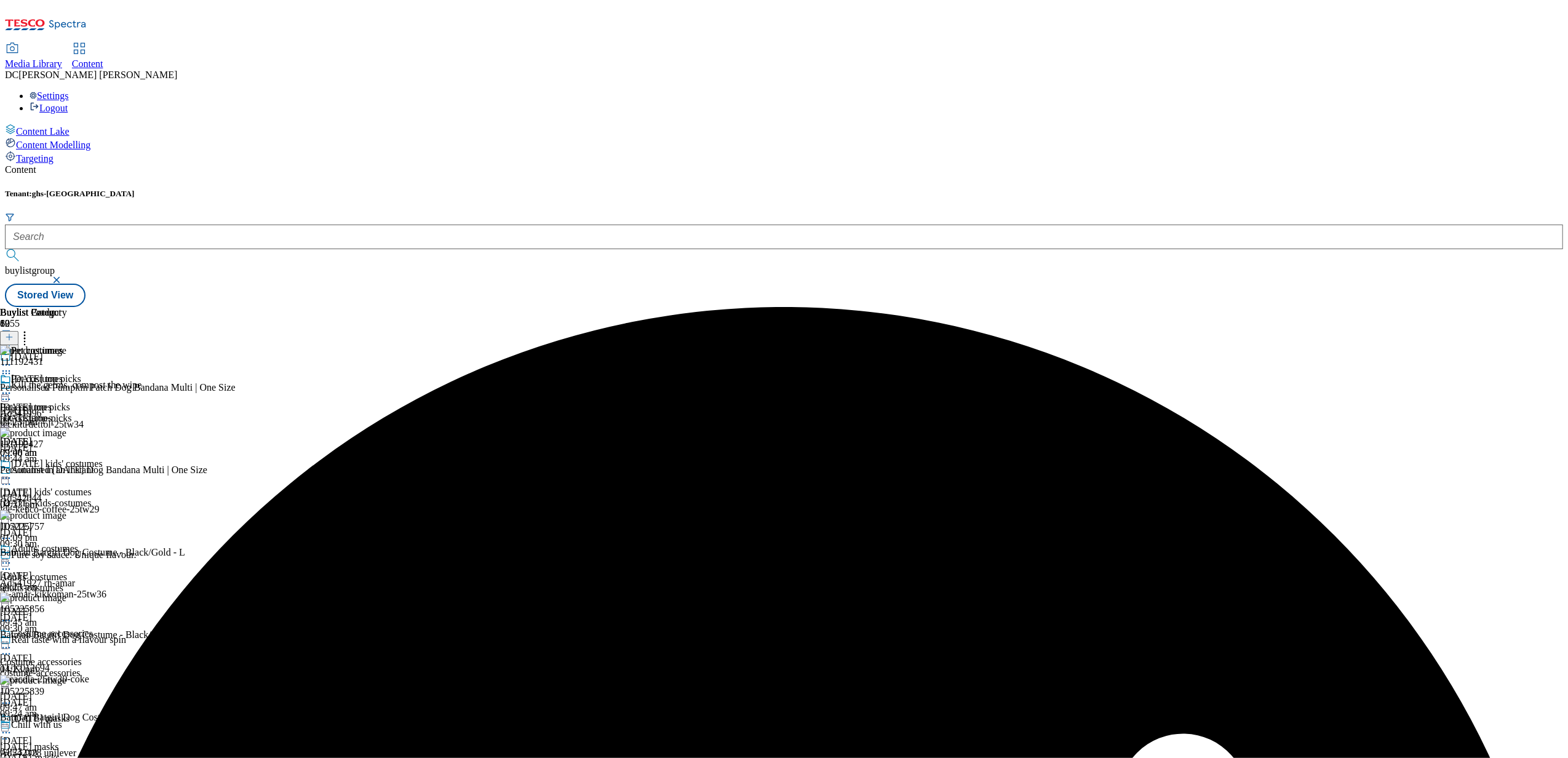
click at [12, 387] on icon at bounding box center [6, 393] width 12 height 12
click at [79, 485] on span "Un-preview" at bounding box center [59, 490] width 41 height 9
click at [14, 333] on icon at bounding box center [9, 338] width 9 height 9
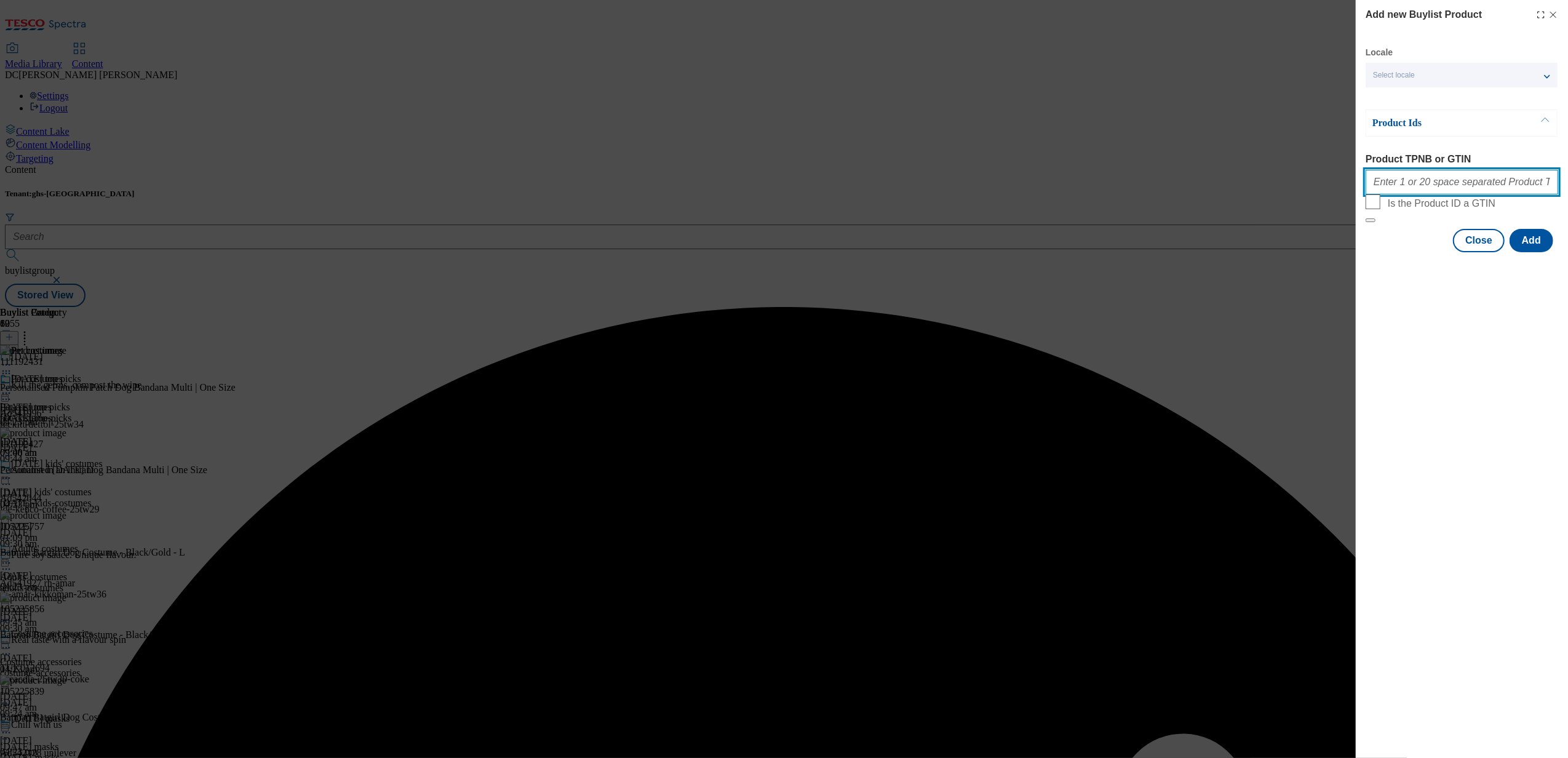
click at [1401, 193] on input "Product TPNB or GTIN" at bounding box center [1461, 182] width 192 height 25
paste input "325760020 325275964 325276054"
type input "325760020 325275964 325276054"
click at [1539, 252] on button "Add" at bounding box center [1531, 240] width 44 height 23
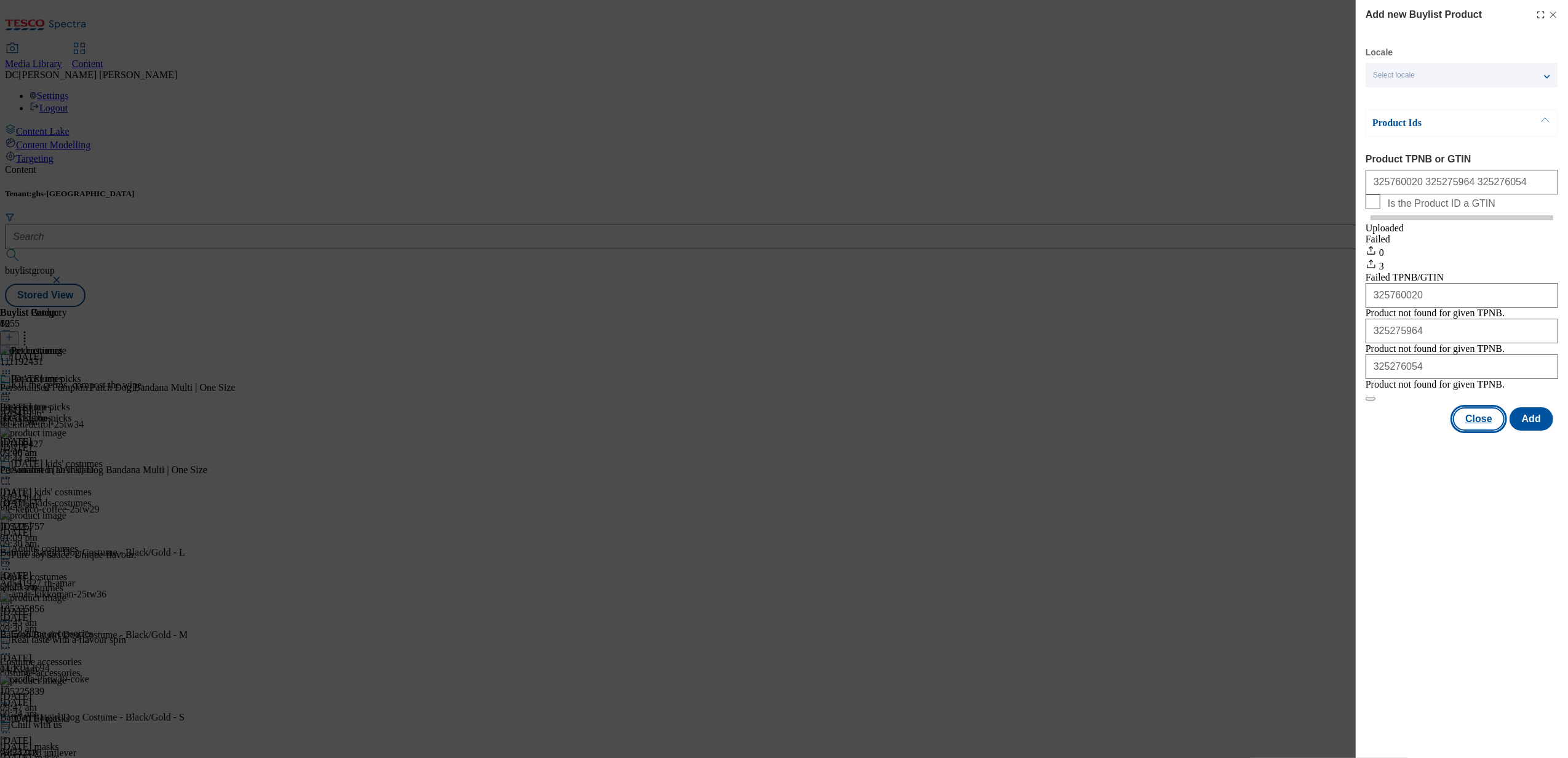
click at [1489, 431] on button "Close" at bounding box center [1478, 419] width 52 height 23
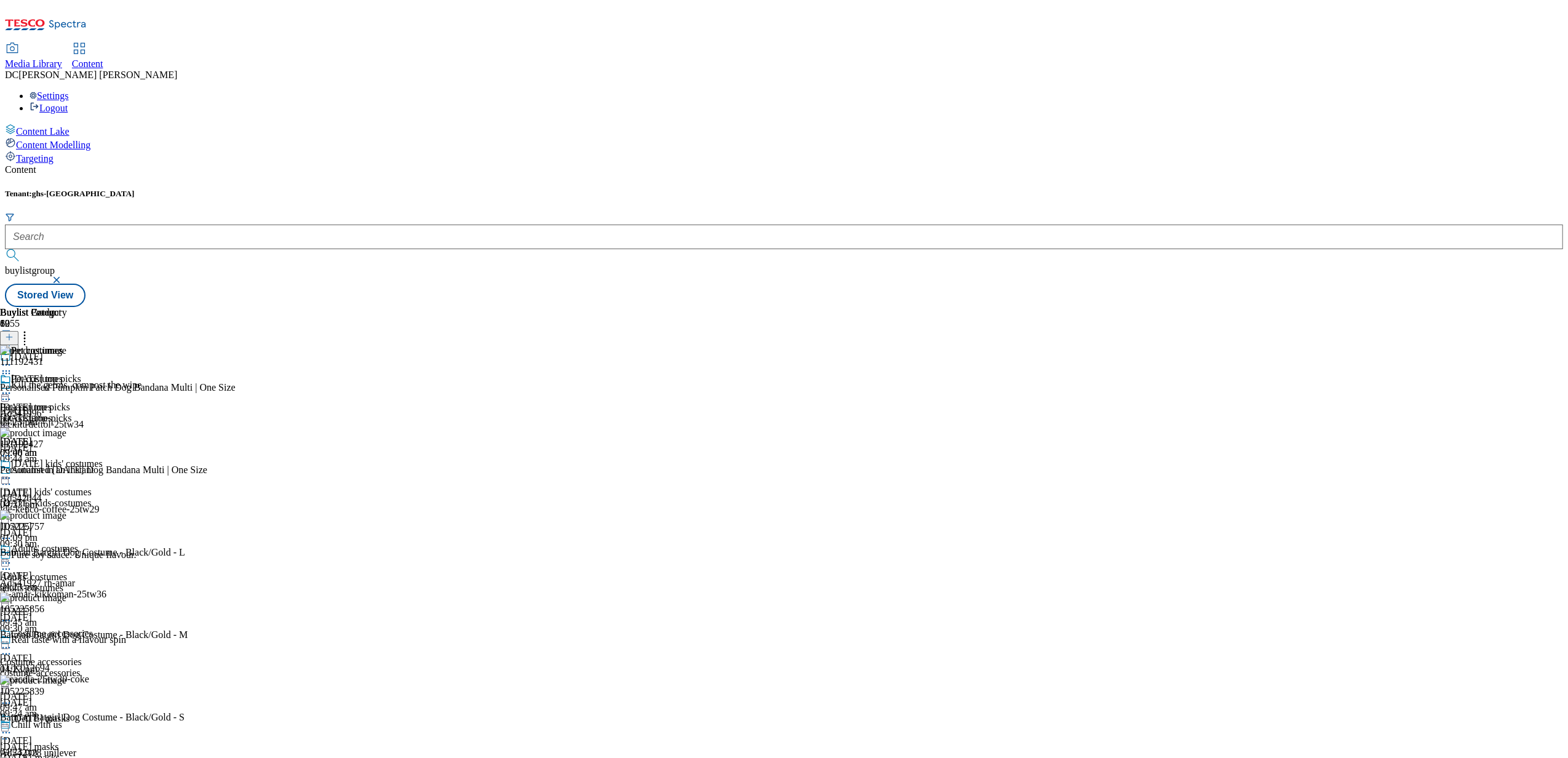
click at [12, 387] on icon at bounding box center [6, 393] width 12 height 12
click at [67, 472] on span "Preview" at bounding box center [53, 476] width 29 height 9
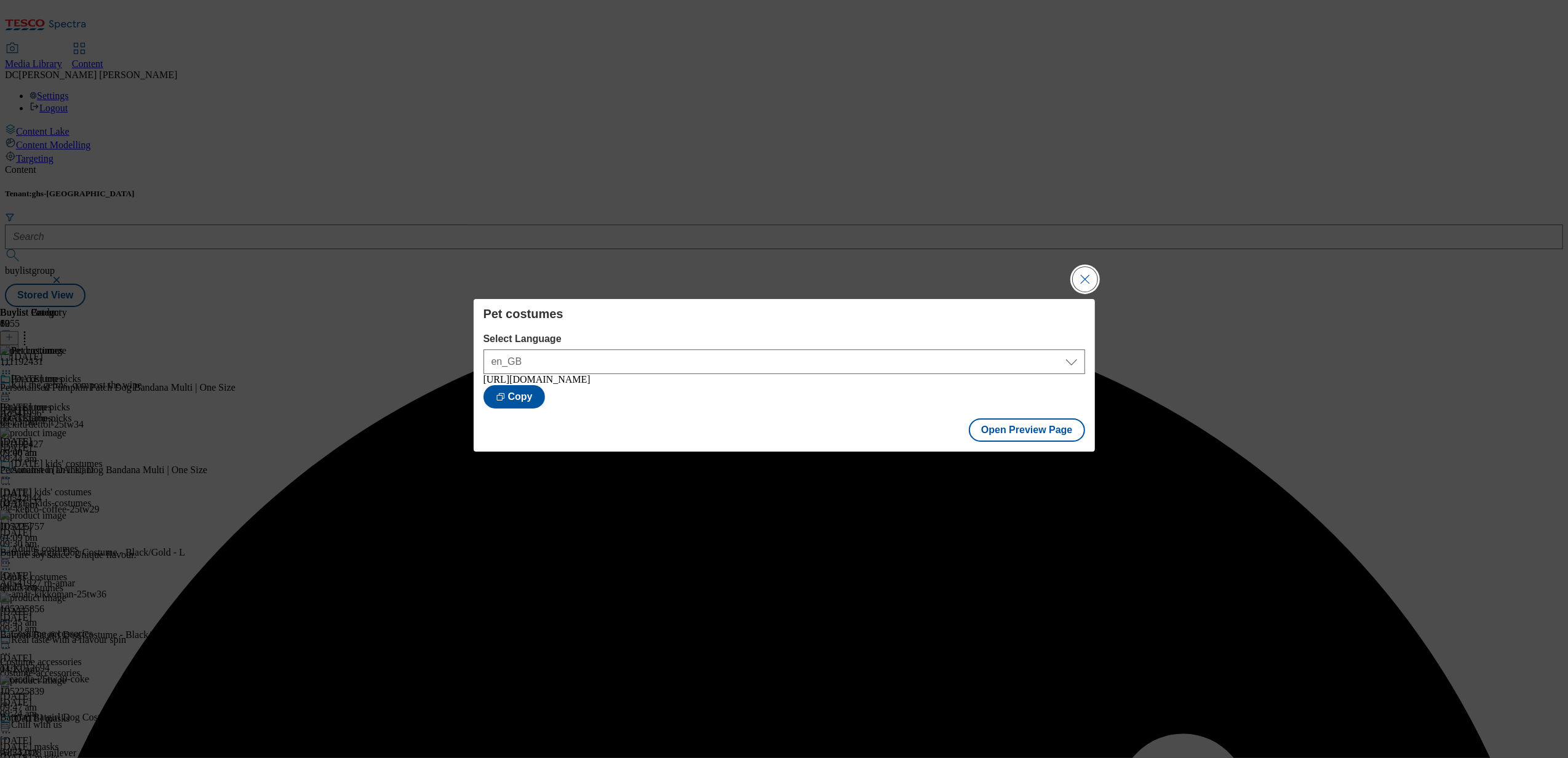
click at [1091, 287] on button "Close Modal" at bounding box center [1085, 279] width 25 height 25
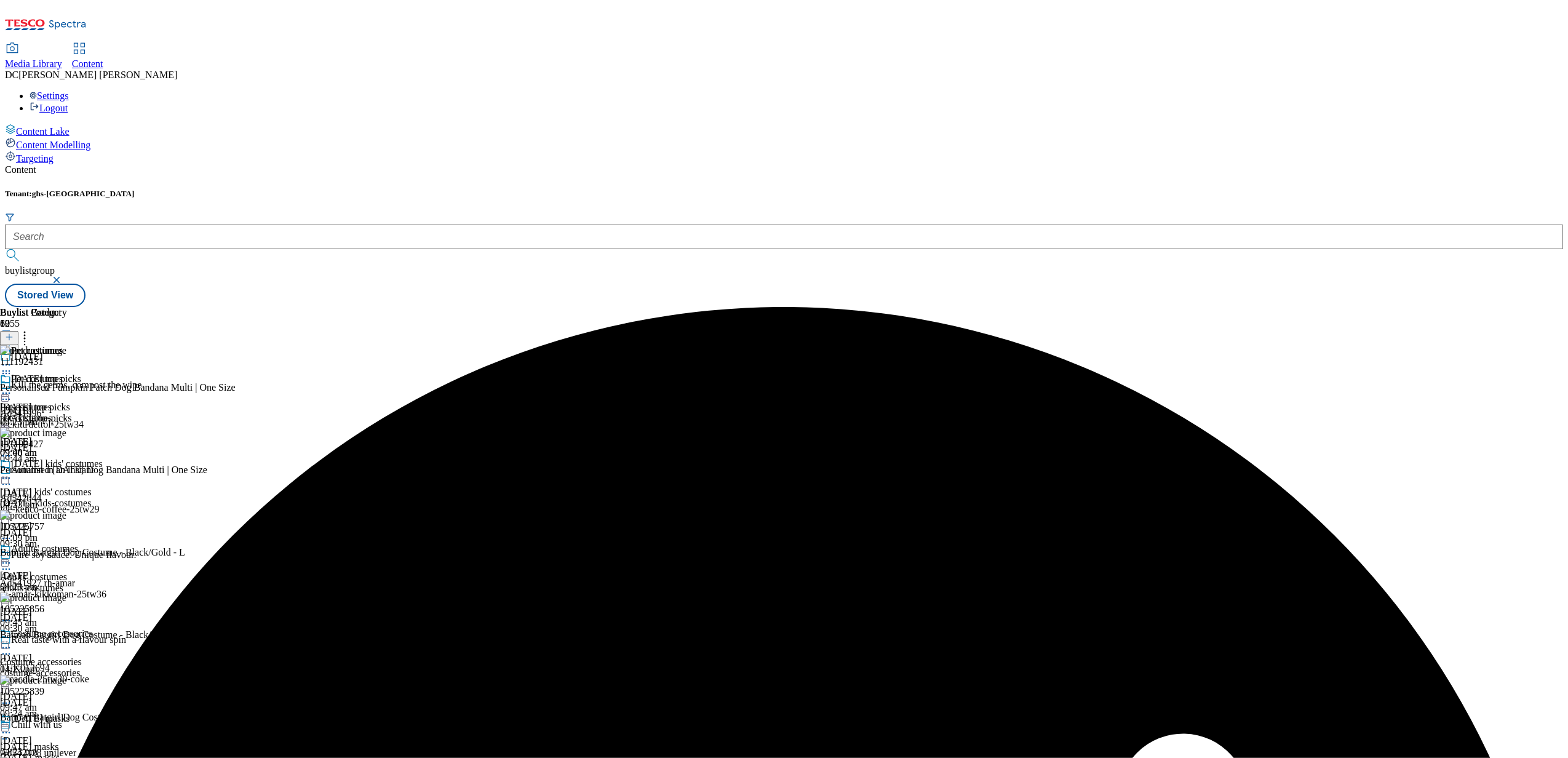
click at [12, 387] on icon at bounding box center [6, 393] width 12 height 12
click at [65, 514] on span "Publish" at bounding box center [52, 518] width 27 height 9
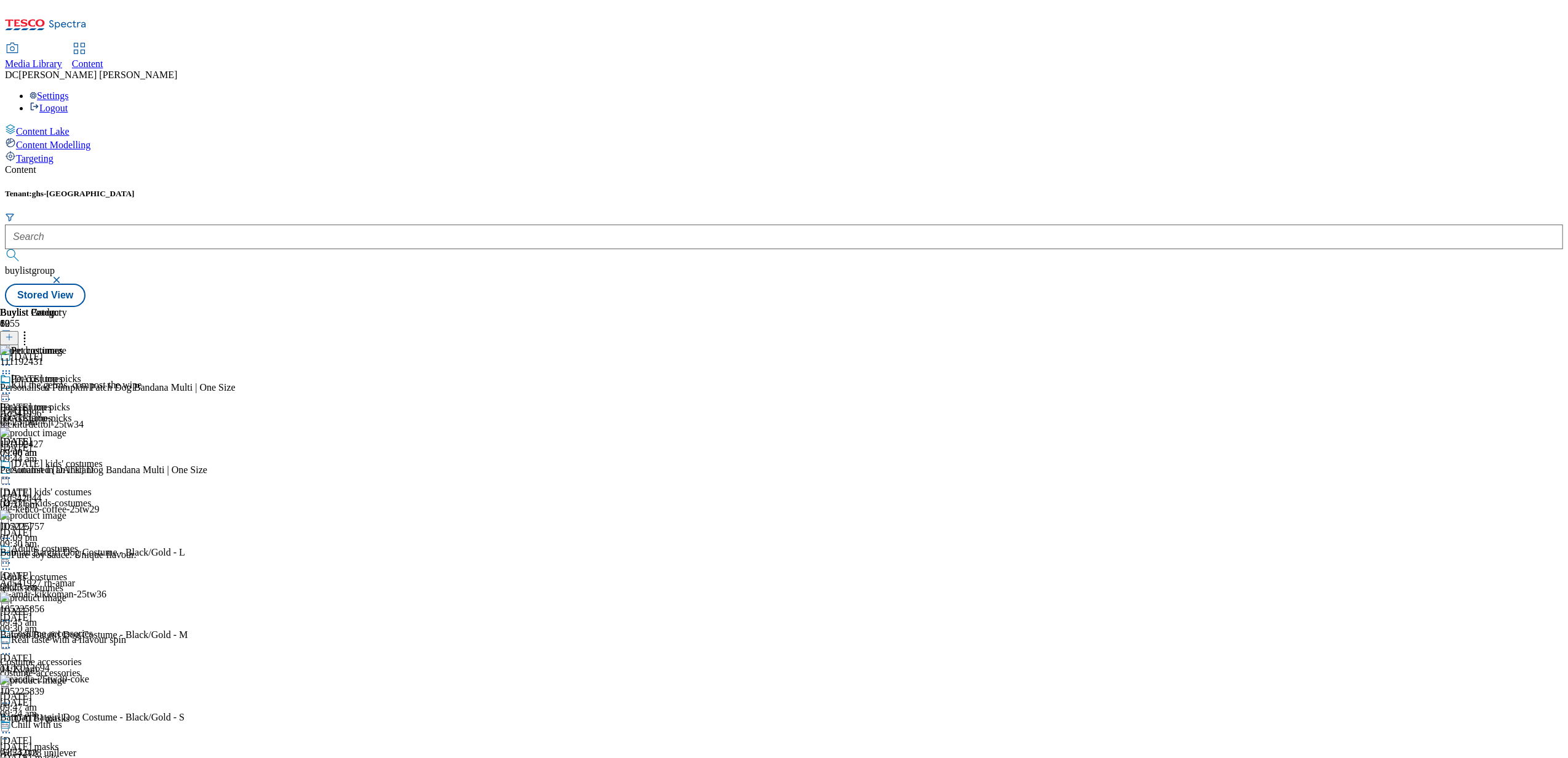
click at [102, 498] on div "halloween-kids-costumes" at bounding box center [51, 503] width 102 height 11
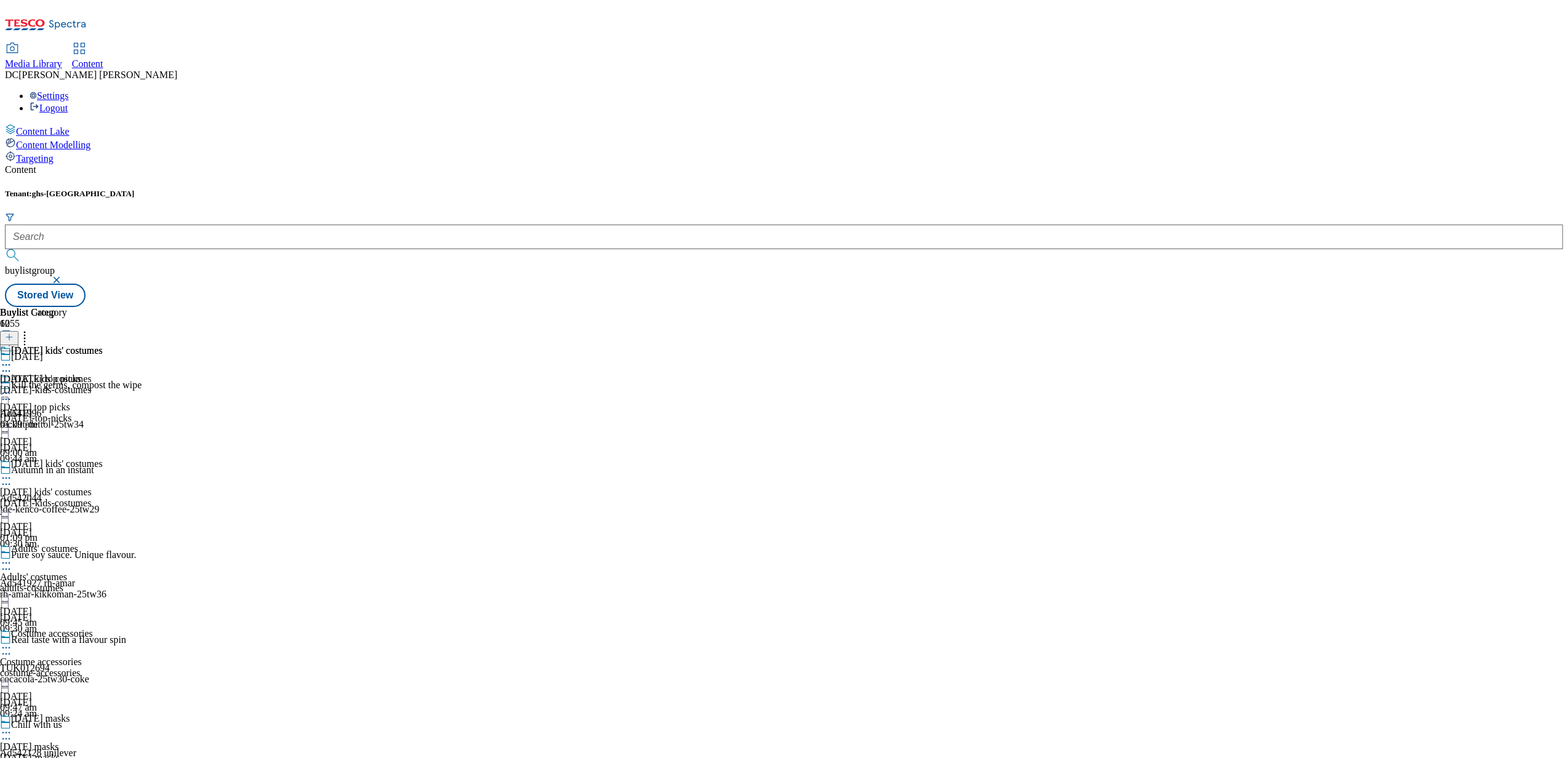
click at [102, 413] on div "halloween-top-picks" at bounding box center [51, 418] width 102 height 11
